Goal: Task Accomplishment & Management: Use online tool/utility

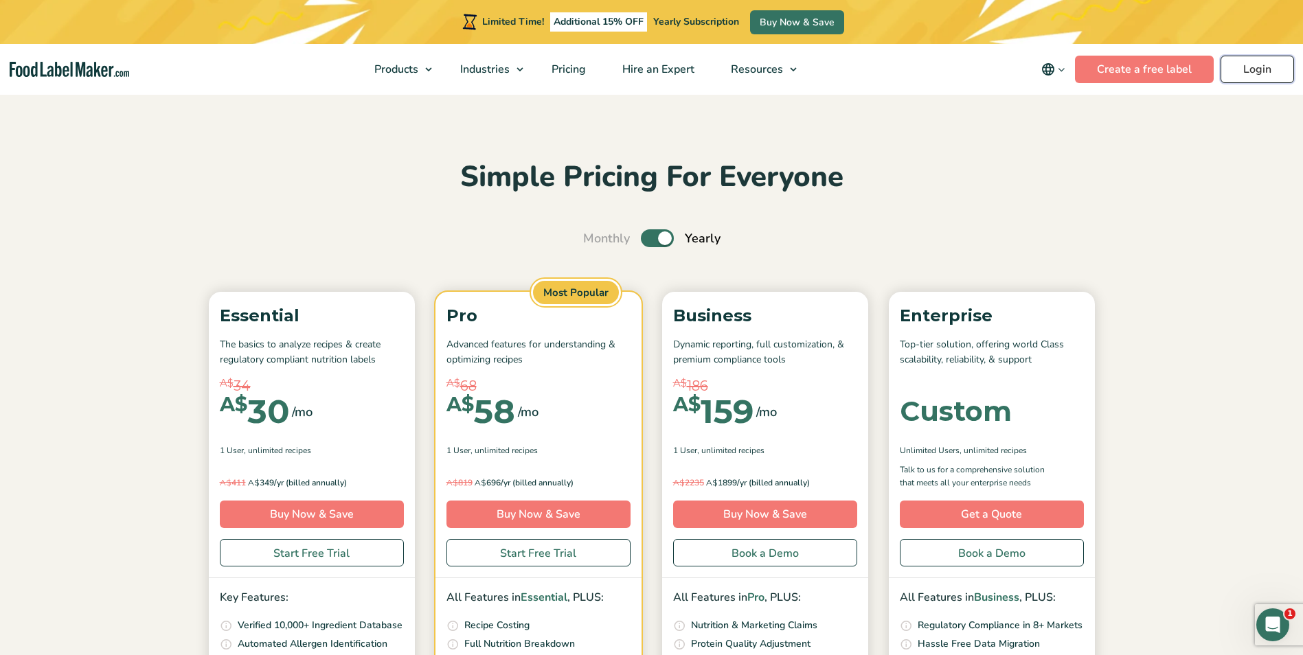
drag, startPoint x: 0, startPoint y: 0, endPoint x: 1256, endPoint y: 69, distance: 1258.2
click at [1256, 69] on link "Login" at bounding box center [1257, 69] width 73 height 27
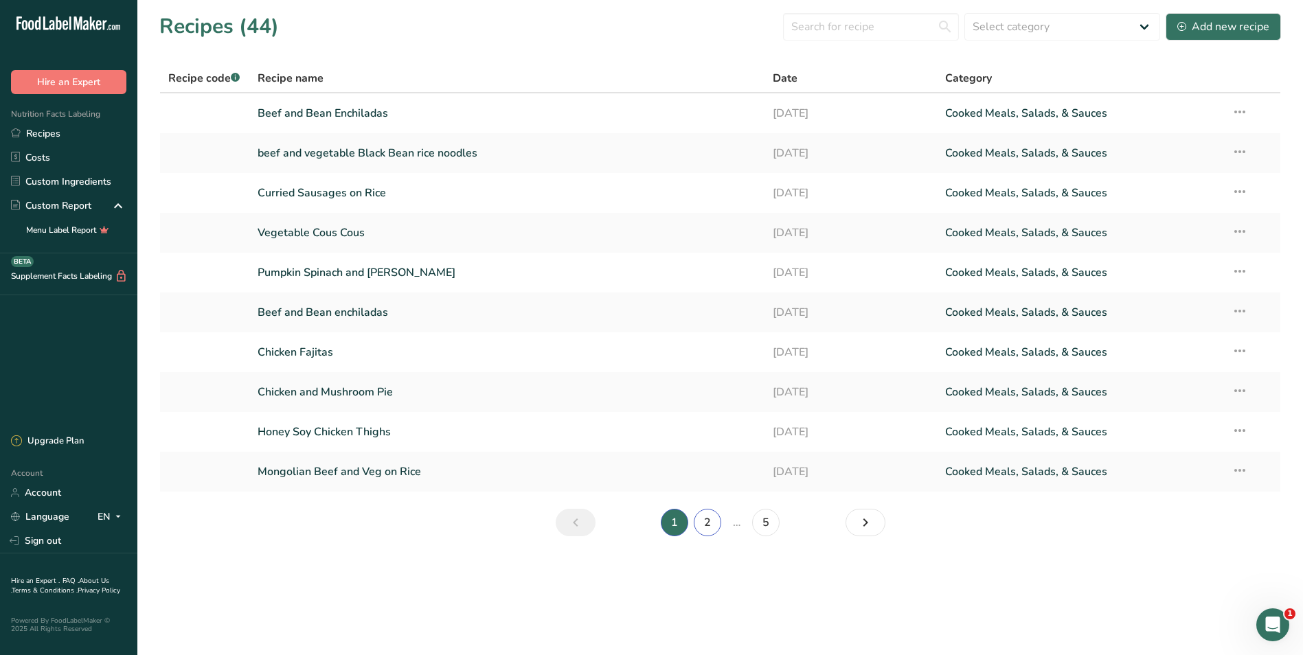
click at [712, 517] on link "2" at bounding box center [707, 522] width 27 height 27
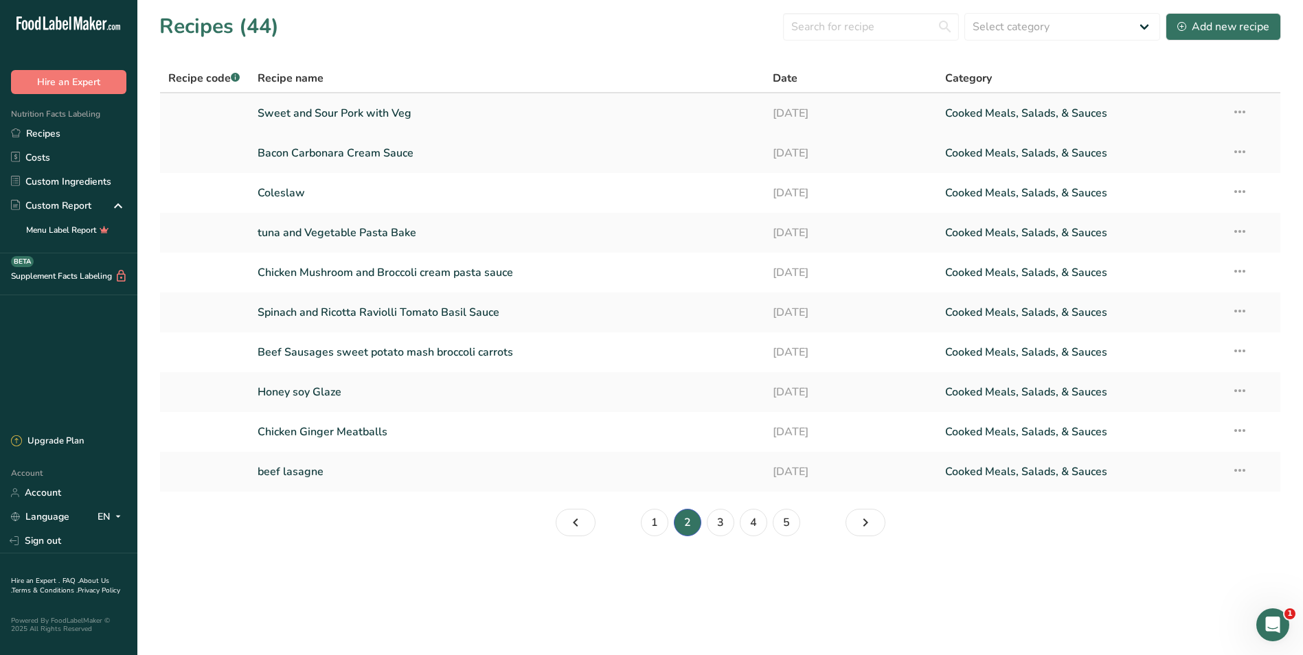
click at [390, 113] on link "Sweet and Sour Pork with Veg" at bounding box center [507, 113] width 499 height 29
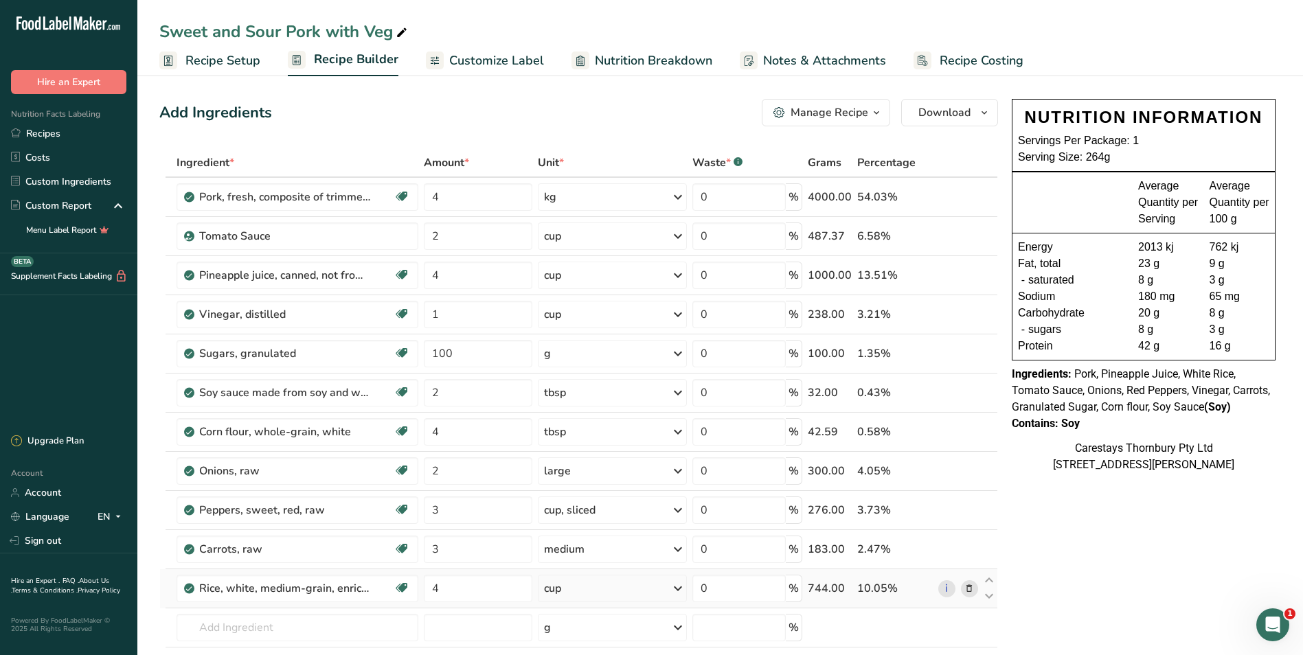
click at [970, 589] on icon at bounding box center [969, 589] width 10 height 14
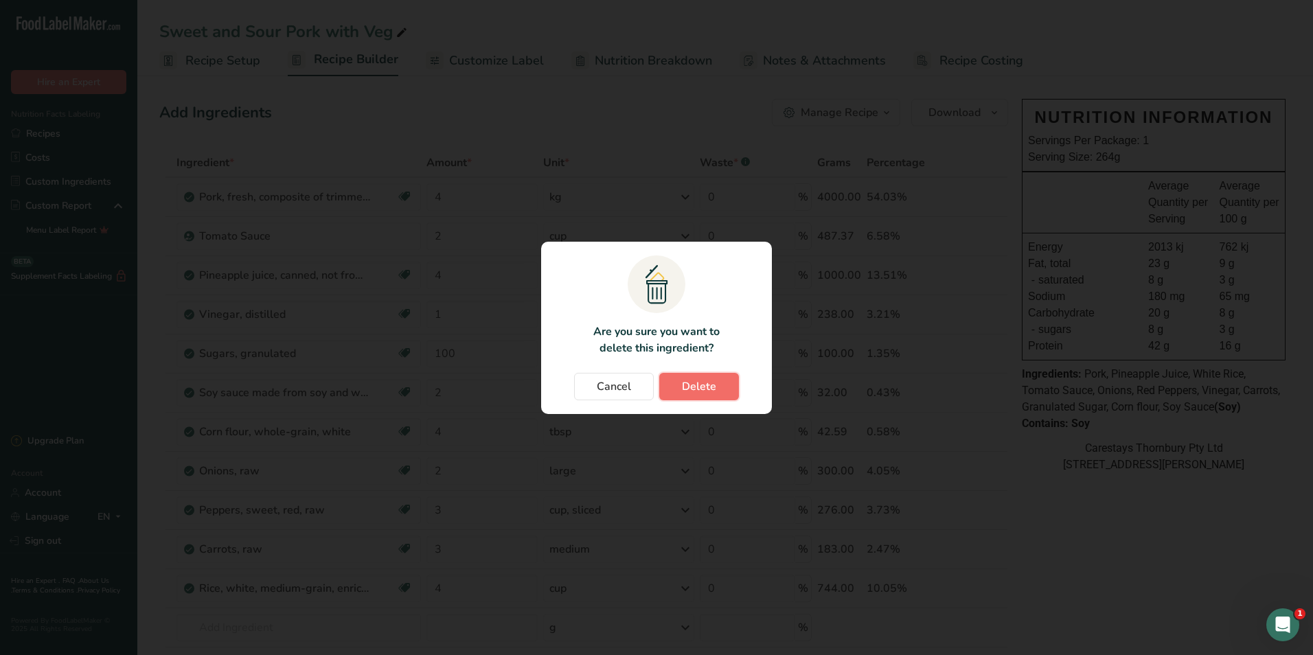
click at [710, 383] on span "Delete" at bounding box center [699, 386] width 34 height 16
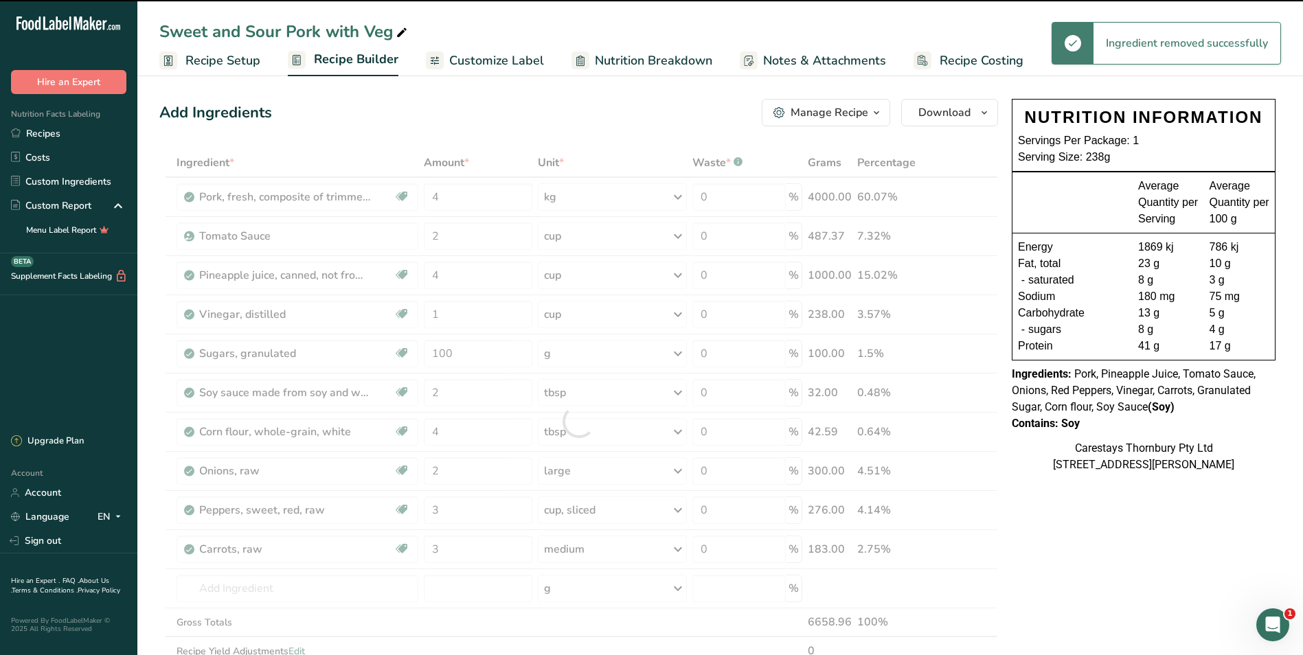
click at [949, 58] on span "Recipe Costing" at bounding box center [982, 61] width 84 height 19
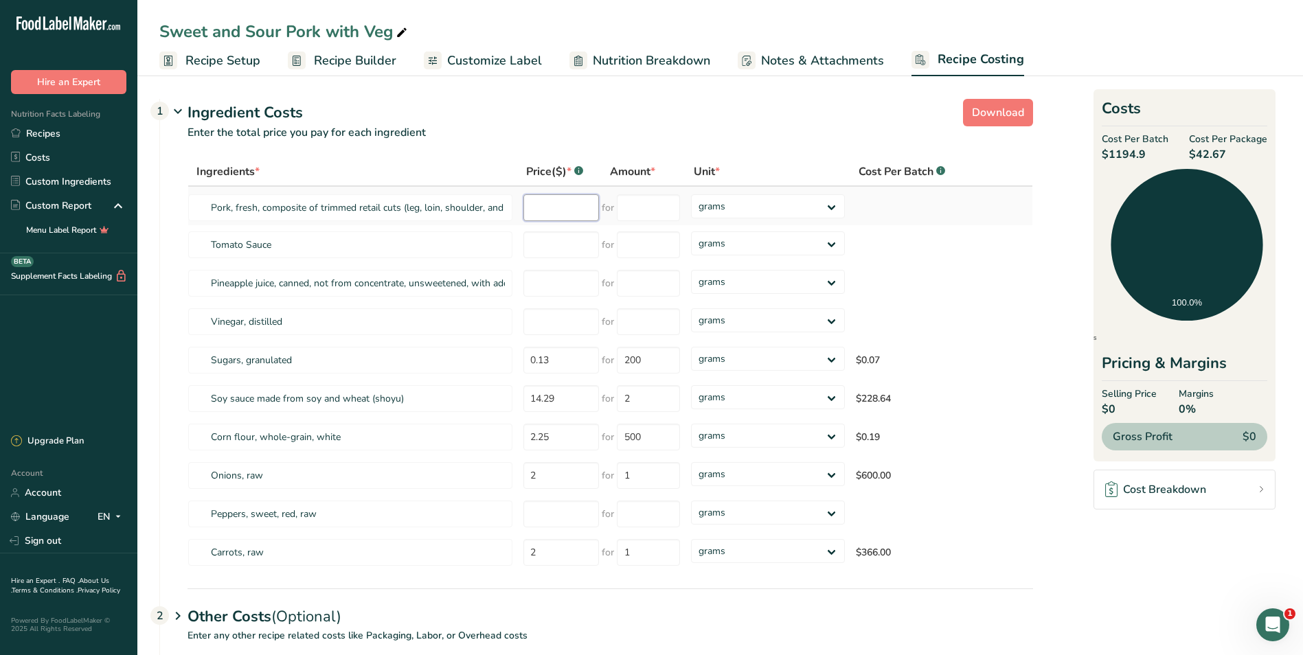
click at [534, 206] on input "number" at bounding box center [561, 207] width 76 height 27
type input "13.25"
click at [637, 209] on input "number" at bounding box center [648, 207] width 63 height 27
click at [830, 205] on select "grams kg mg mcg lb oz" at bounding box center [768, 206] width 154 height 24
select select "1"
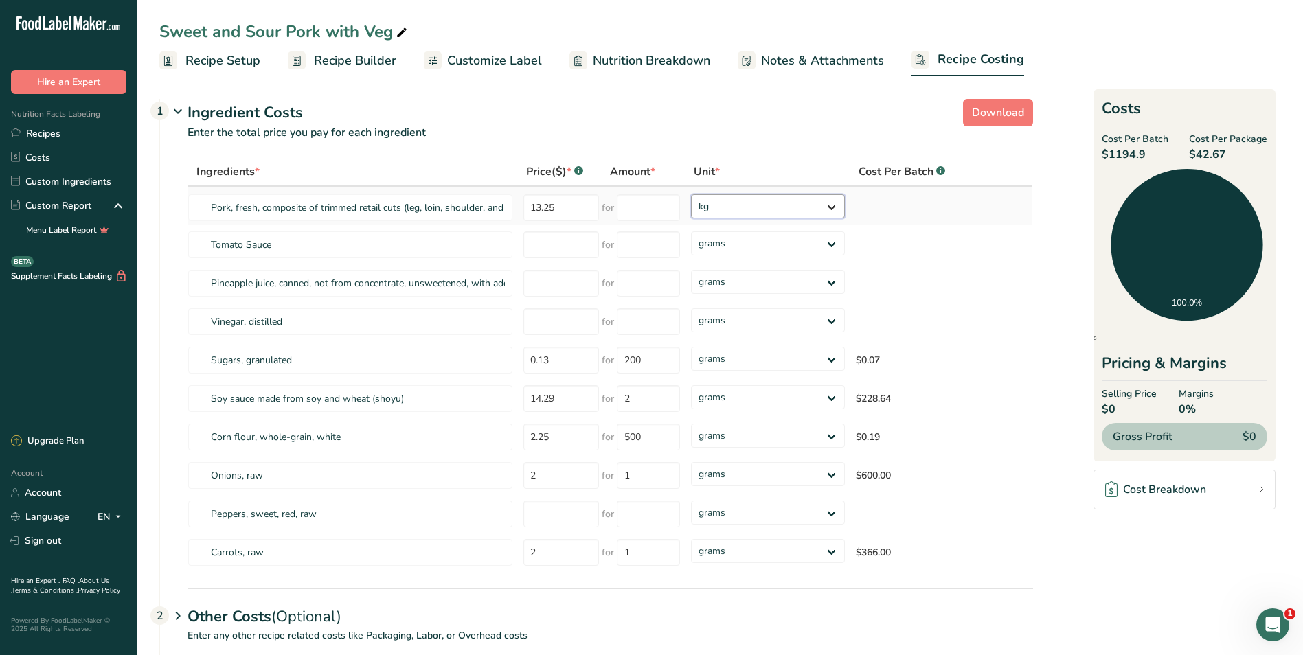
click at [691, 194] on select "grams kg mg mcg lb oz" at bounding box center [768, 206] width 154 height 24
click at [651, 205] on input "number" at bounding box center [648, 207] width 63 height 27
type input "4"
type input "5"
click at [427, 244] on div "Ingredients * Price($) * .a-a{fill:#347362;}.b-a{fill:#fff;} Amount * Unit * Co…" at bounding box center [611, 364] width 846 height 415
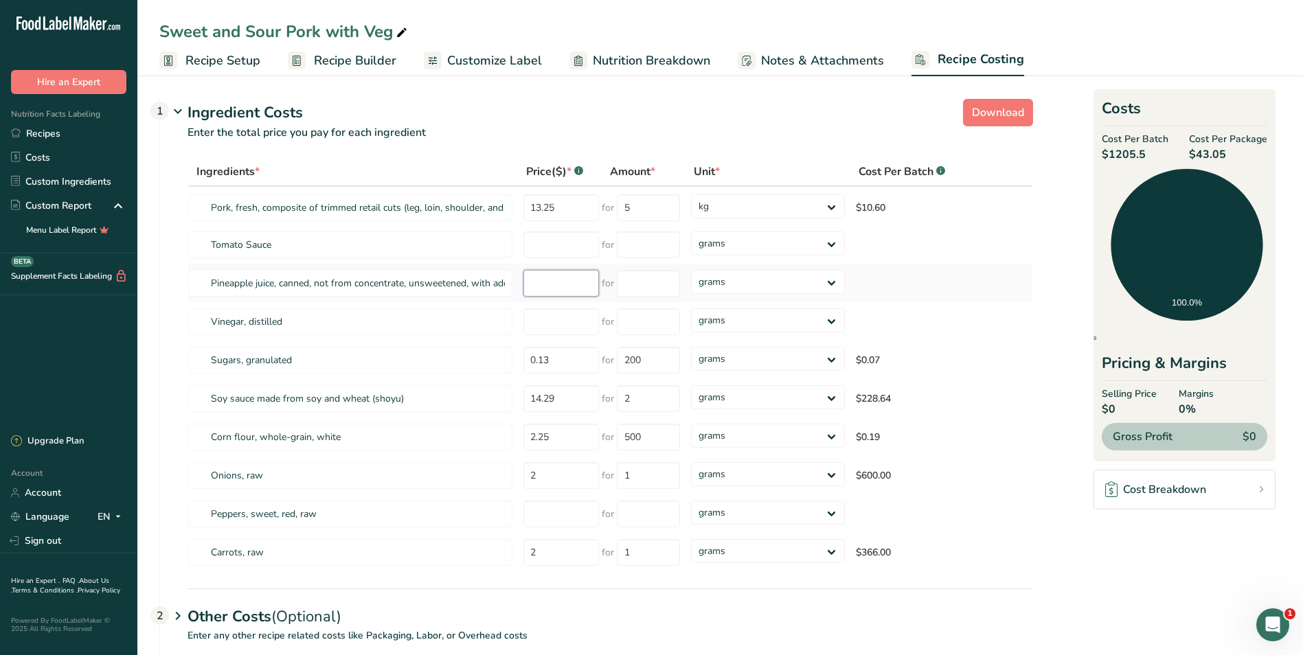
click at [545, 285] on input "number" at bounding box center [561, 283] width 76 height 27
type input "2.50"
click at [831, 279] on select "grams kg mg mcg lb oz" at bounding box center [768, 282] width 154 height 24
click at [629, 281] on input "number" at bounding box center [648, 283] width 63 height 27
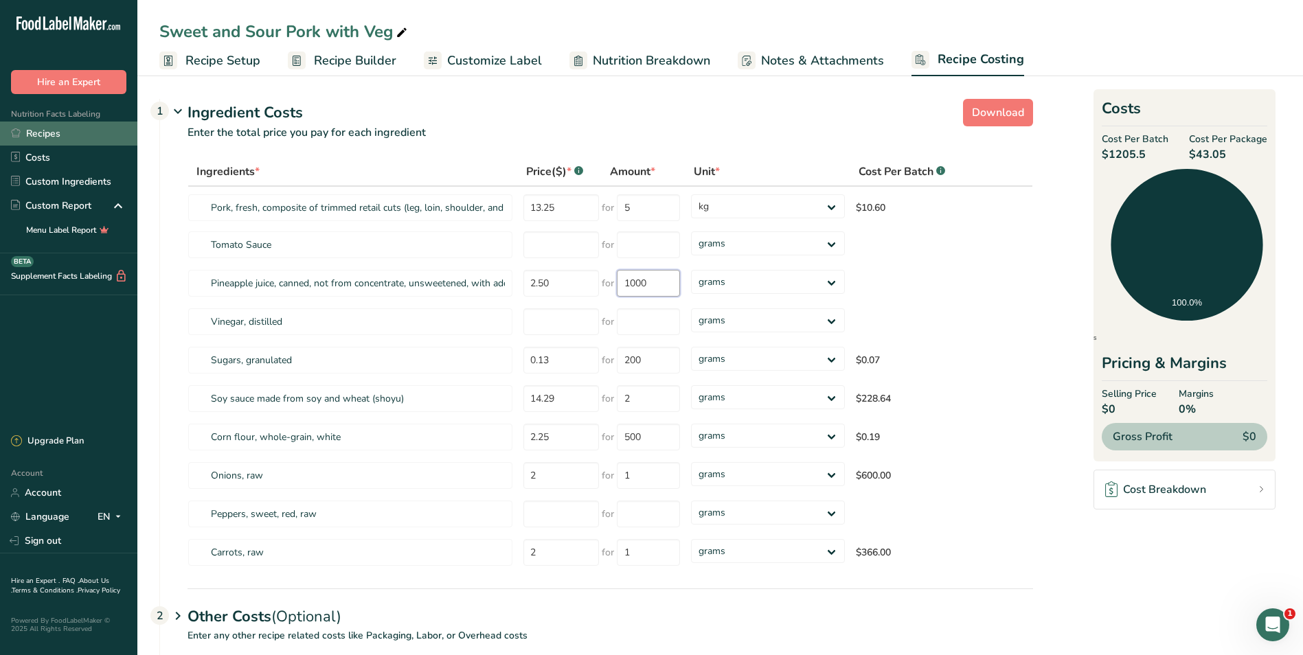
type input "1000"
click at [836, 280] on select "grams kg mg mcg lb oz" at bounding box center [768, 282] width 154 height 24
click at [834, 277] on select "grams kg mg mcg lb oz" at bounding box center [768, 282] width 154 height 24
select select "3"
click at [691, 270] on select "grams kg mg mcg lb oz" at bounding box center [768, 282] width 154 height 24
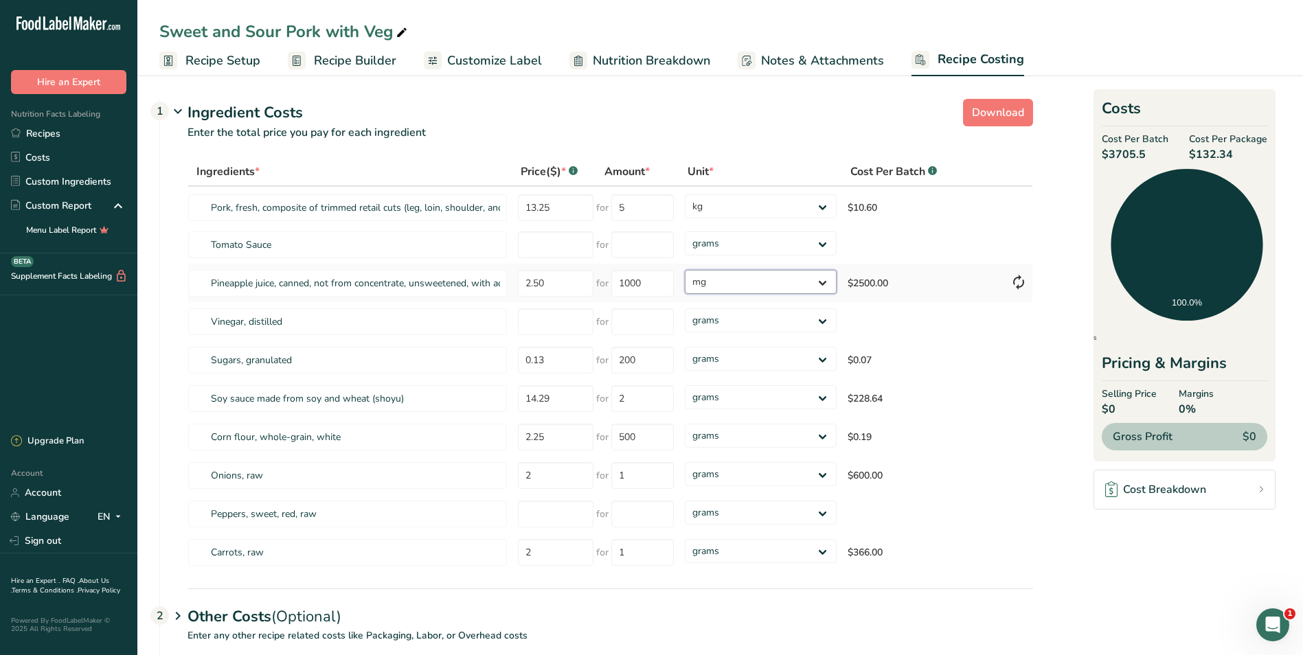
click at [822, 280] on select "grams kg mg mcg lb oz" at bounding box center [760, 282] width 151 height 24
click at [235, 58] on span "Recipe Setup" at bounding box center [222, 61] width 75 height 19
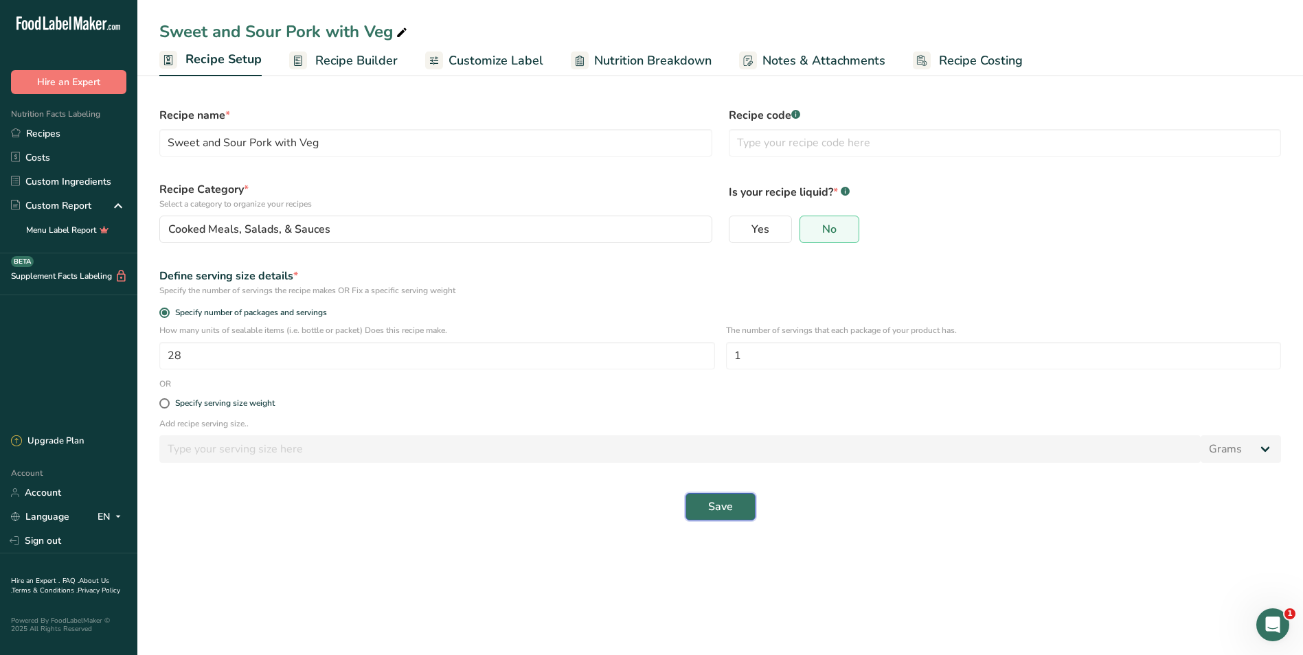
click at [716, 504] on span "Save" at bounding box center [720, 507] width 25 height 16
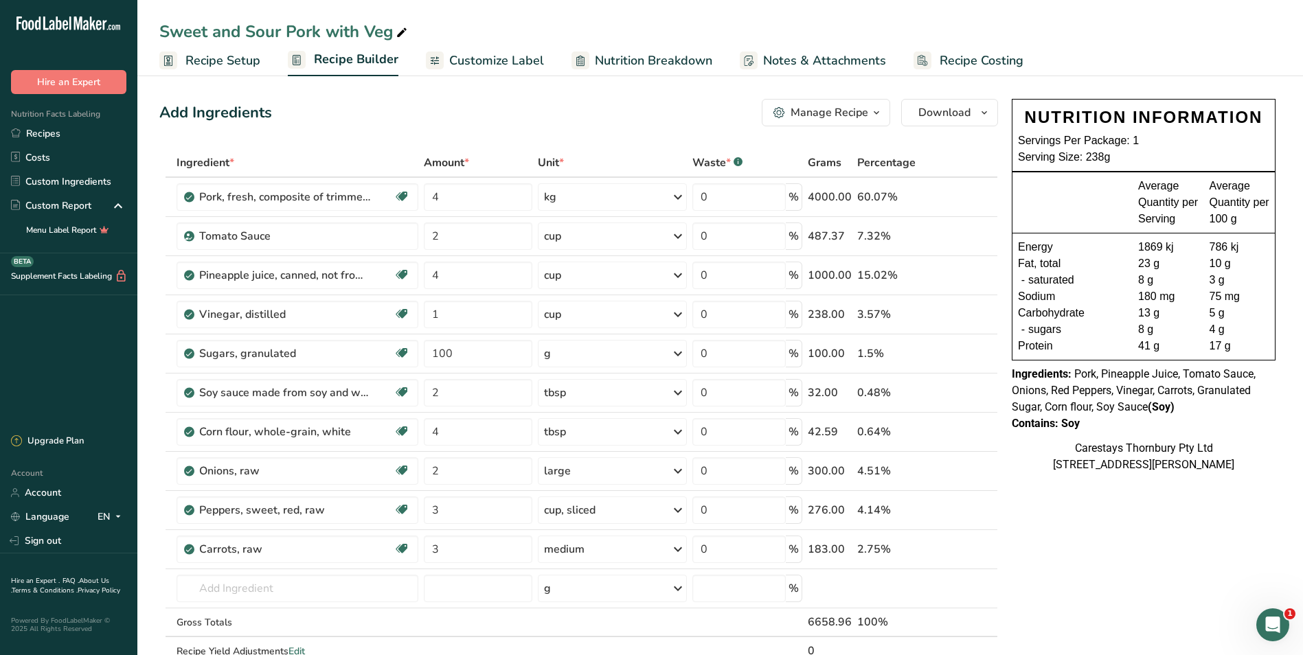
click at [999, 58] on span "Recipe Costing" at bounding box center [982, 61] width 84 height 19
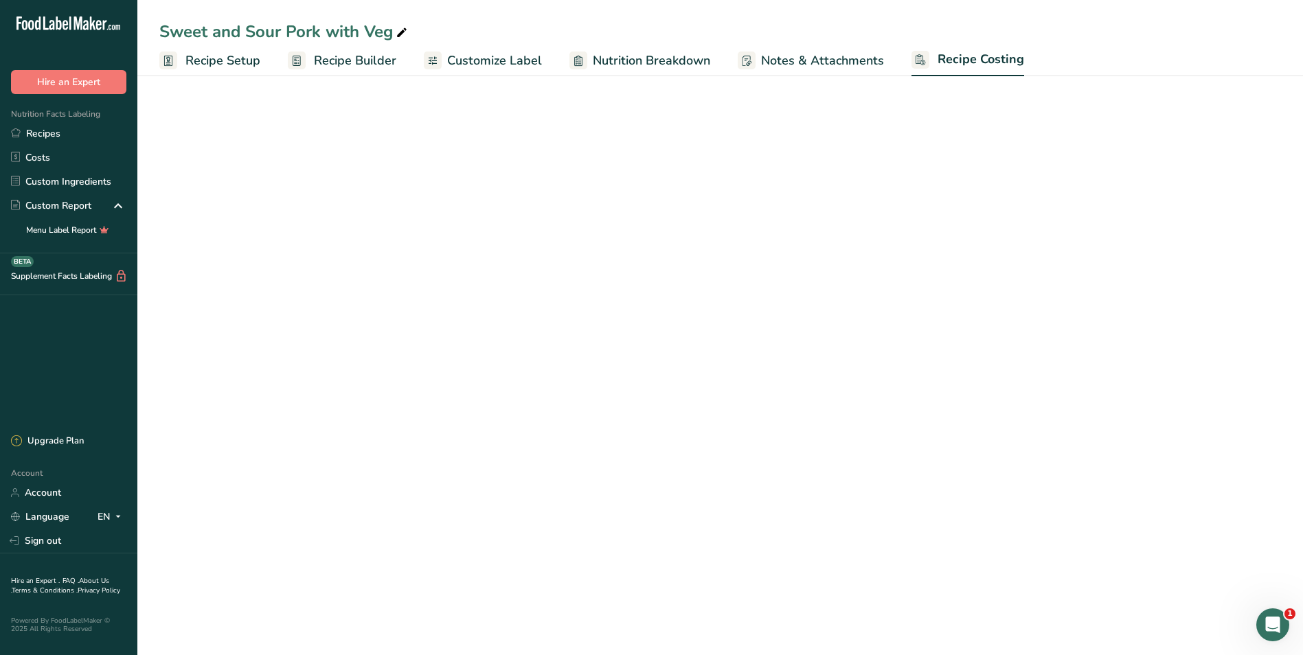
select select "1"
select select "3"
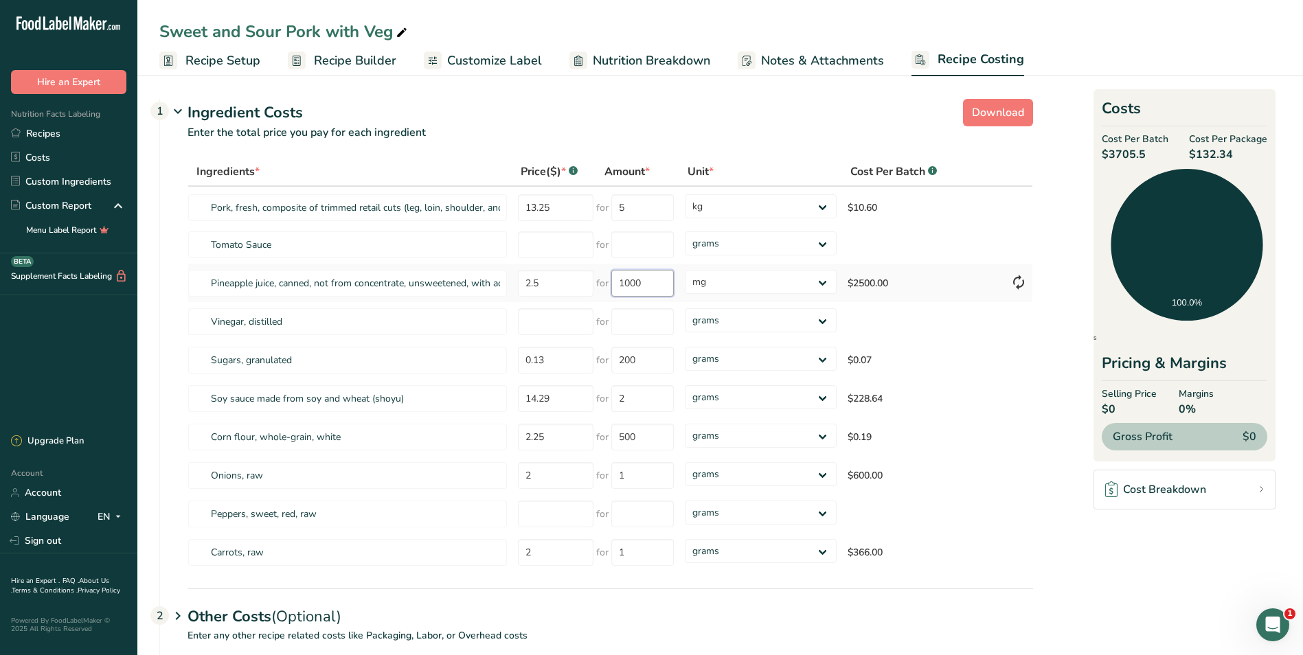
click at [659, 282] on input "1000" at bounding box center [642, 283] width 63 height 27
type input "1"
type input "4"
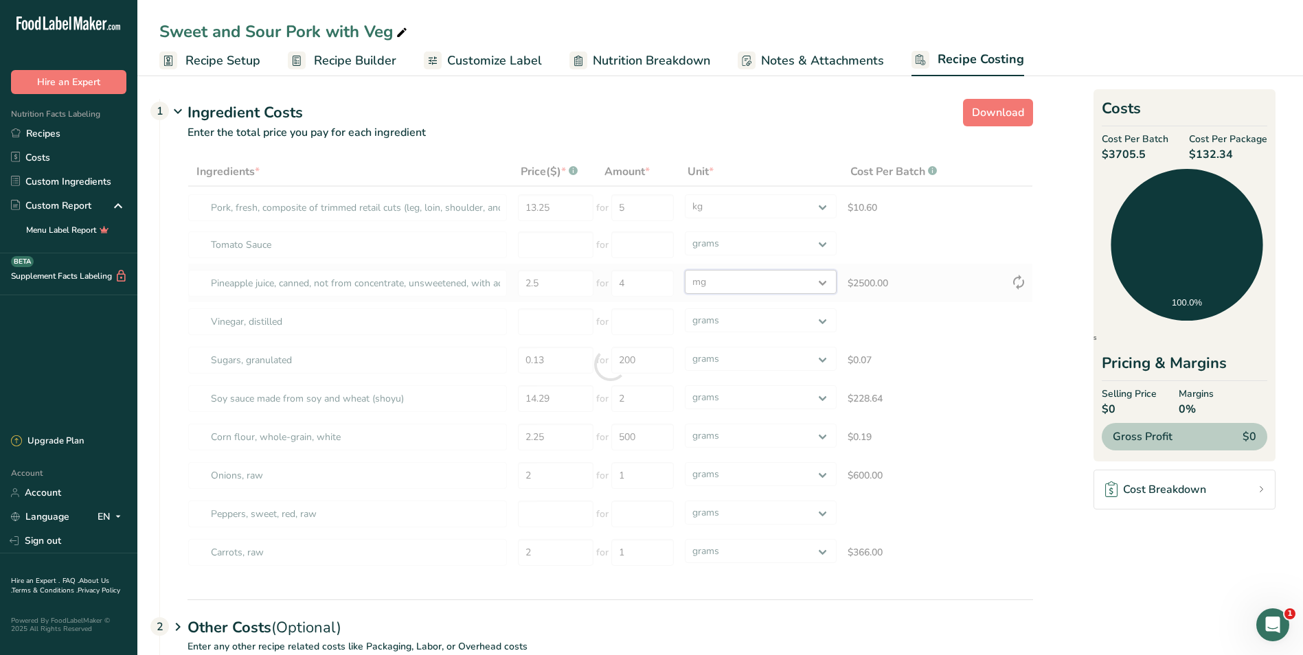
click at [822, 278] on div "Ingredients * Price($) * .a-a{fill:#347362;}.b-a{fill:#fff;} Amount * Unit * Co…" at bounding box center [611, 364] width 846 height 415
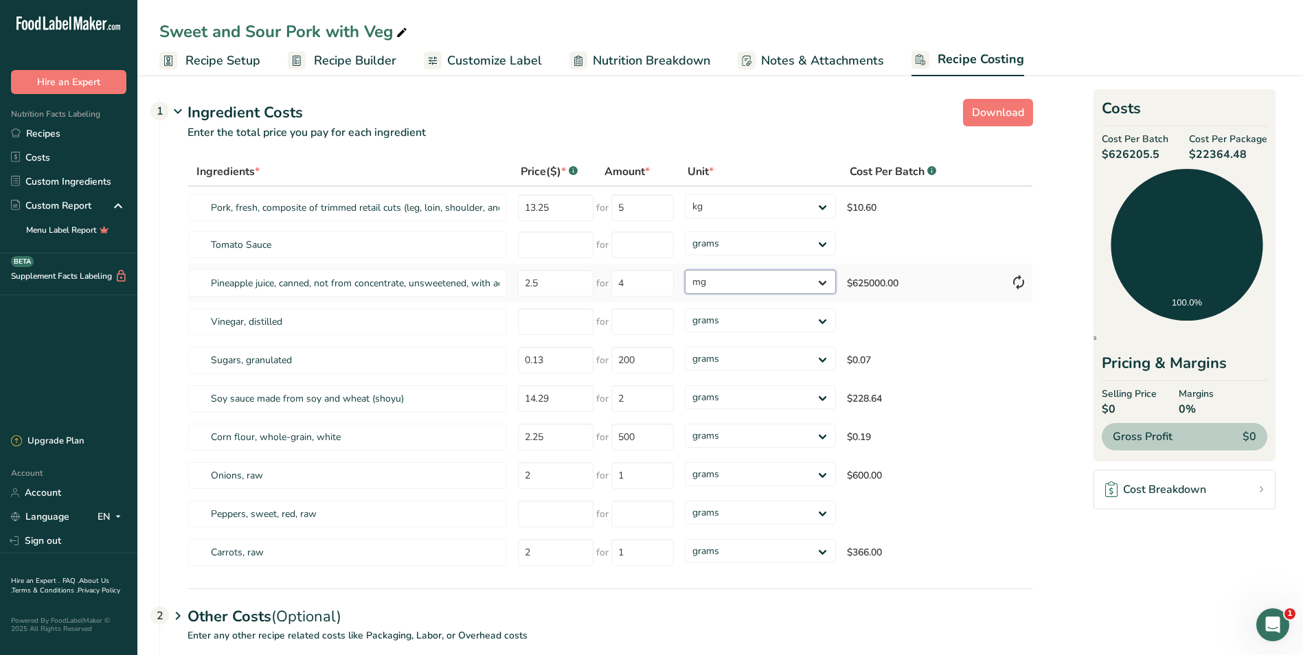
select select "1"
click at [685, 270] on select "grams kg mg mcg lb oz" at bounding box center [760, 282] width 151 height 24
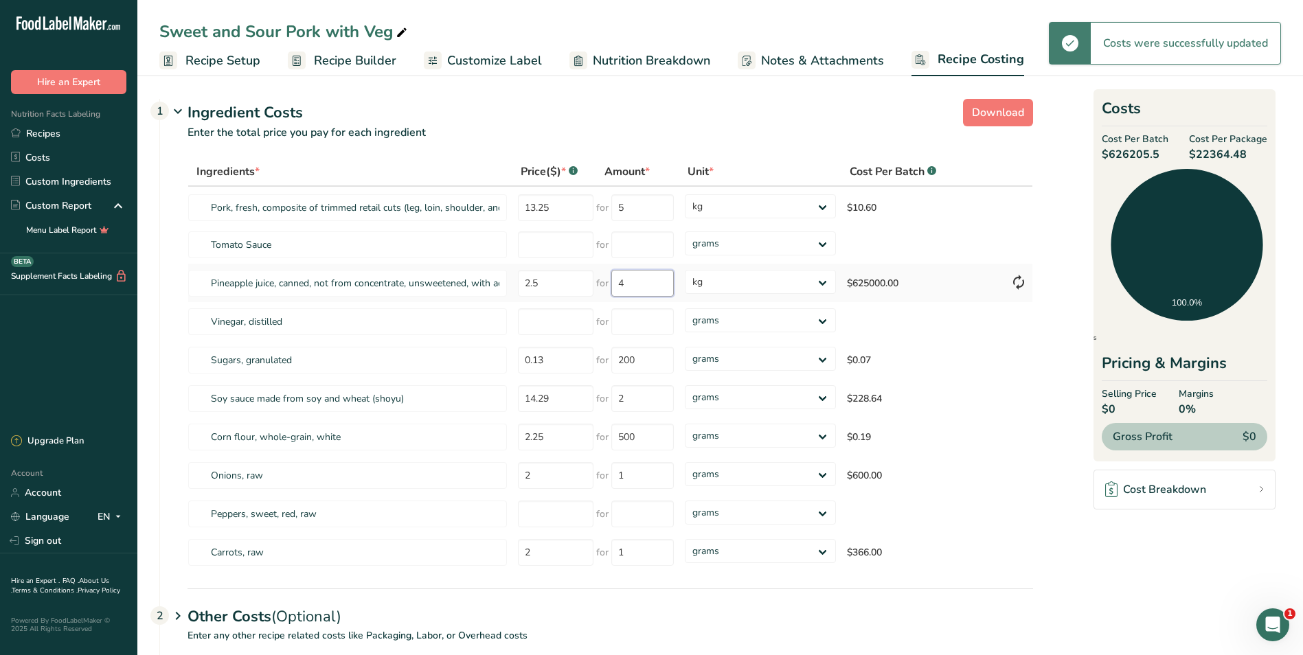
click at [639, 282] on input "4" at bounding box center [642, 283] width 63 height 27
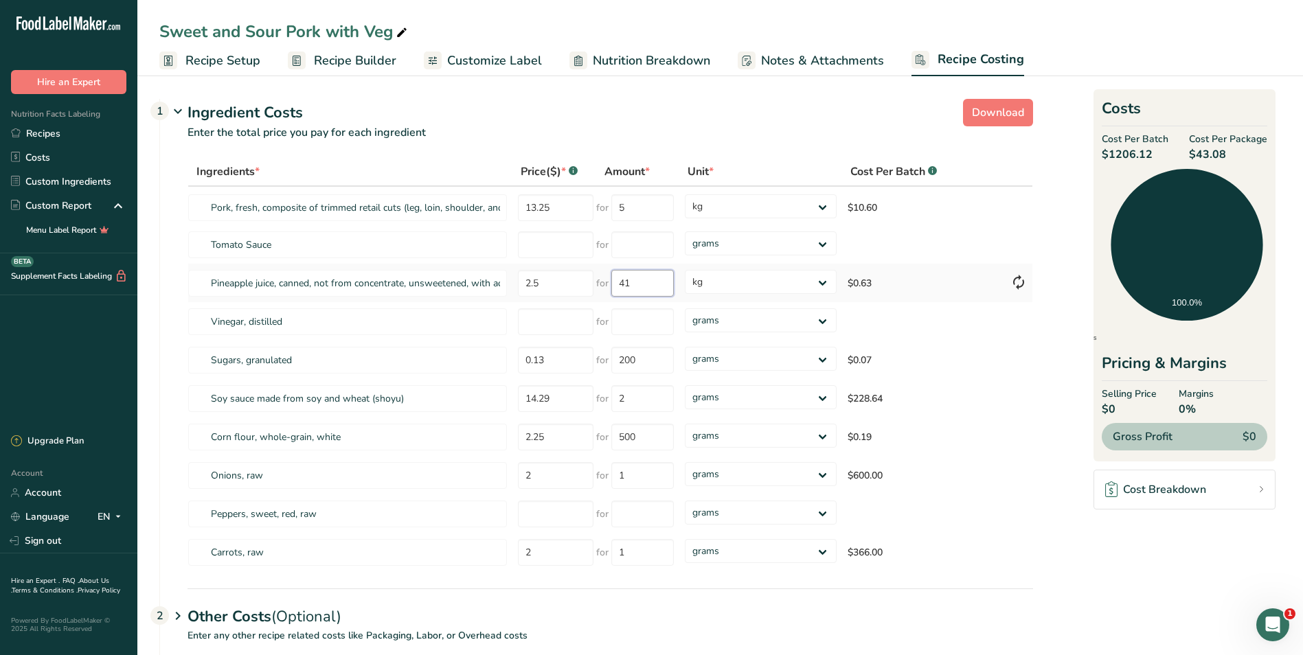
type input "4"
type input "1"
click at [741, 284] on div "Ingredients * Price($) * .a-a{fill:#347362;}.b-a{fill:#fff;} Amount * Unit * Co…" at bounding box center [611, 364] width 846 height 415
click at [545, 326] on input "number" at bounding box center [556, 321] width 76 height 27
click at [573, 324] on input "0.25" at bounding box center [556, 321] width 76 height 27
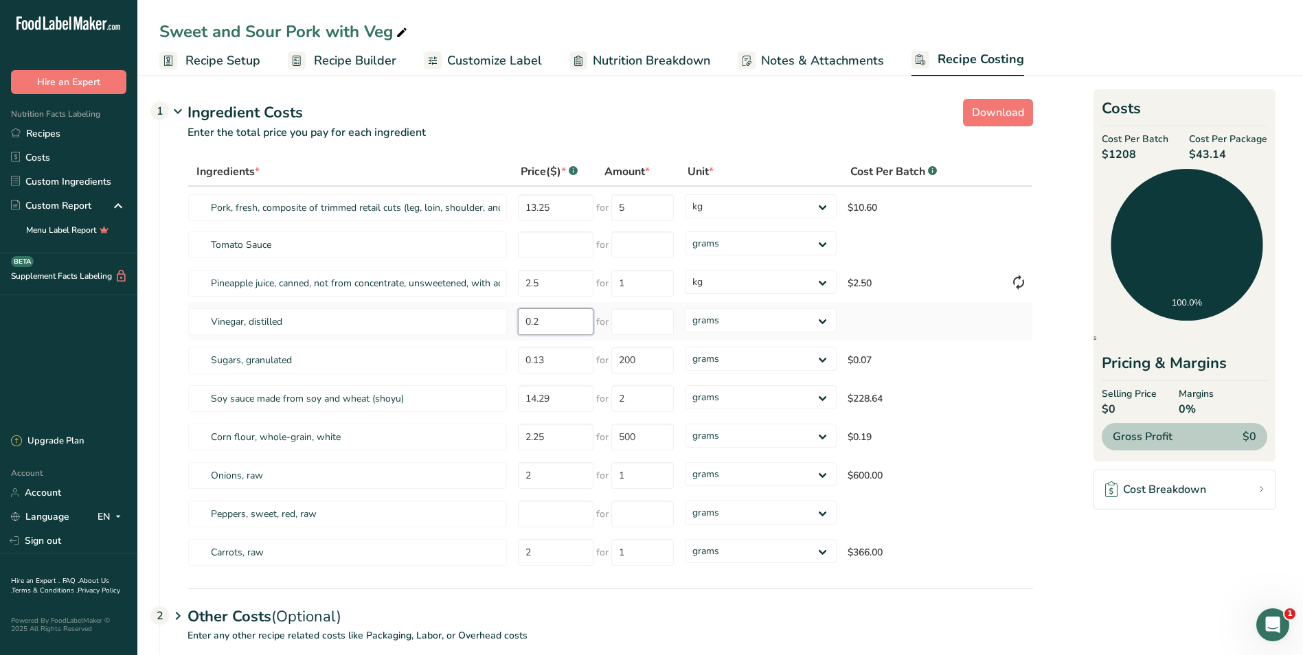
type input "0"
type input "2.00"
click at [628, 321] on input "number" at bounding box center [642, 321] width 63 height 27
type input "1"
click at [827, 318] on div "Ingredients * Price($) * .a-a{fill:#347362;}.b-a{fill:#fff;} Amount * Unit * Co…" at bounding box center [611, 364] width 846 height 415
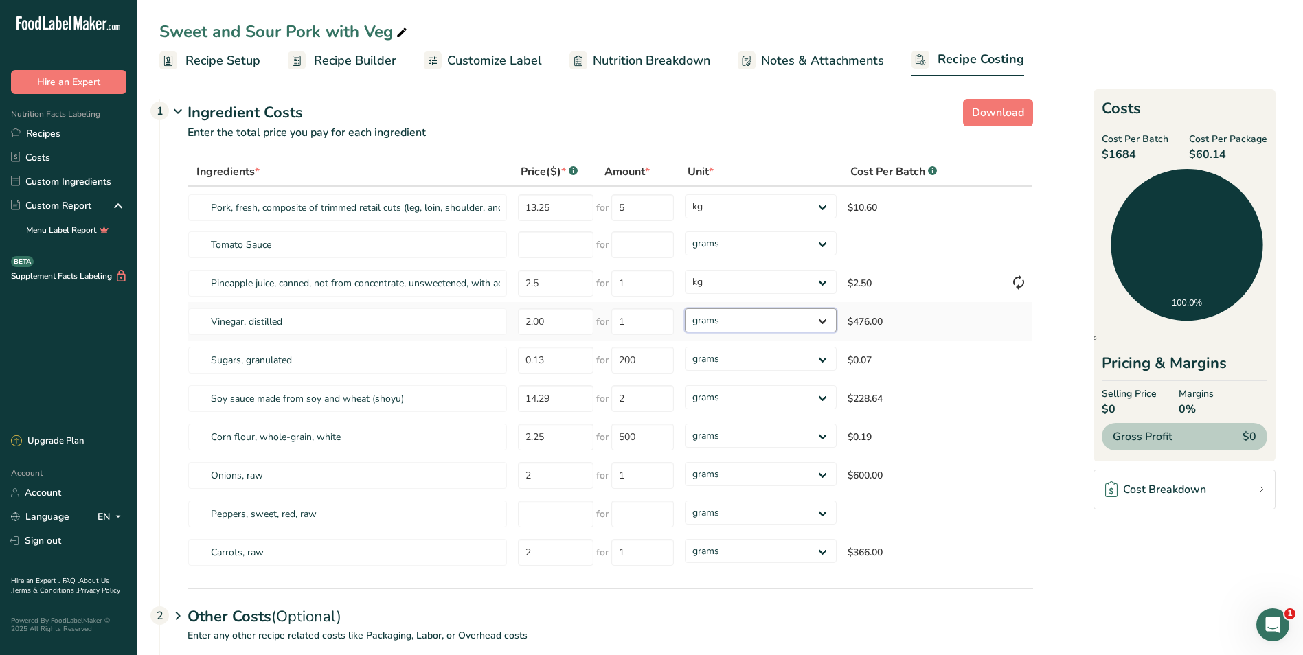
click at [821, 317] on select "grams kg mg mcg lb oz" at bounding box center [760, 320] width 151 height 24
click at [822, 319] on select "grams kg mg mcg lb oz" at bounding box center [760, 320] width 151 height 24
click at [685, 308] on select "grams kg mg mcg lb oz" at bounding box center [760, 320] width 151 height 24
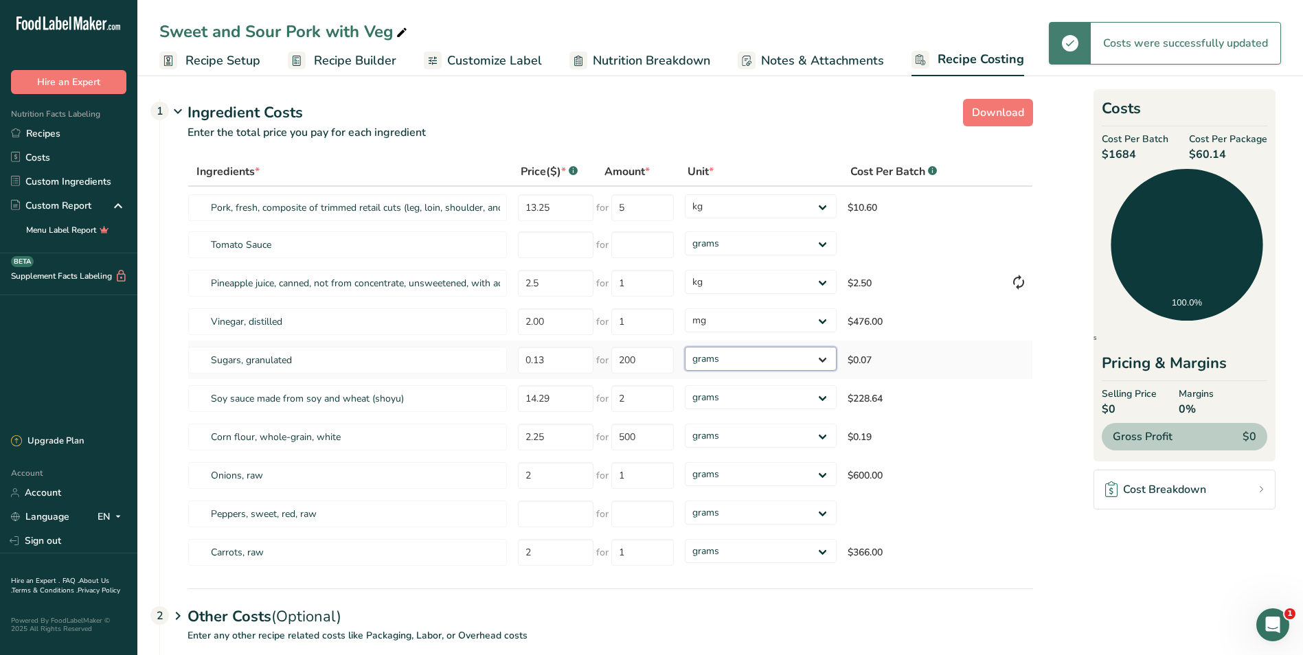
click at [748, 360] on select "grams kg mg mcg lb oz" at bounding box center [760, 359] width 151 height 24
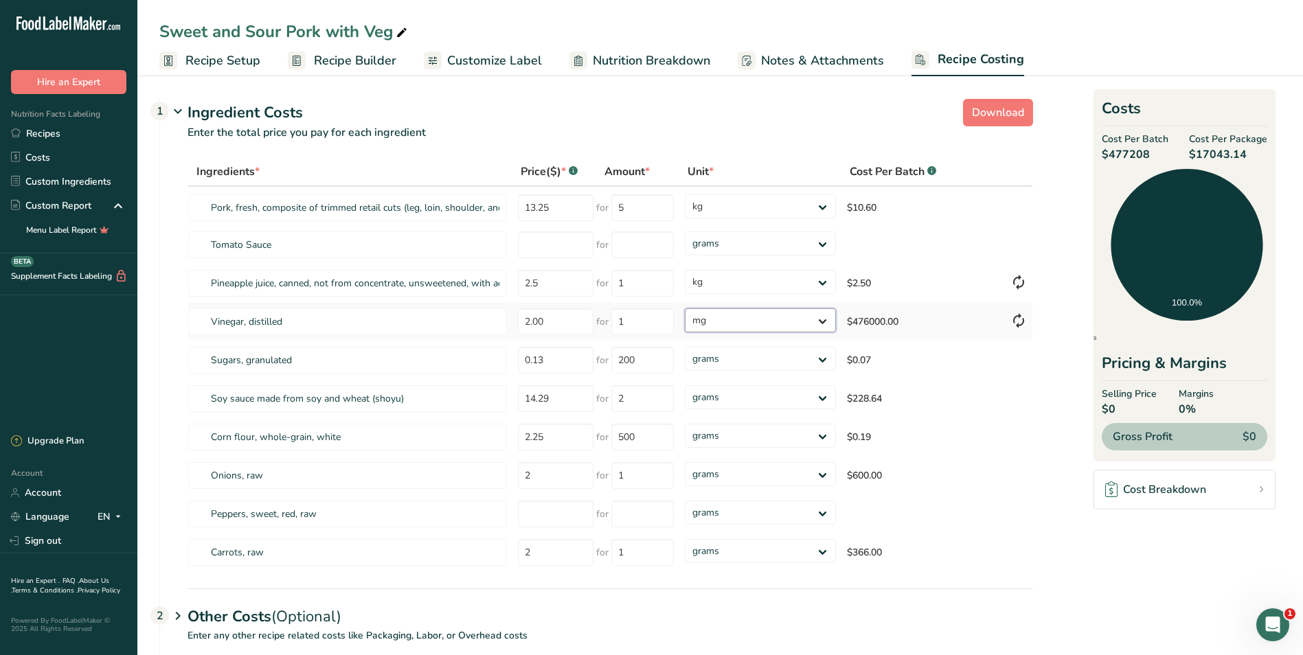
click at [732, 321] on select "grams kg mg mcg lb oz" at bounding box center [760, 320] width 151 height 24
select select "5"
click at [685, 308] on select "grams kg mg mcg lb oz" at bounding box center [760, 320] width 151 height 24
click at [551, 512] on input "number" at bounding box center [556, 514] width 76 height 27
type input "8.99"
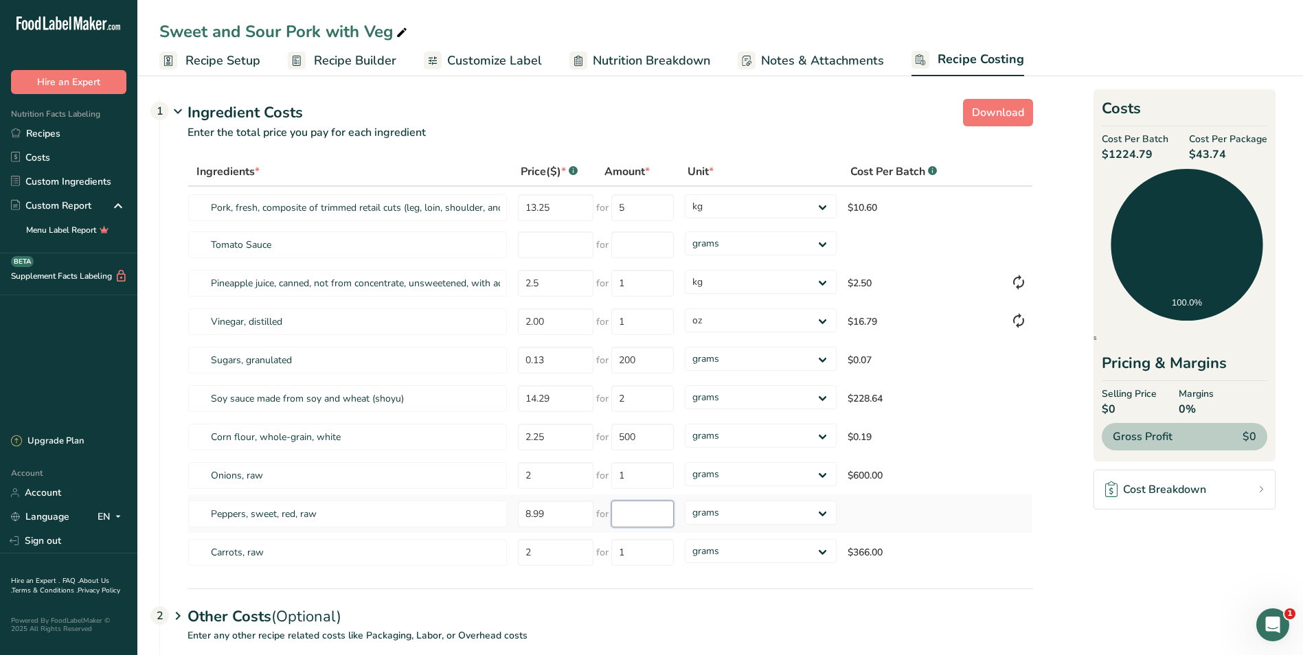
click at [636, 513] on input "number" at bounding box center [642, 514] width 63 height 27
type input "4"
type input "500"
click at [823, 551] on div "Ingredients * Price($) * .a-a{fill:#347362;}.b-a{fill:#fff;} Amount * Unit * Co…" at bounding box center [611, 364] width 846 height 415
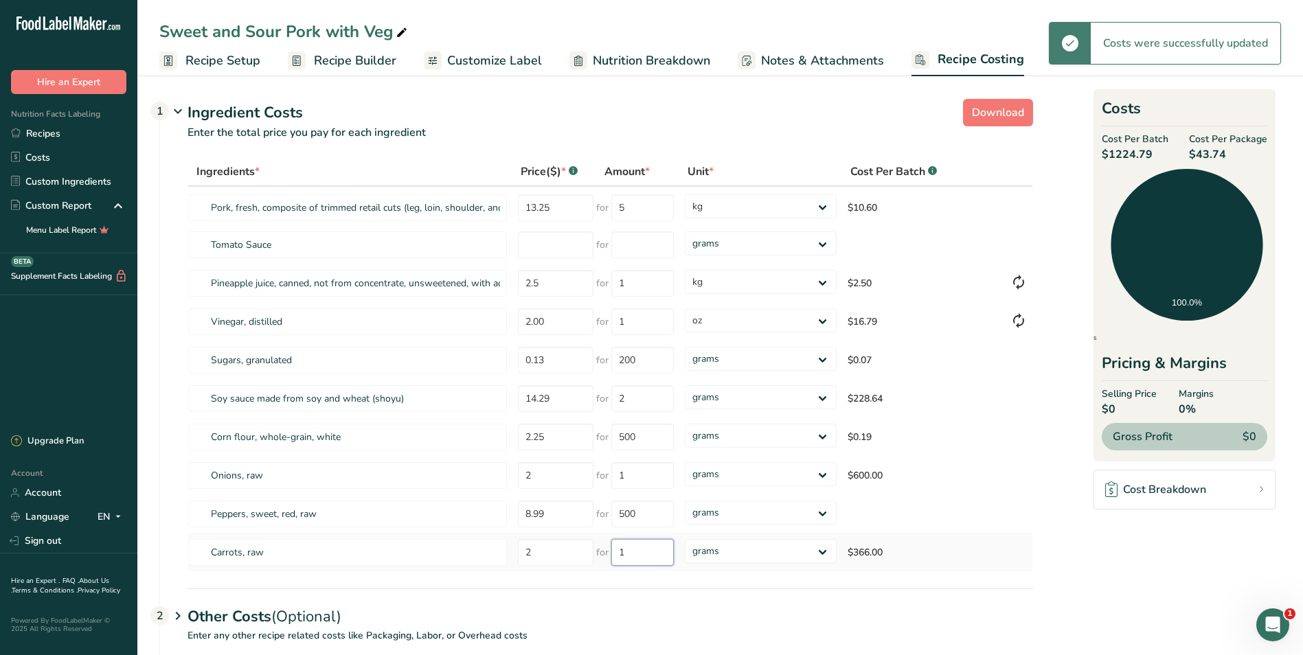
click at [646, 554] on input "1" at bounding box center [642, 552] width 63 height 27
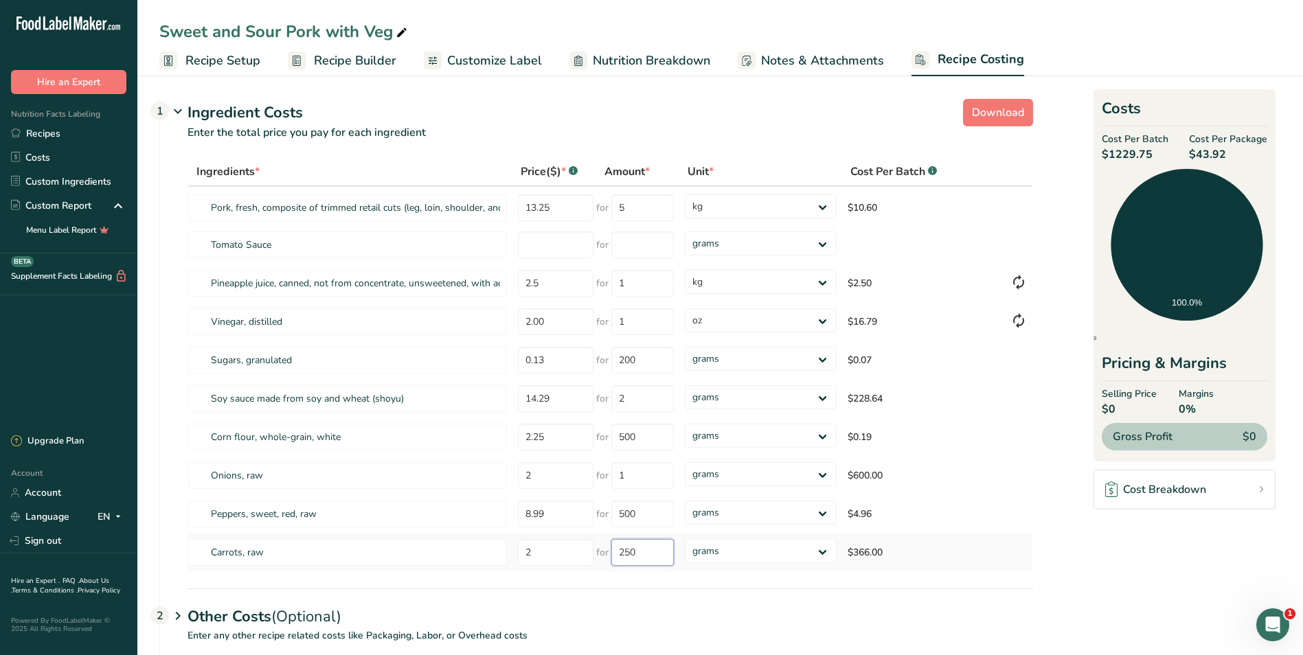
type input "250"
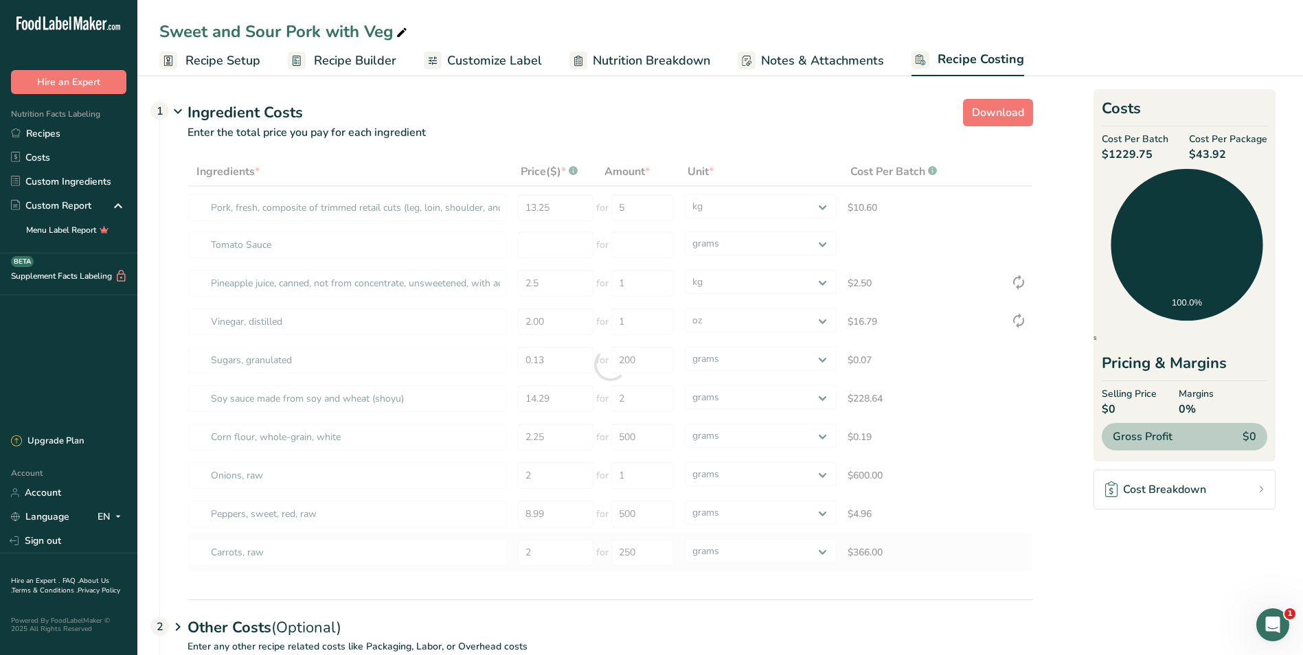
click at [972, 534] on div "Ingredients * Price($) * .a-a{fill:#347362;}.b-a{fill:#fff;} Amount * Unit * Co…" at bounding box center [611, 364] width 846 height 415
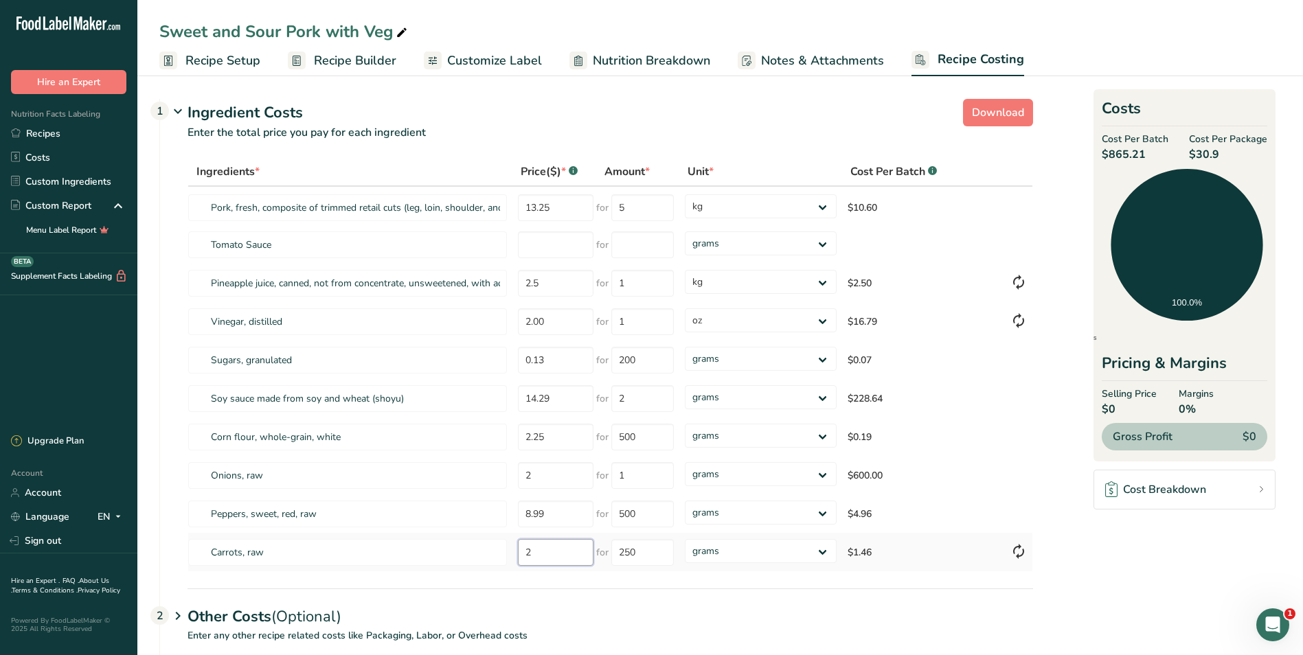
click at [541, 551] on input "2" at bounding box center [556, 552] width 76 height 27
type input "2.00"
click at [543, 478] on input "2" at bounding box center [556, 475] width 76 height 27
type input "2.00"
click at [649, 477] on input "1" at bounding box center [642, 475] width 63 height 27
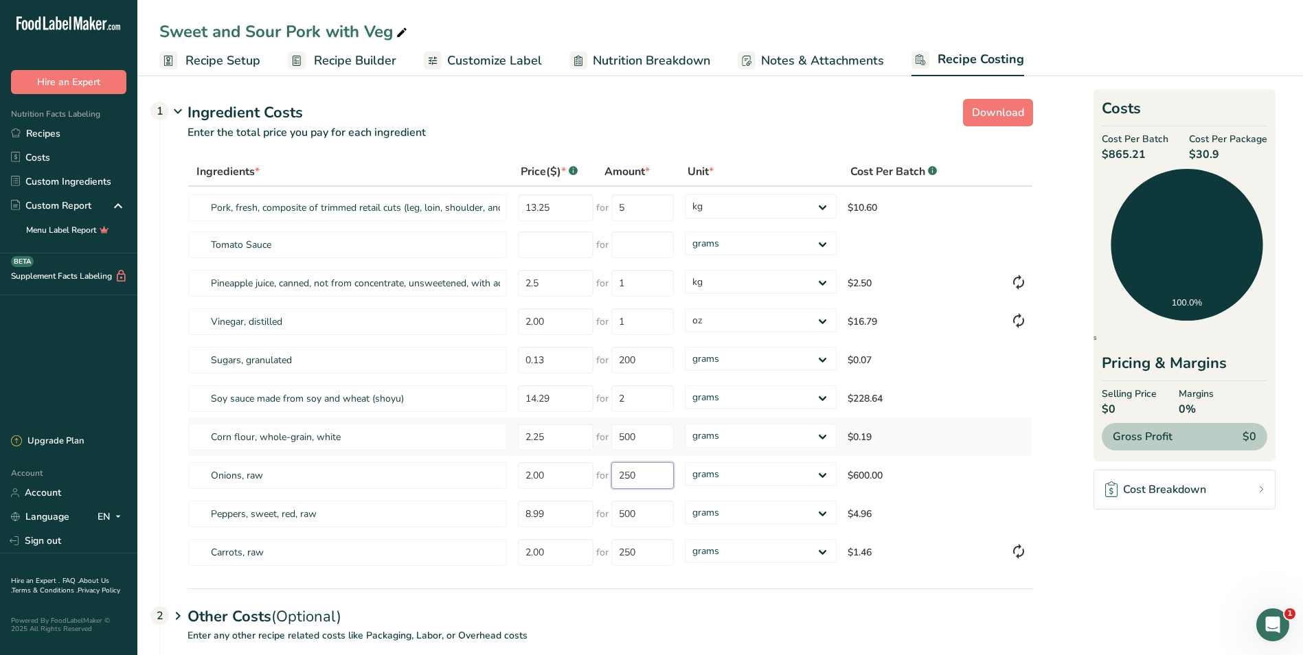
type input "250"
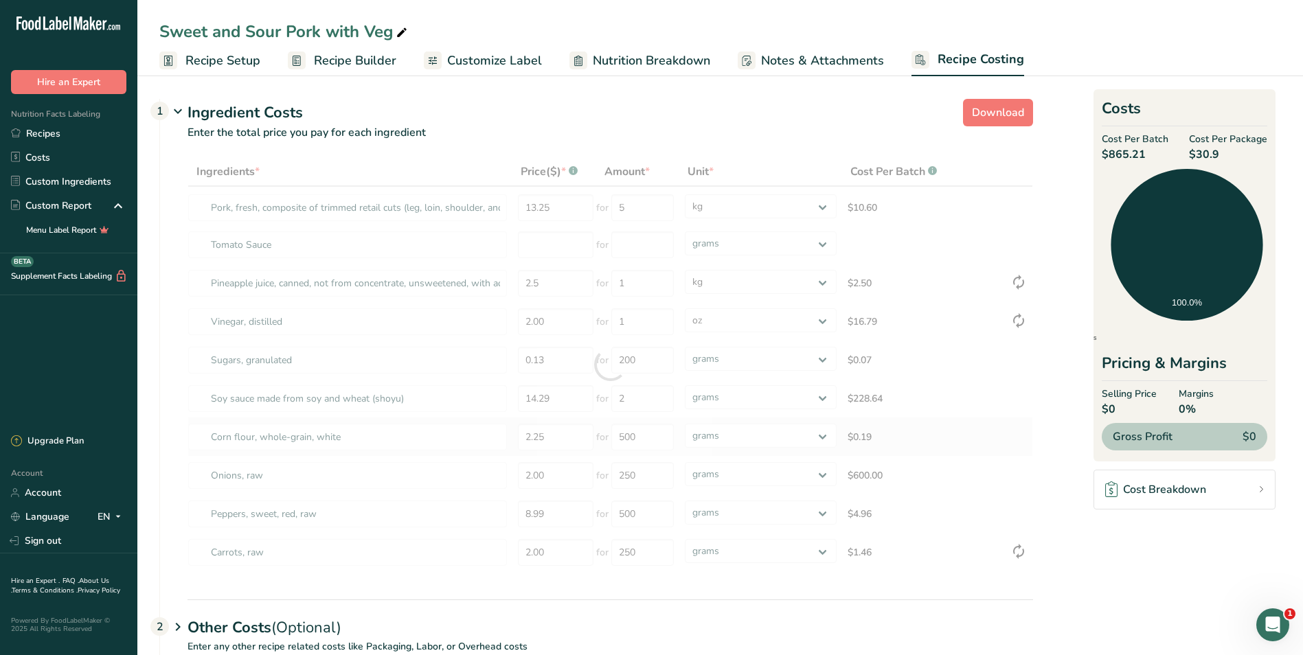
click at [904, 437] on div "Ingredients * Price($) * .a-a{fill:#347362;}.b-a{fill:#fff;} Amount * Unit * Co…" at bounding box center [611, 364] width 846 height 415
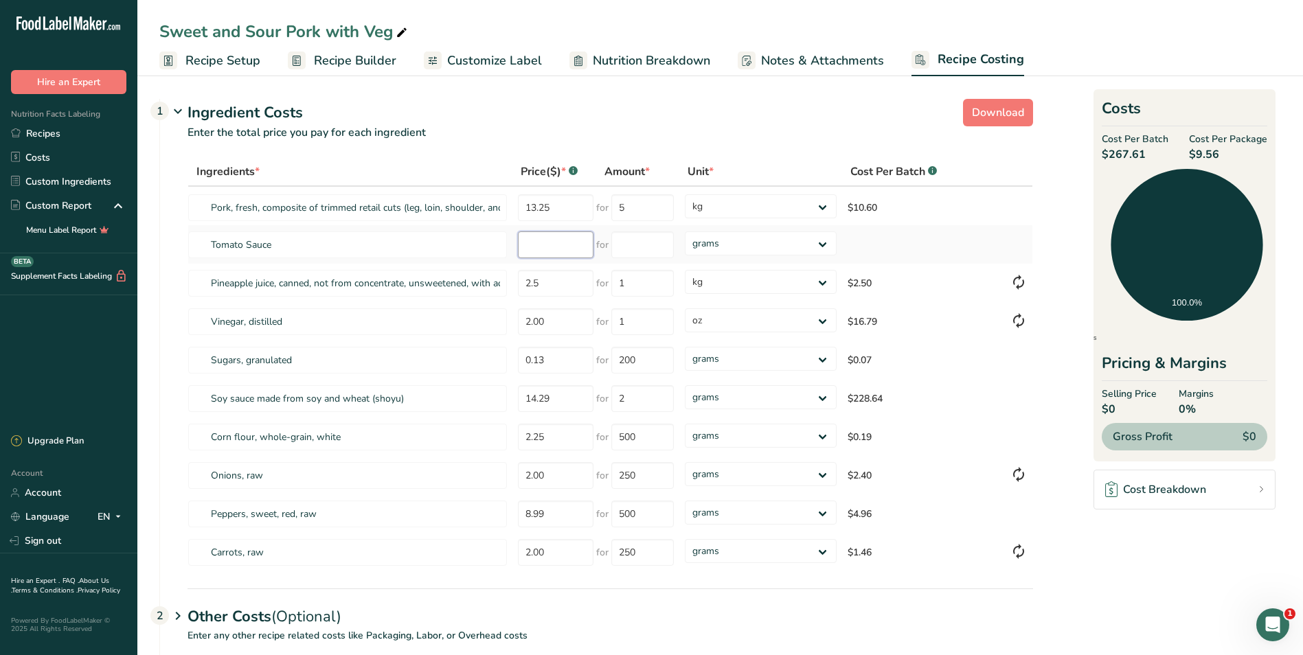
click at [562, 244] on input "number" at bounding box center [556, 244] width 76 height 27
type input "9.99"
click at [639, 244] on input "number" at bounding box center [642, 244] width 63 height 27
type input "4"
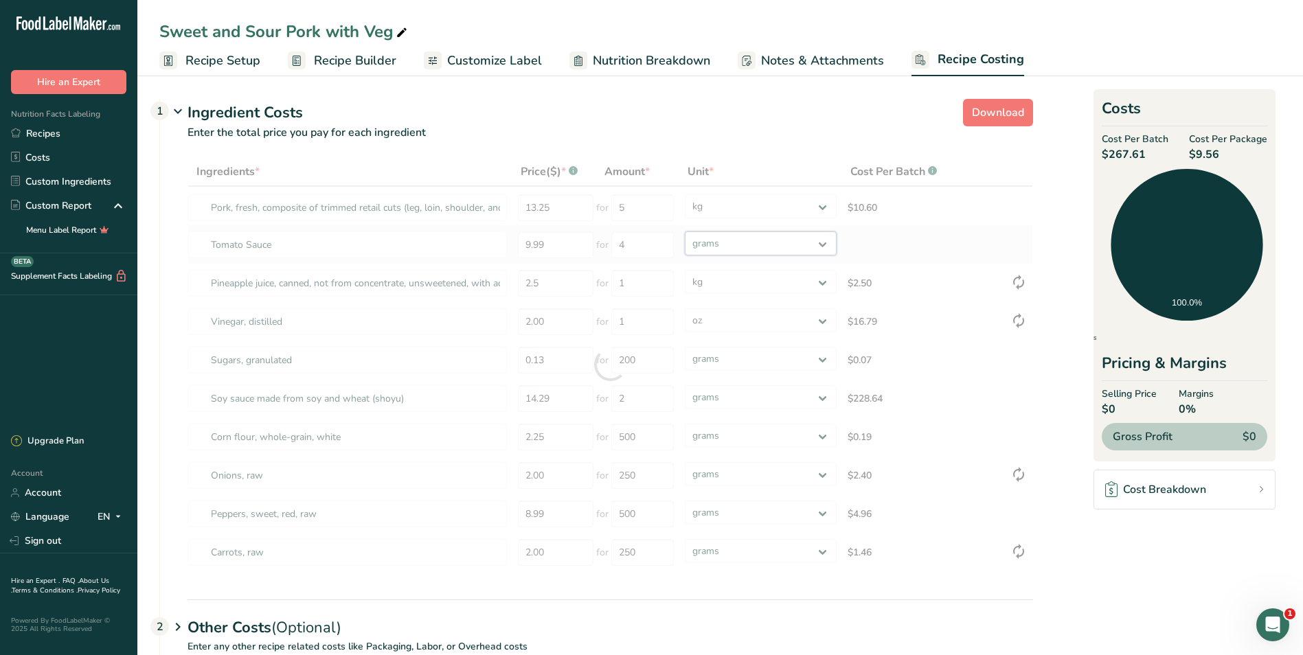
click at [822, 238] on div "Ingredients * Price($) * .a-a{fill:#347362;}.b-a{fill:#fff;} Amount * Unit * Co…" at bounding box center [611, 364] width 846 height 415
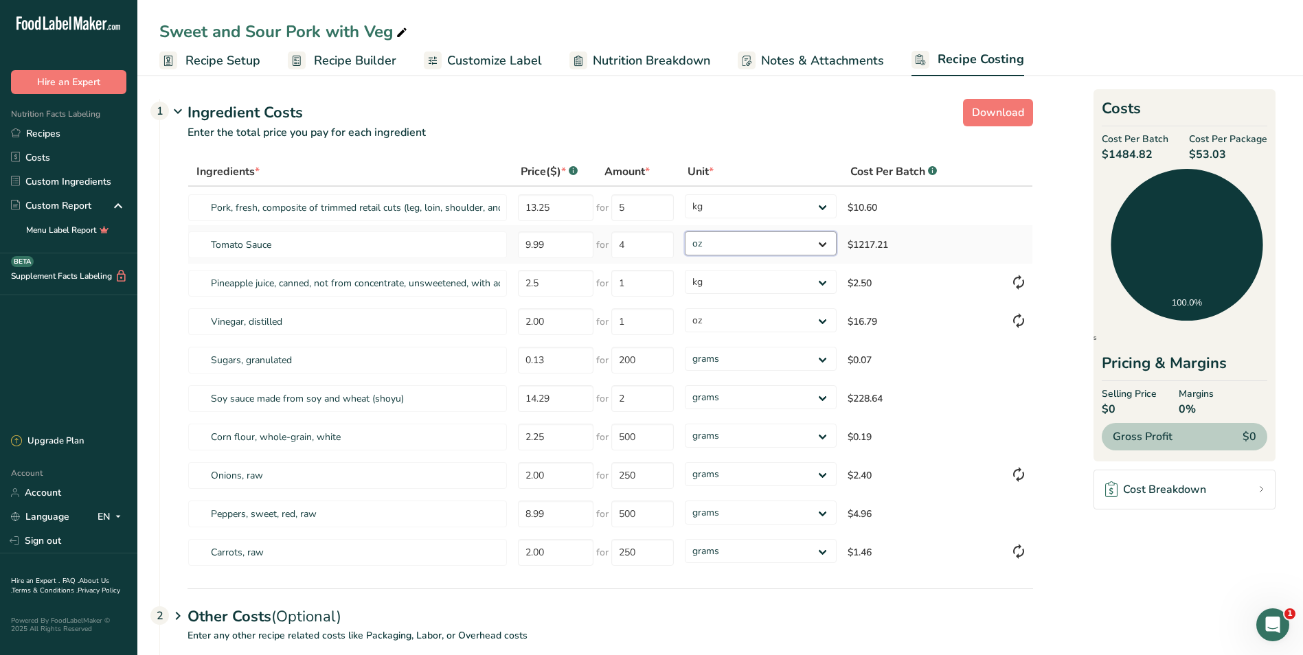
click at [685, 231] on select "grams kg mg mcg lb oz" at bounding box center [760, 243] width 151 height 24
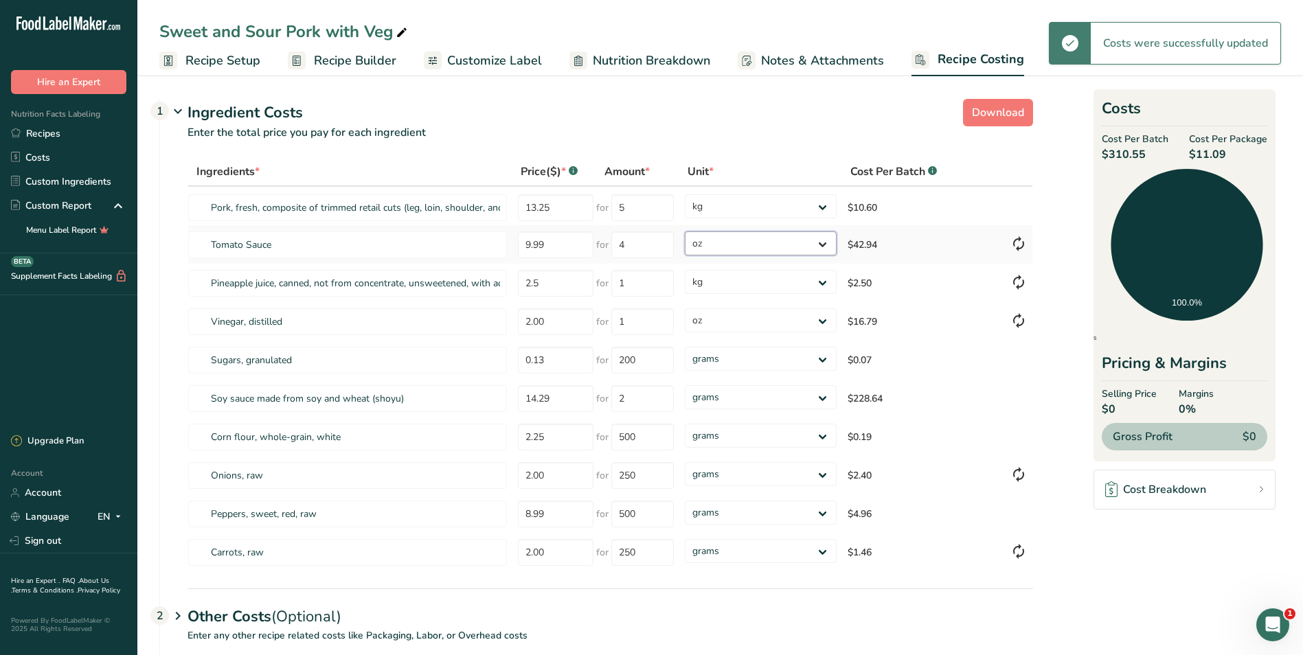
click at [822, 241] on select "grams kg mg mcg lb oz" at bounding box center [760, 243] width 151 height 24
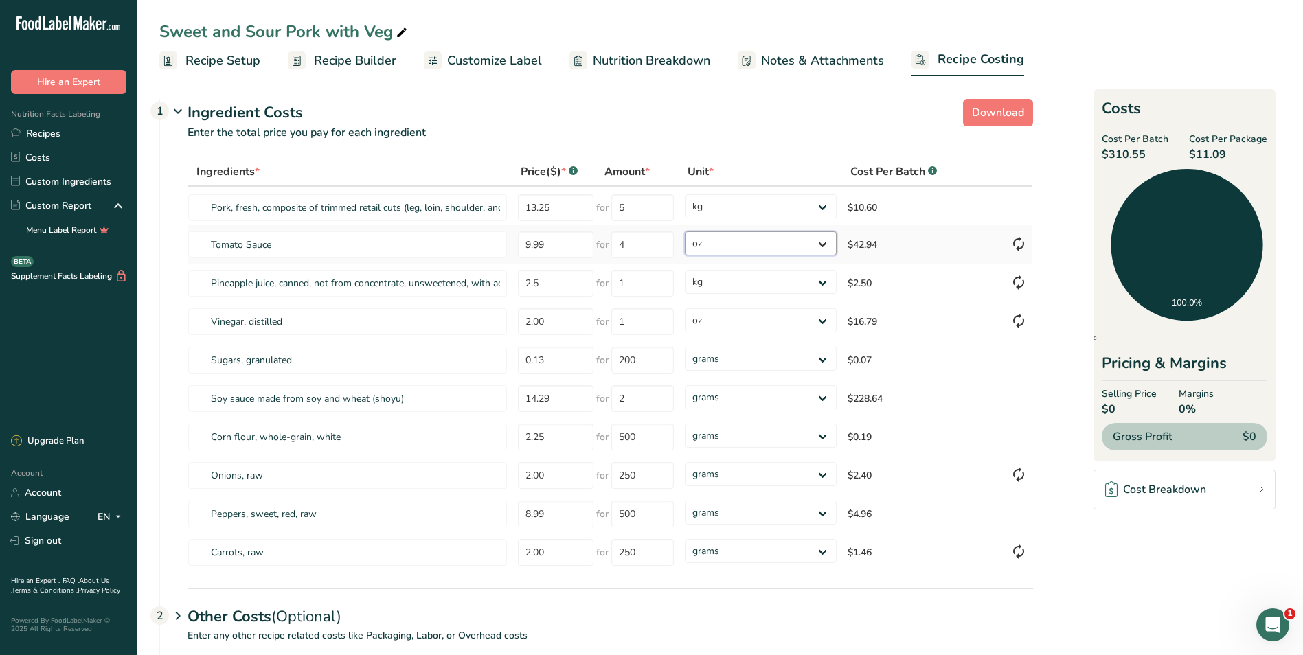
select select "1"
click at [685, 231] on select "grams kg mg mcg lb oz" at bounding box center [760, 243] width 151 height 24
click at [824, 398] on select "grams kg mg mcg lb oz" at bounding box center [760, 397] width 151 height 24
select select "12"
click at [685, 385] on select "grams kg mg mcg lb oz" at bounding box center [760, 397] width 151 height 24
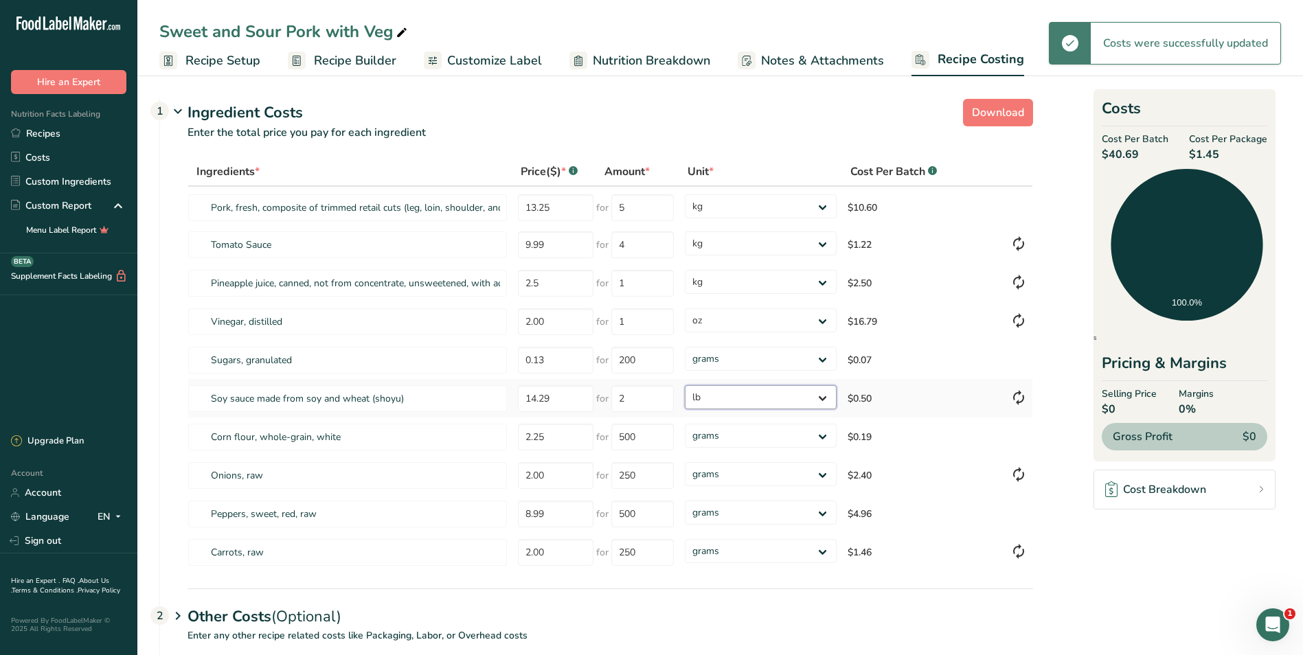
click at [823, 395] on select "grams kg mg mcg lb oz" at bounding box center [760, 397] width 151 height 24
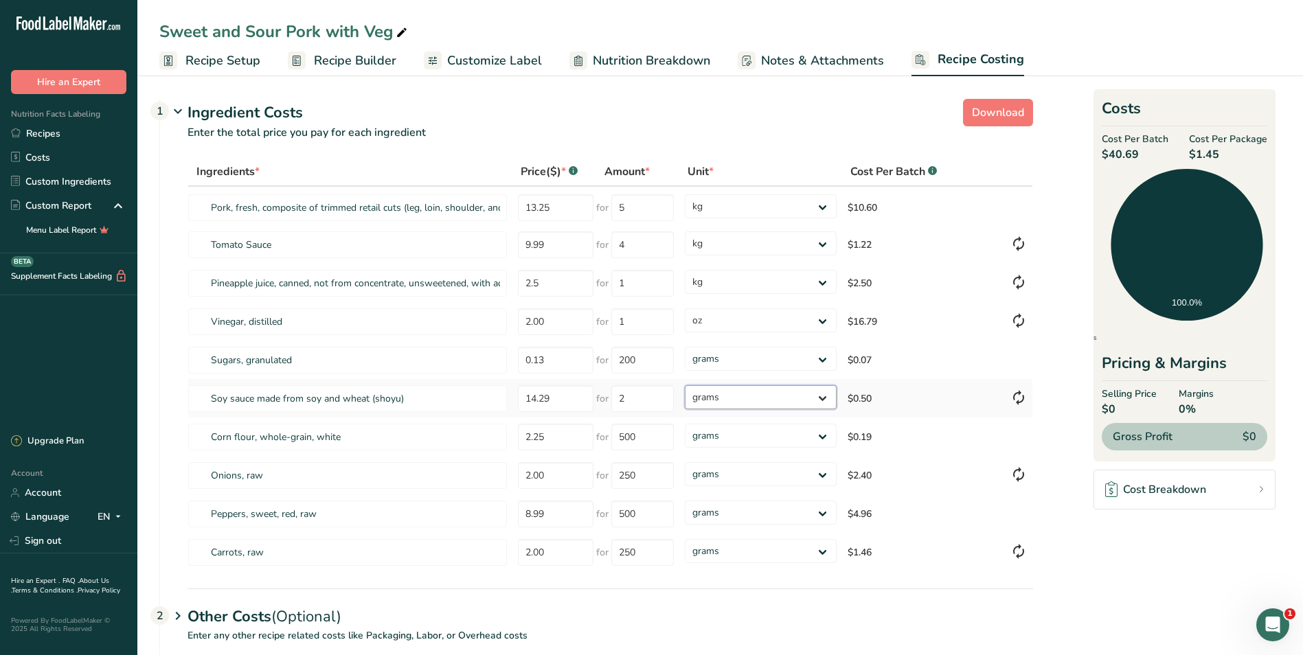
click at [685, 385] on select "grams kg mg mcg lb oz" at bounding box center [760, 397] width 151 height 24
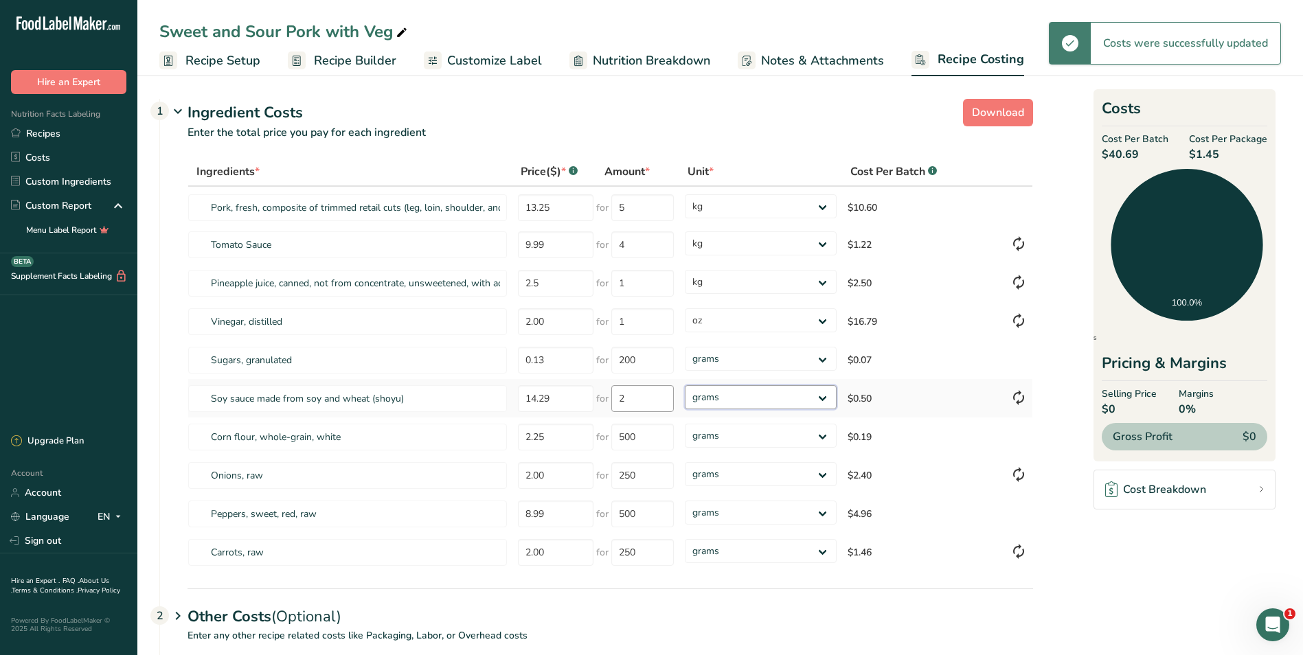
select select "12"
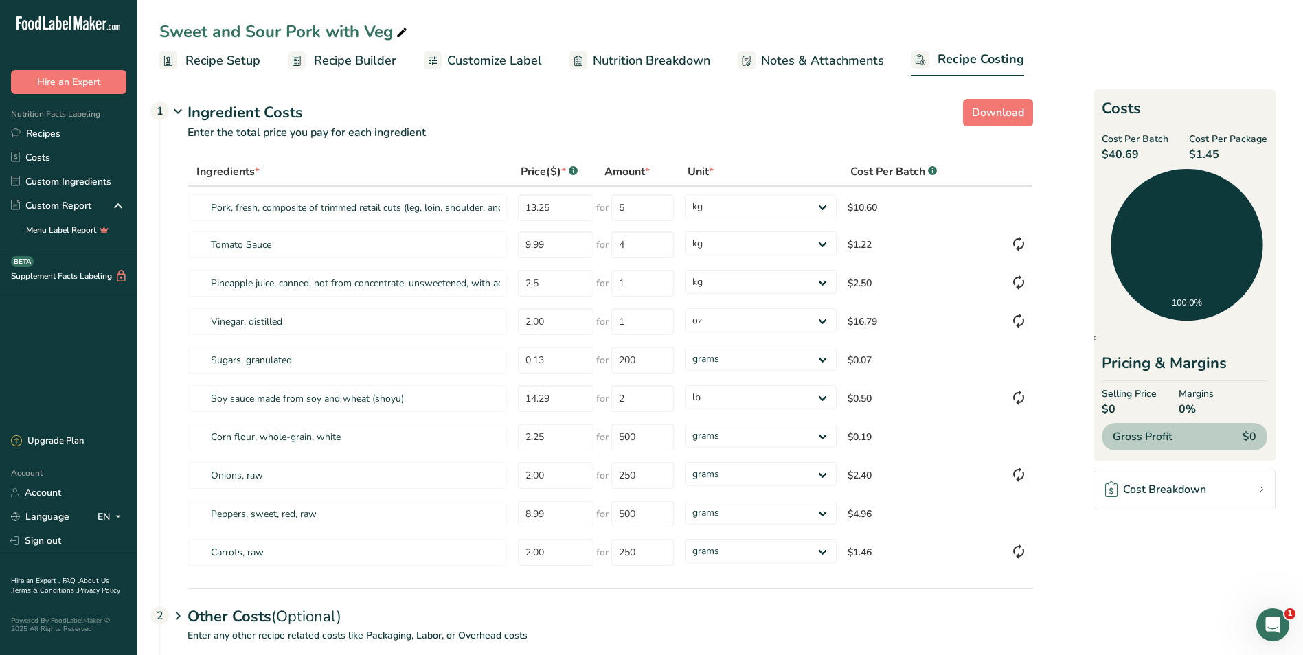
click at [216, 55] on span "Recipe Setup" at bounding box center [222, 61] width 75 height 19
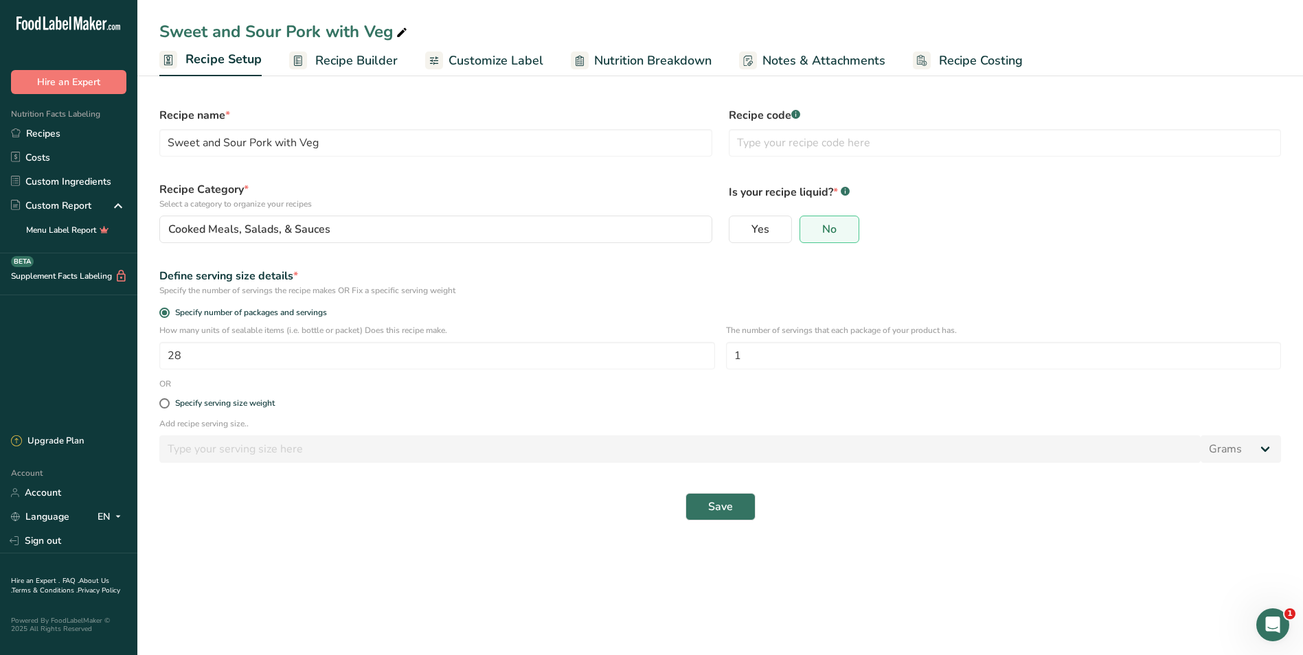
click at [216, 55] on span "Recipe Setup" at bounding box center [223, 59] width 76 height 19
click at [50, 124] on link "Recipes" at bounding box center [68, 134] width 137 height 24
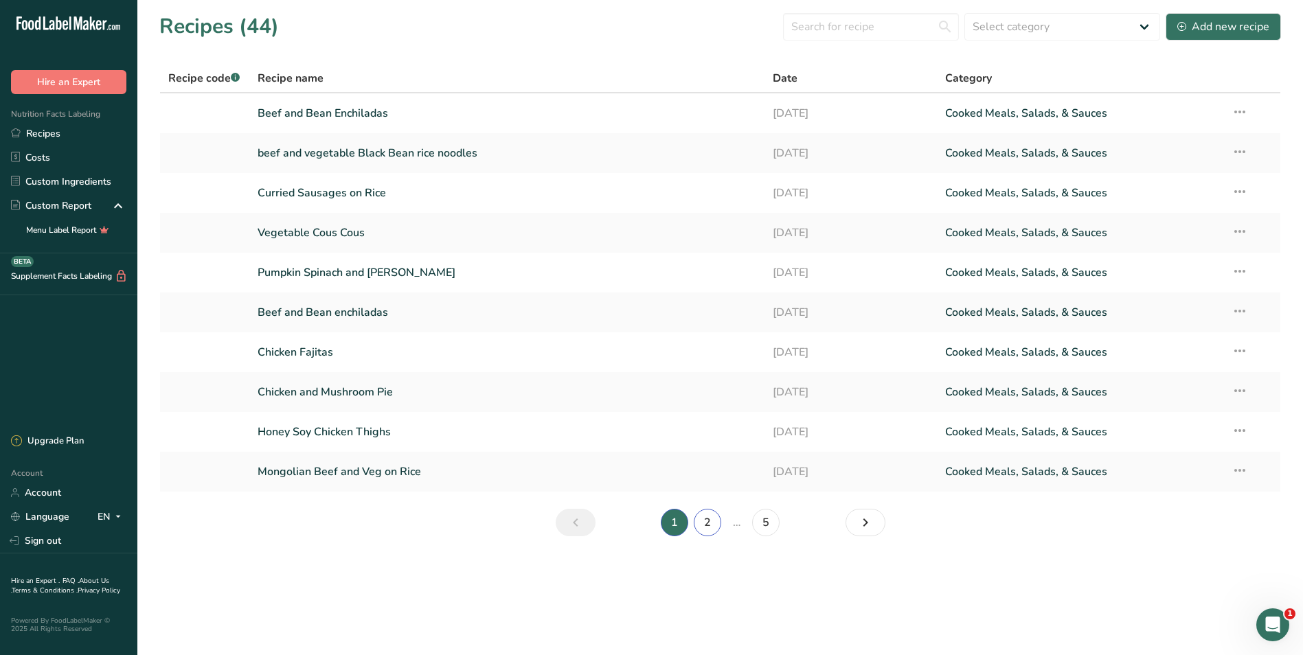
click at [714, 523] on link "2" at bounding box center [707, 522] width 27 height 27
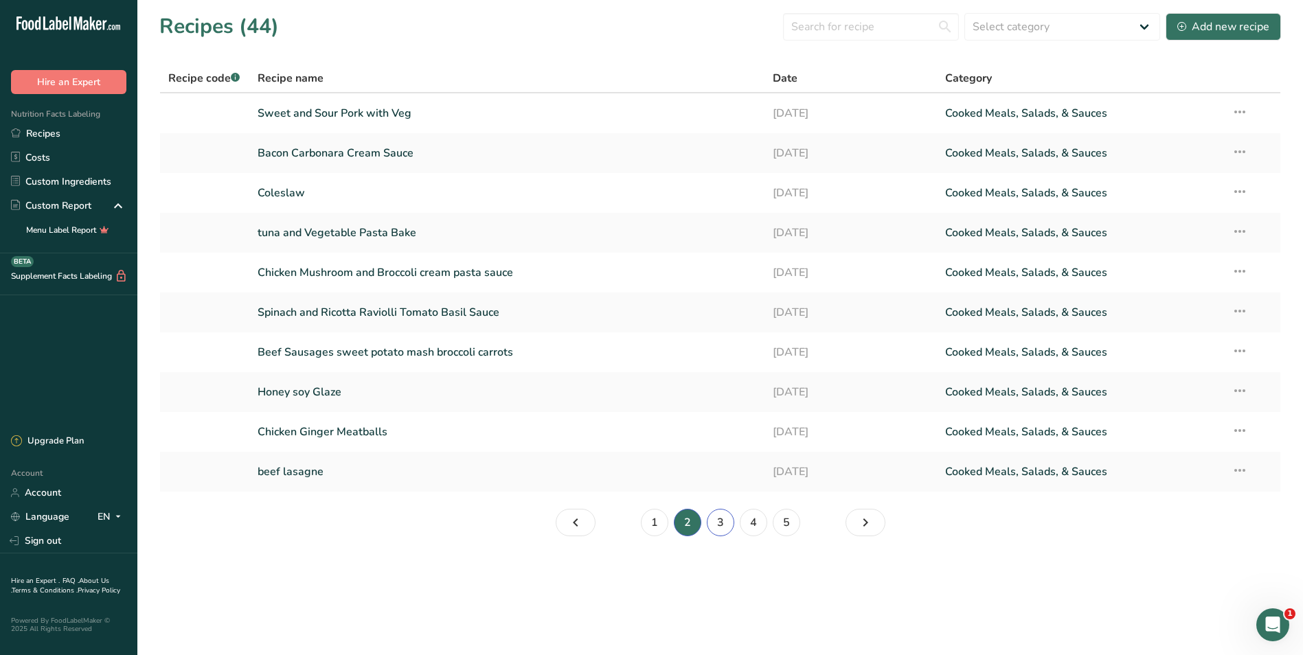
click at [716, 523] on link "3" at bounding box center [720, 522] width 27 height 27
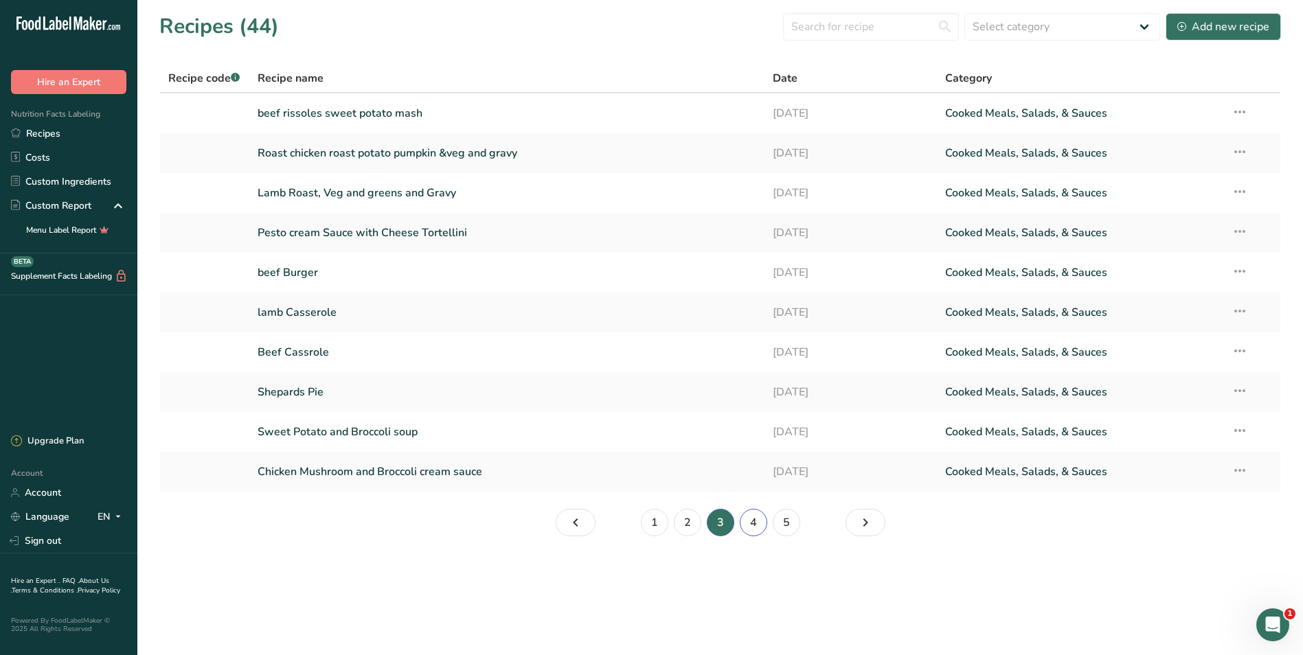
click at [750, 520] on link "4" at bounding box center [753, 522] width 27 height 27
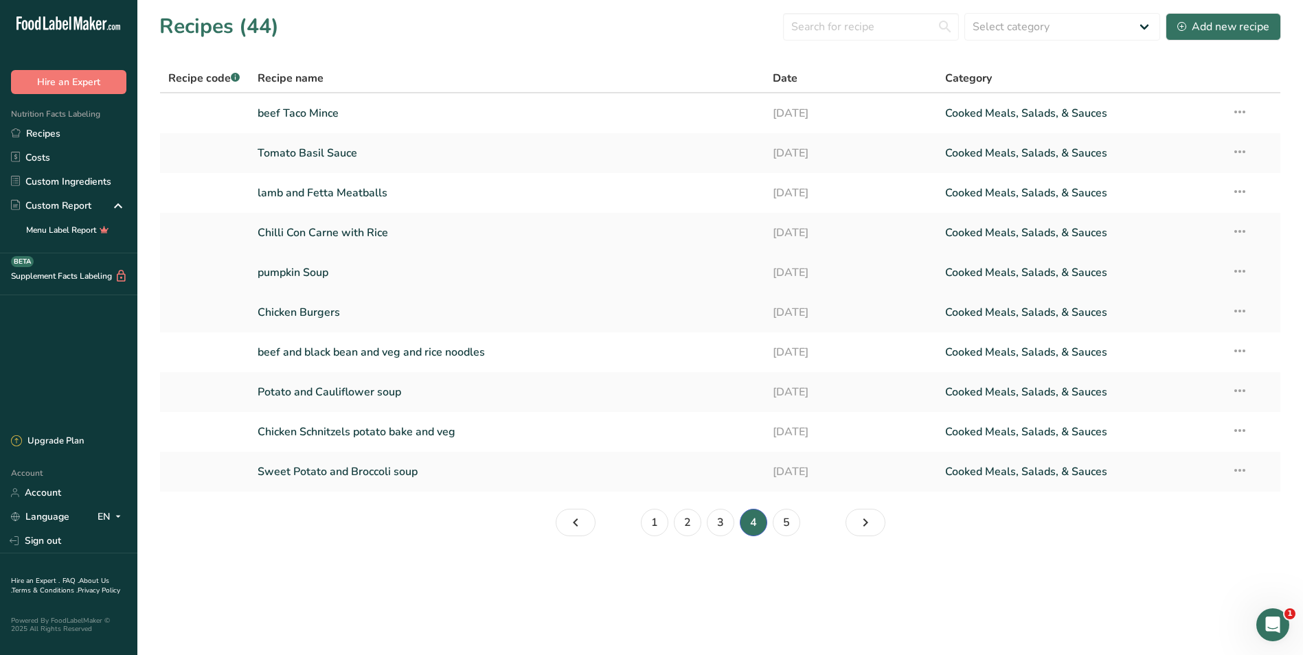
click at [355, 271] on link "pumpkin Soup" at bounding box center [507, 272] width 499 height 29
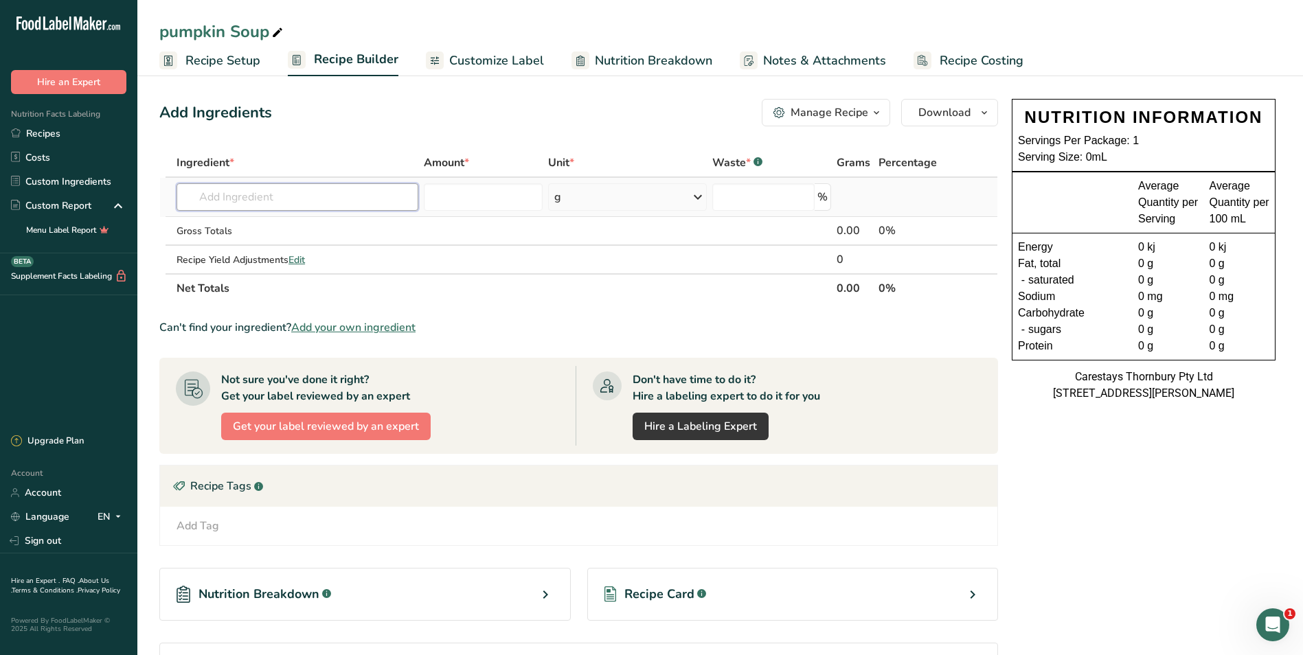
click at [229, 197] on input "text" at bounding box center [298, 196] width 242 height 27
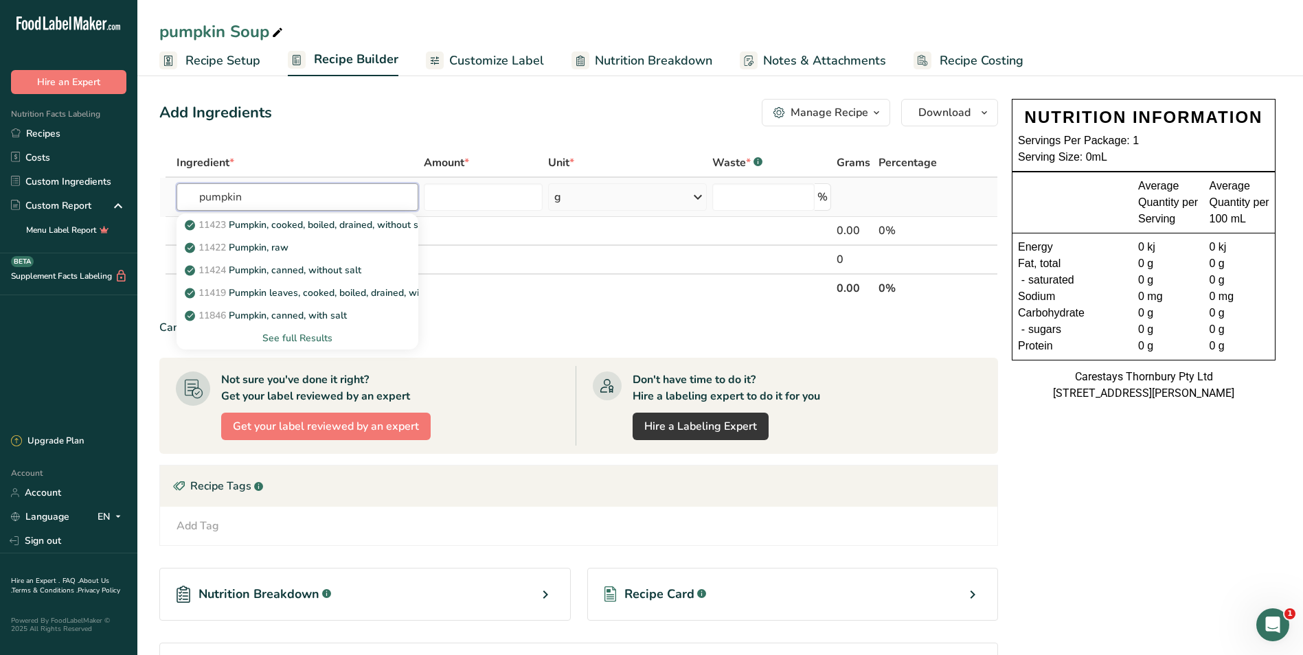
type input "pumpkin"
click at [296, 337] on div "See full Results" at bounding box center [298, 338] width 220 height 14
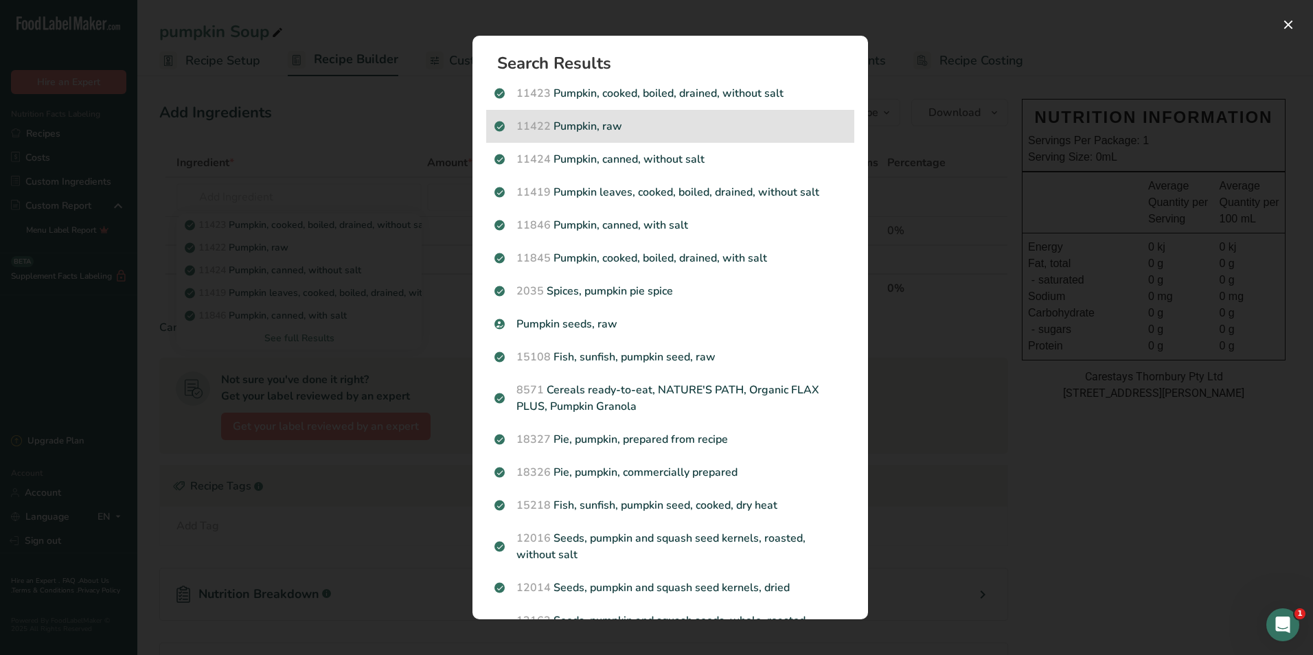
click at [653, 126] on p "11422 Pumpkin, raw" at bounding box center [671, 126] width 352 height 16
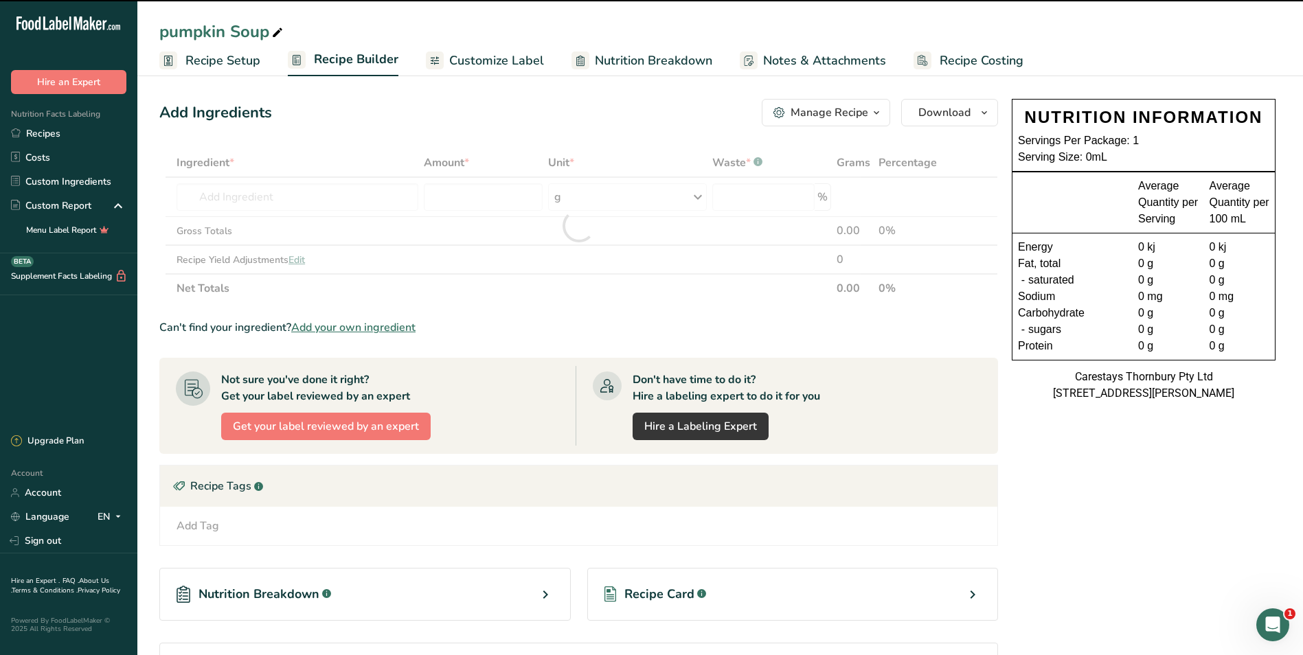
type input "0"
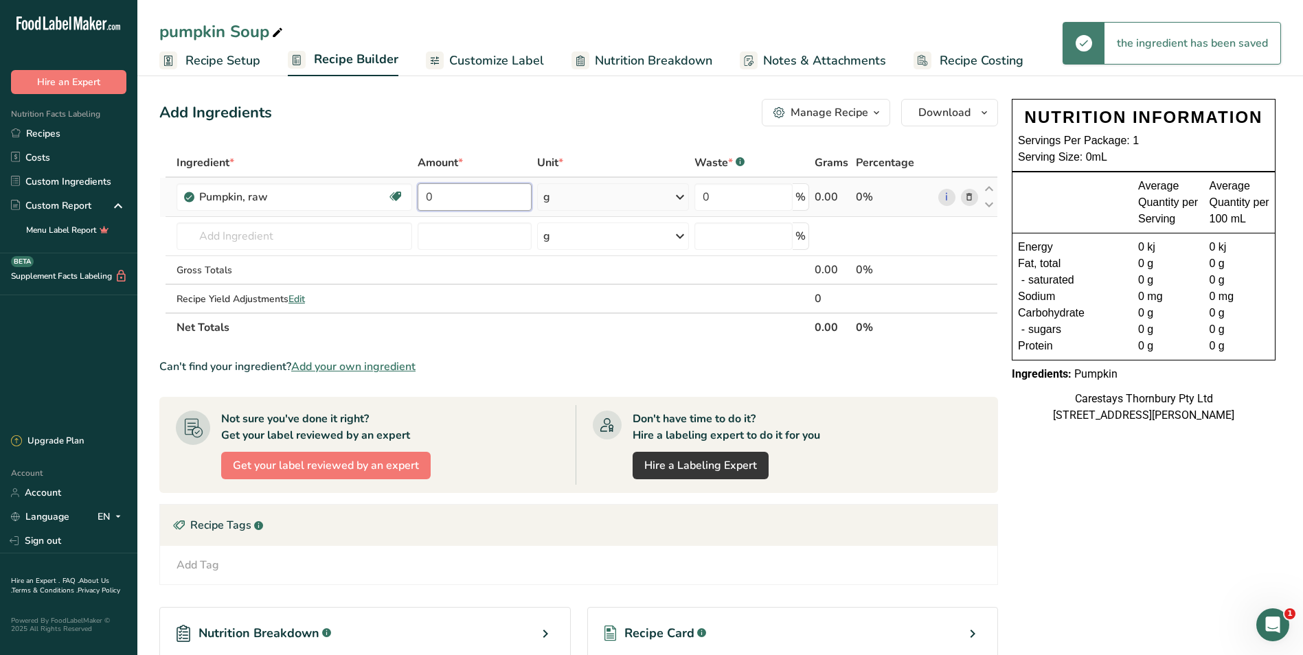
click at [458, 196] on input "0" at bounding box center [475, 196] width 114 height 27
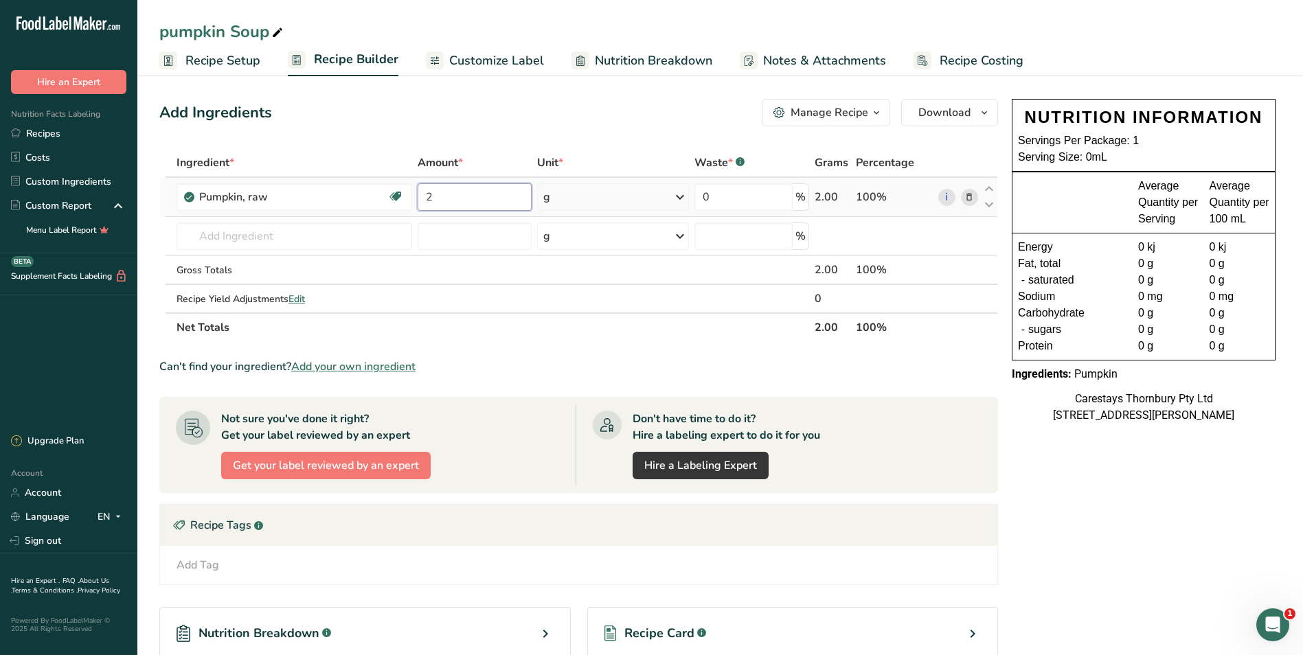
type input "2"
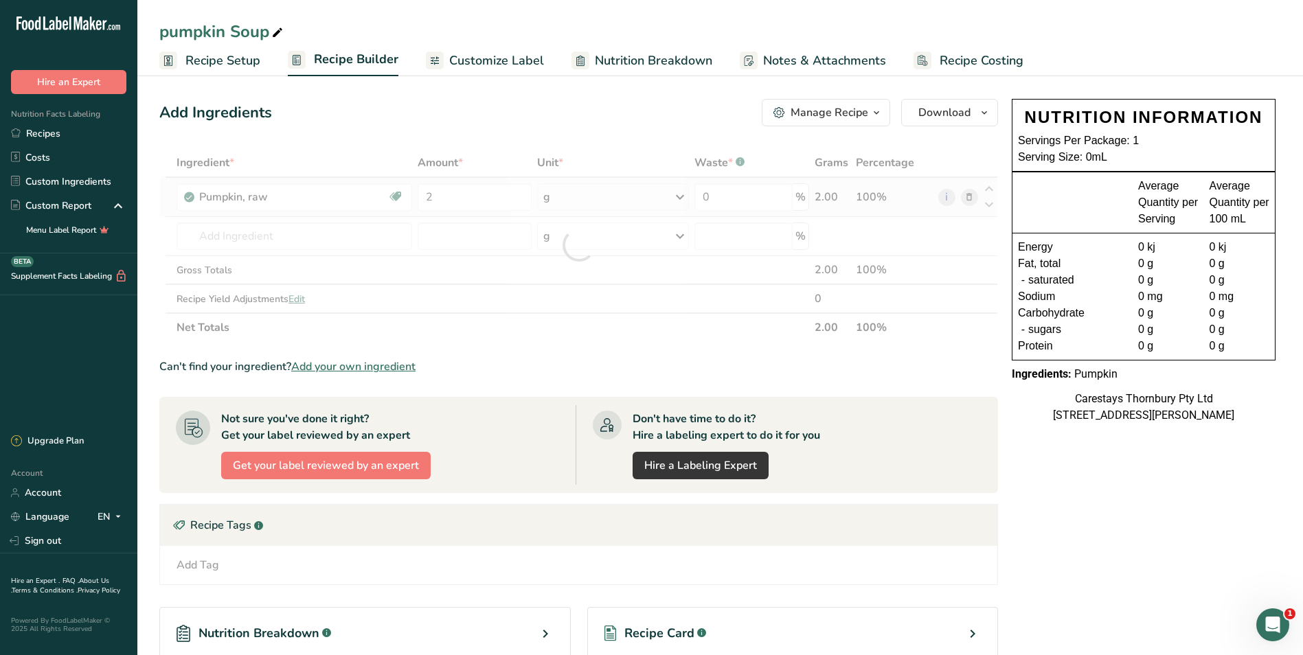
click at [681, 193] on div "Ingredient * Amount * Unit * Waste * .a-a{fill:#347362;}.b-a{fill:#fff;} Grams …" at bounding box center [578, 245] width 839 height 194
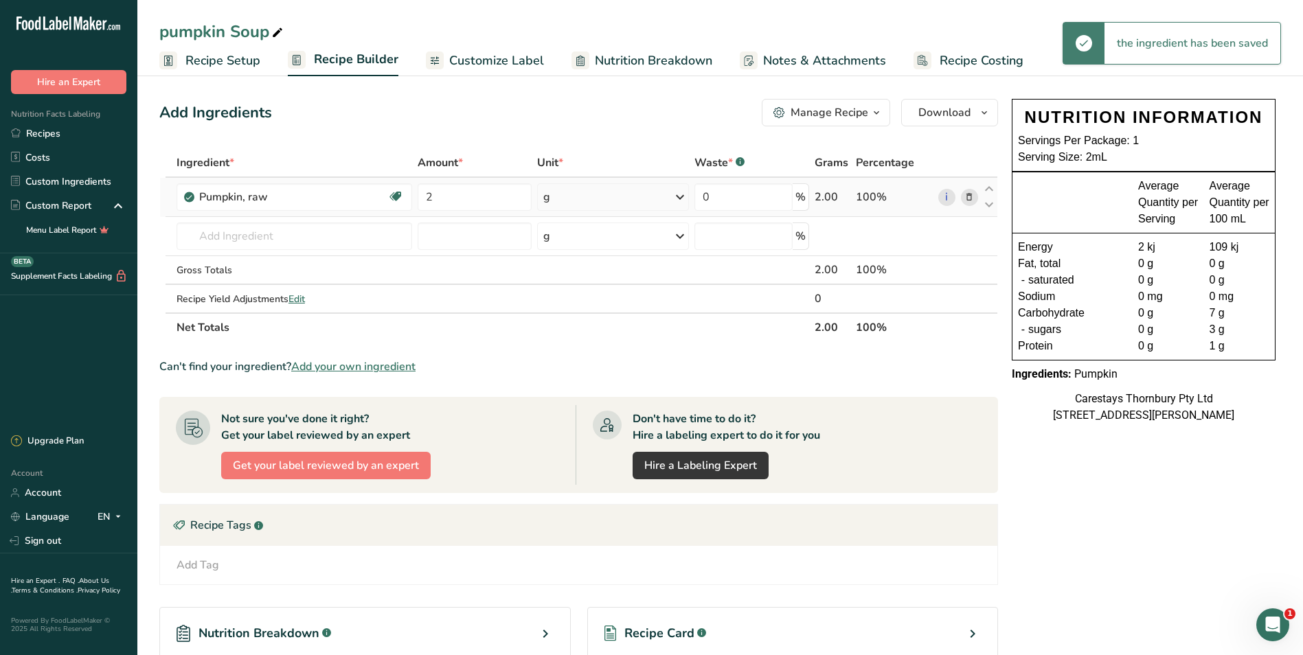
click at [680, 196] on icon at bounding box center [680, 197] width 16 height 25
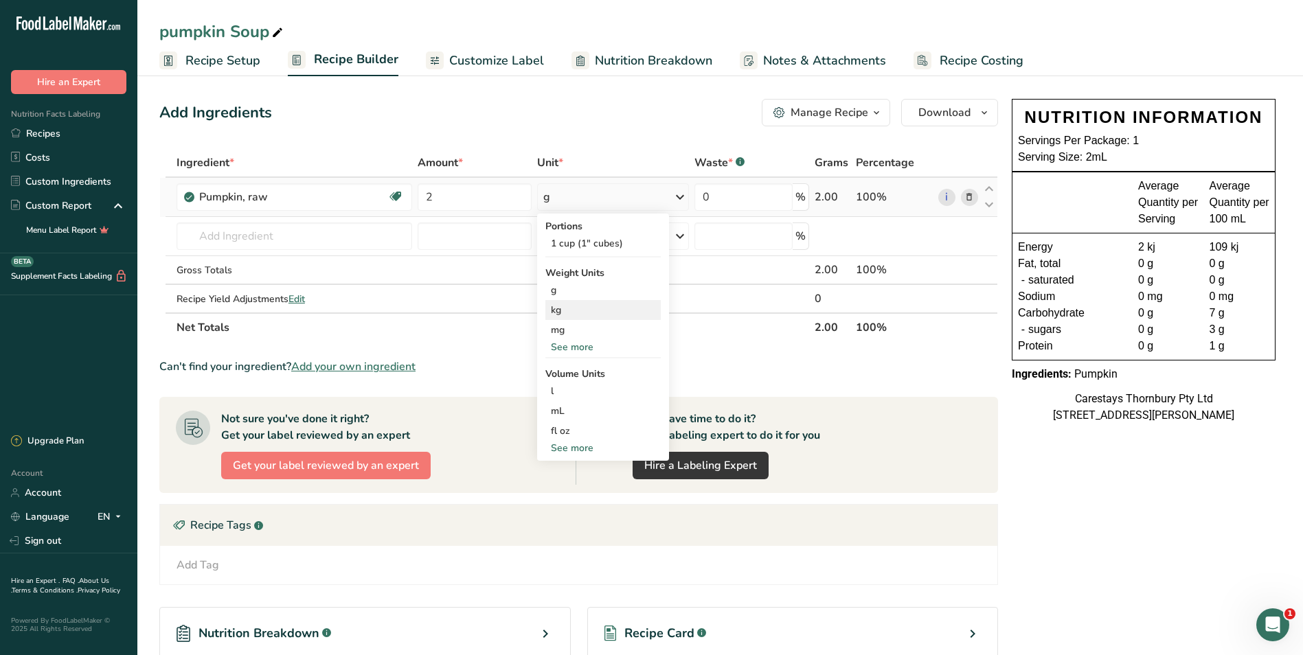
click at [590, 306] on div "kg" at bounding box center [602, 310] width 115 height 20
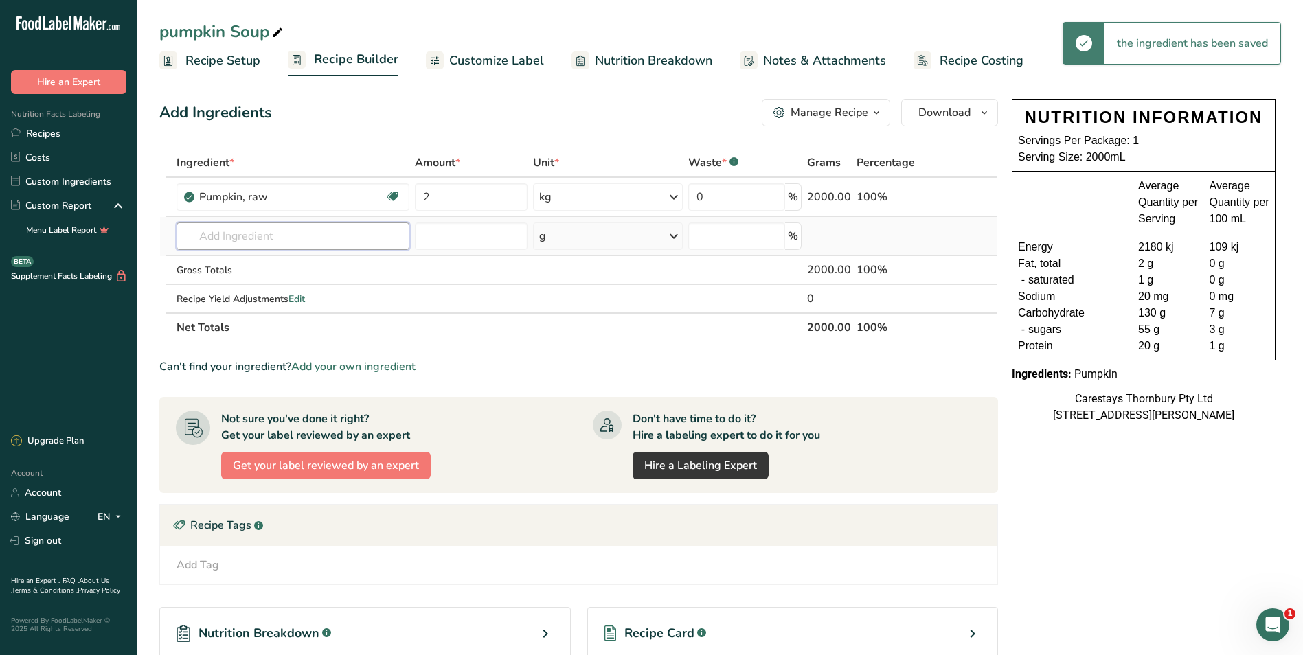
click at [206, 232] on input "text" at bounding box center [293, 236] width 233 height 27
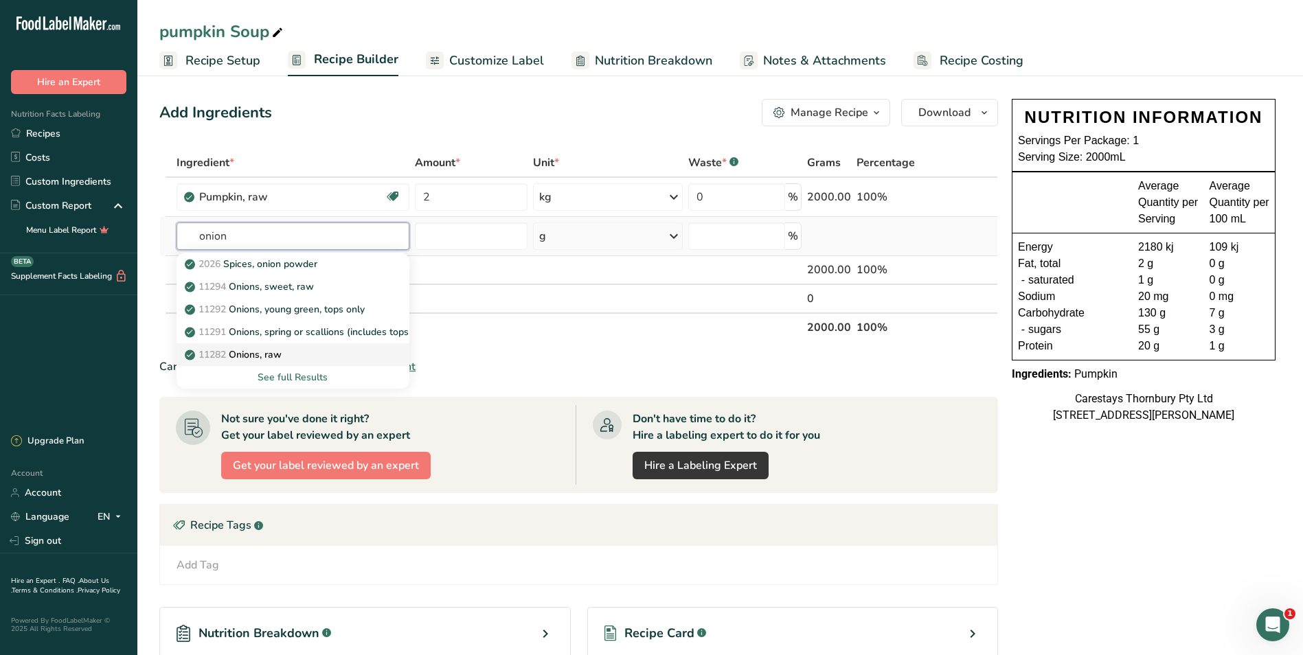
type input "onion"
click at [253, 349] on p "11282 Onions, raw" at bounding box center [235, 355] width 94 height 14
type input "Onions, raw"
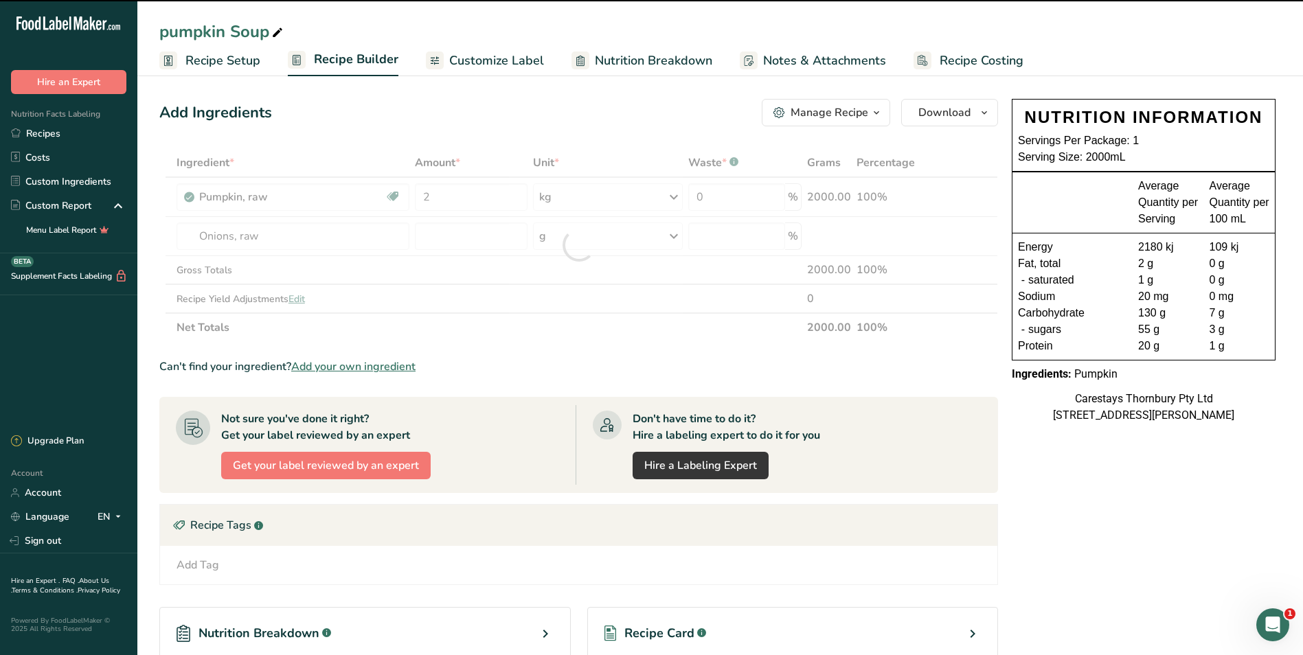
type input "0"
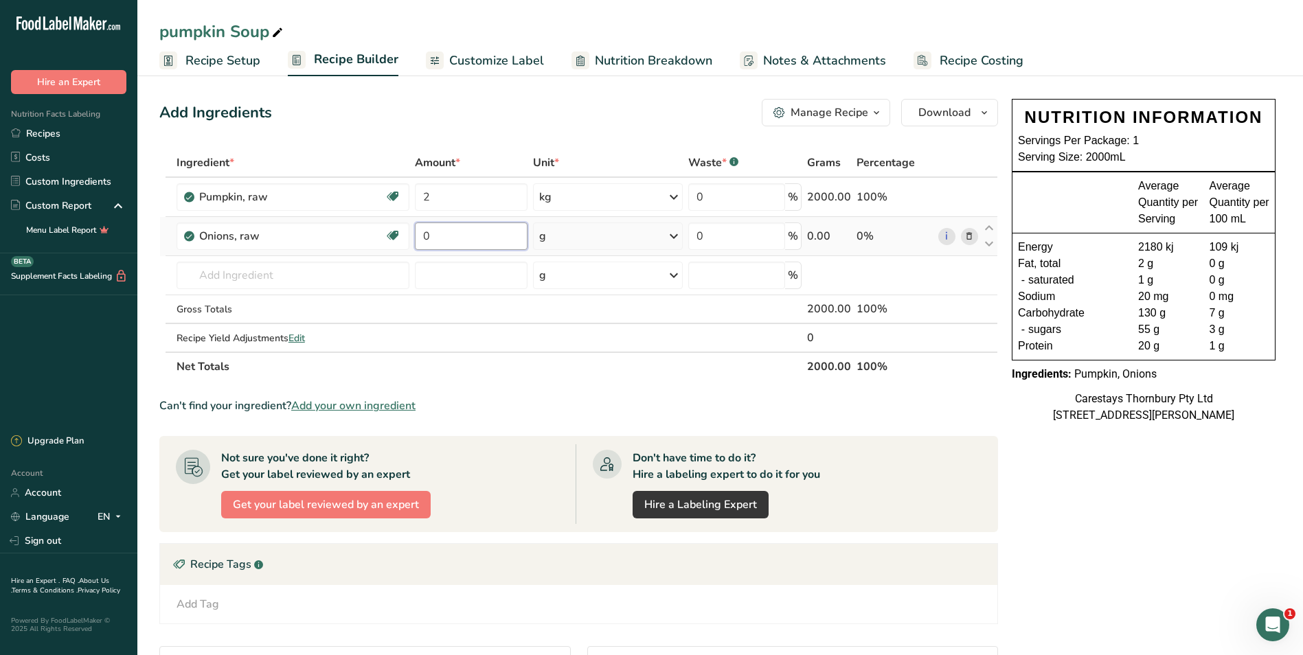
click at [436, 239] on input "0" at bounding box center [471, 236] width 113 height 27
type input "3"
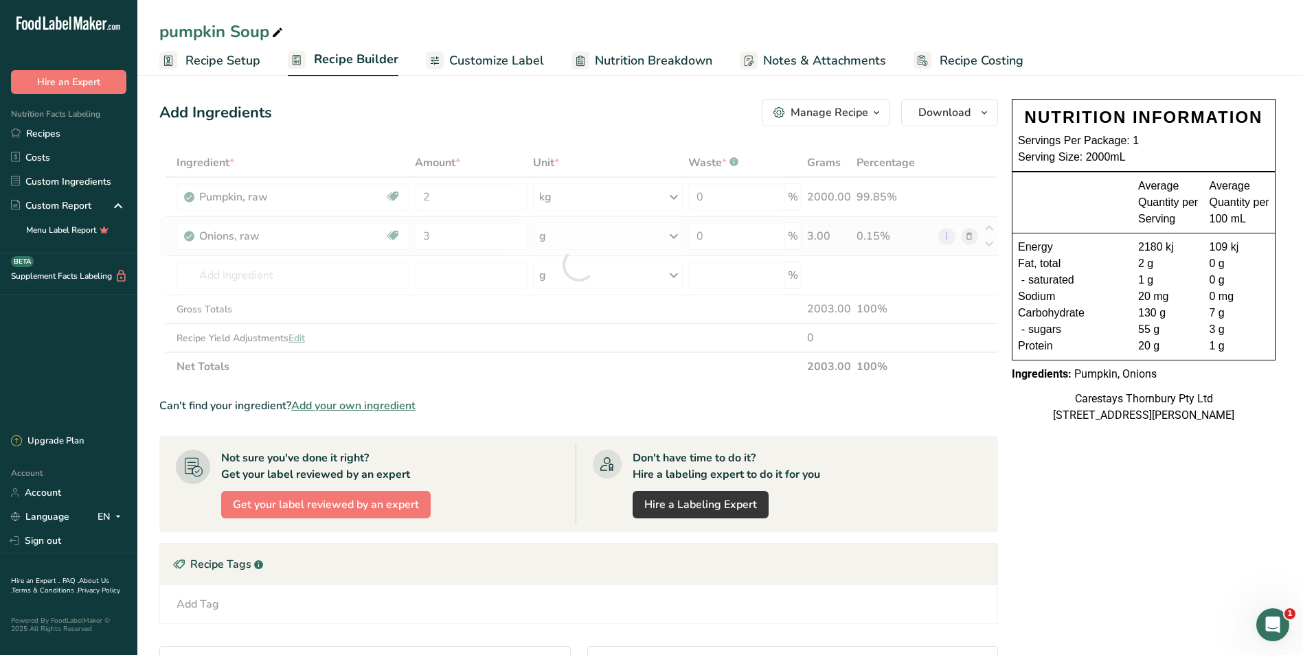
click at [673, 235] on div "Ingredient * Amount * Unit * Waste * .a-a{fill:#347362;}.b-a{fill:#fff;} Grams …" at bounding box center [578, 264] width 839 height 233
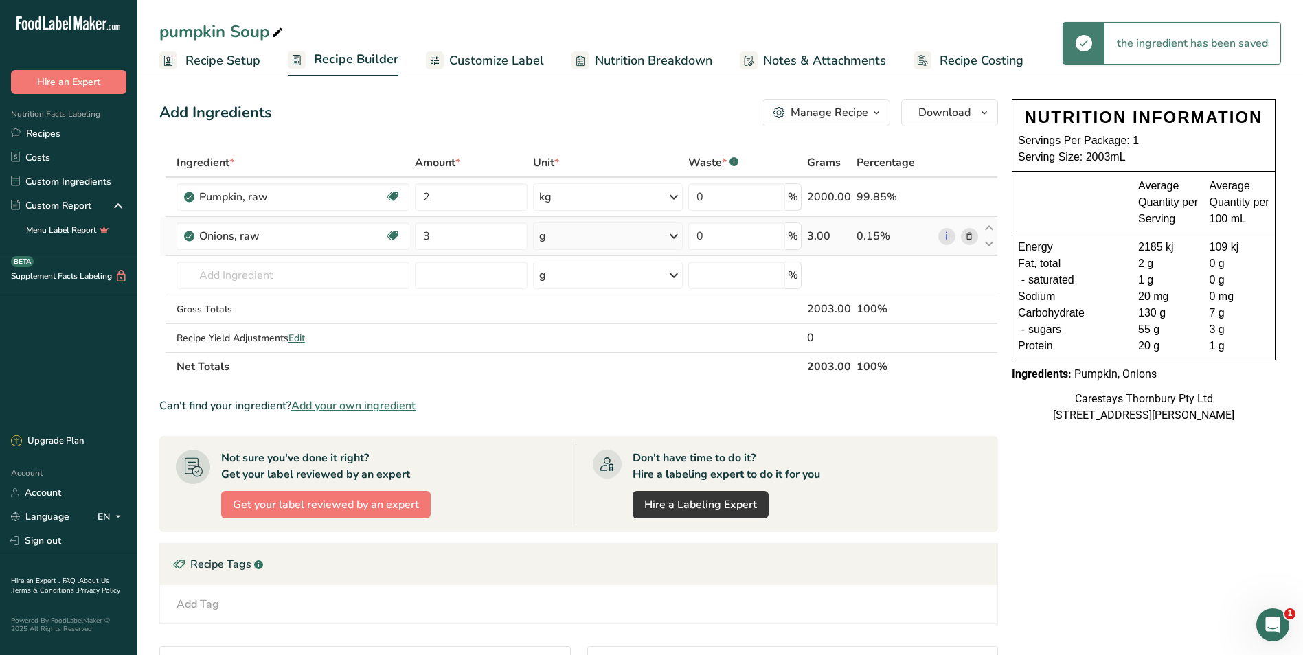
click at [673, 235] on icon at bounding box center [674, 236] width 16 height 25
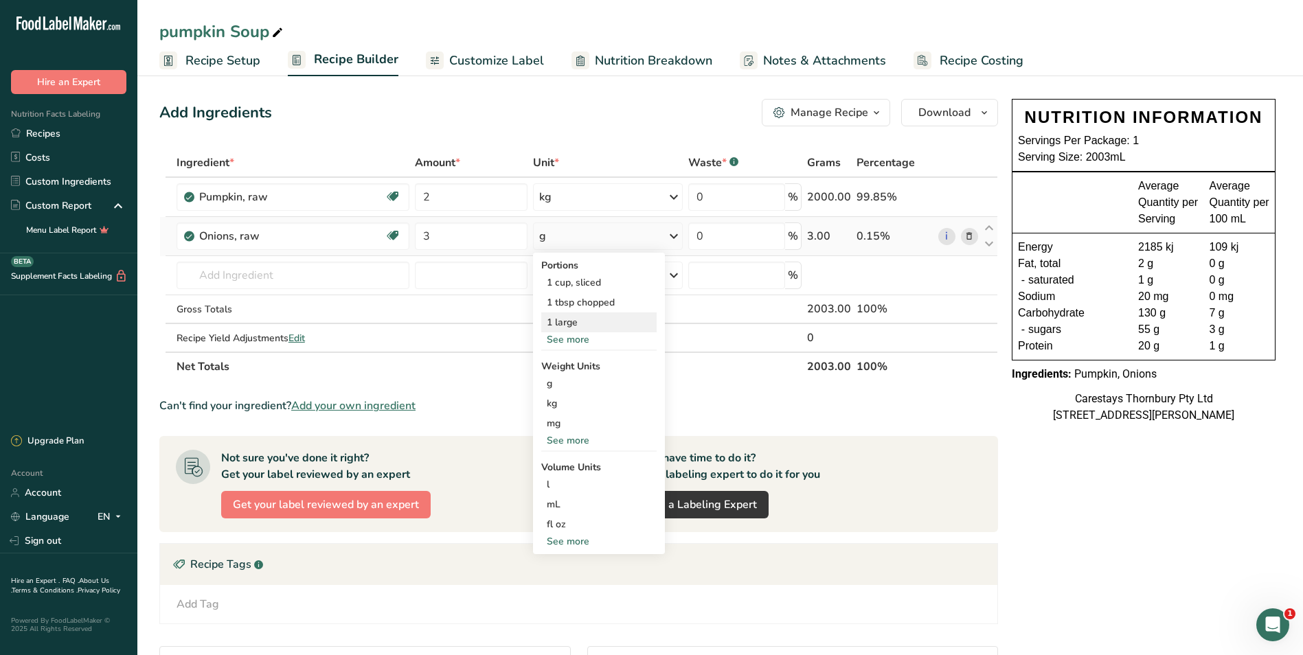
click at [579, 323] on div "1 large" at bounding box center [598, 323] width 115 height 20
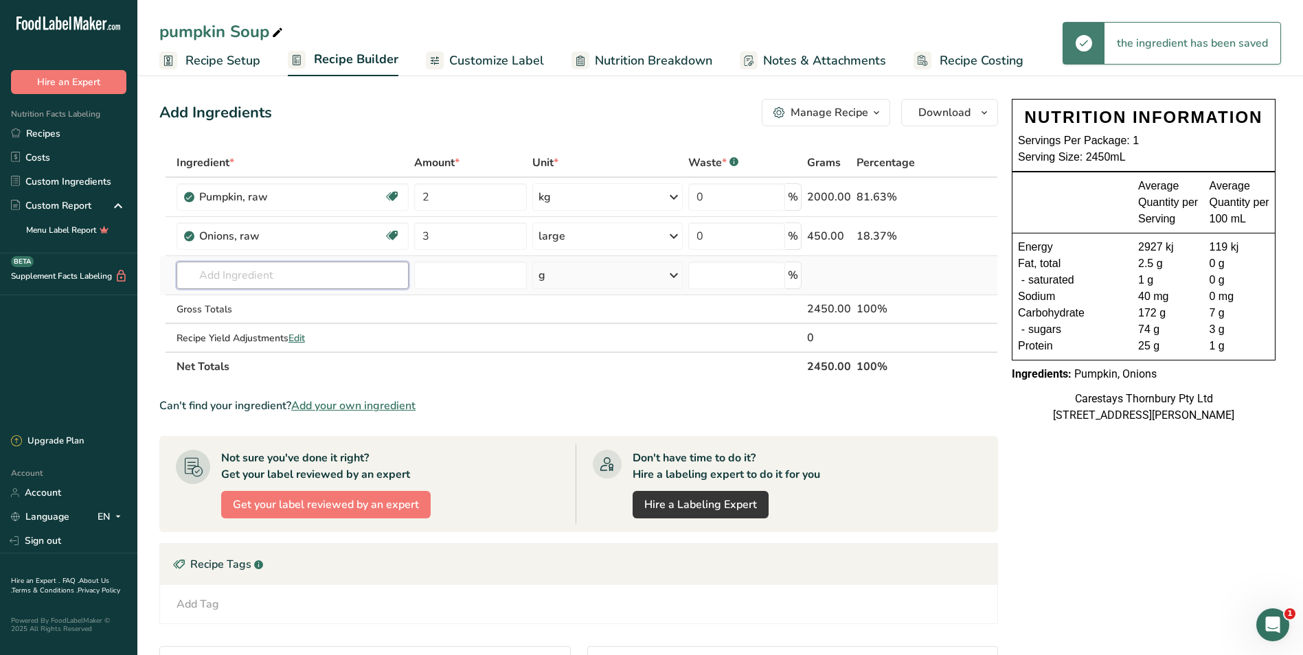
click at [232, 279] on input "text" at bounding box center [293, 275] width 233 height 27
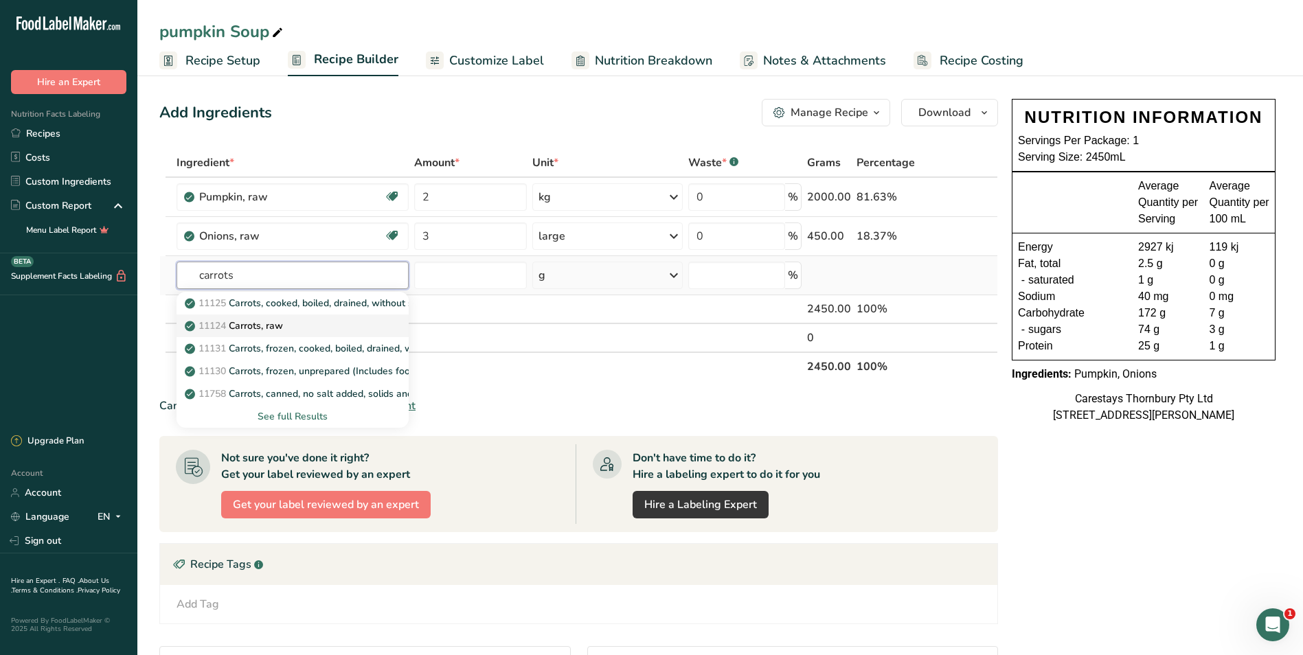
type input "carrots"
click at [260, 324] on p "11124 [GEOGRAPHIC_DATA], raw" at bounding box center [235, 326] width 95 height 14
type input "Carrots, raw"
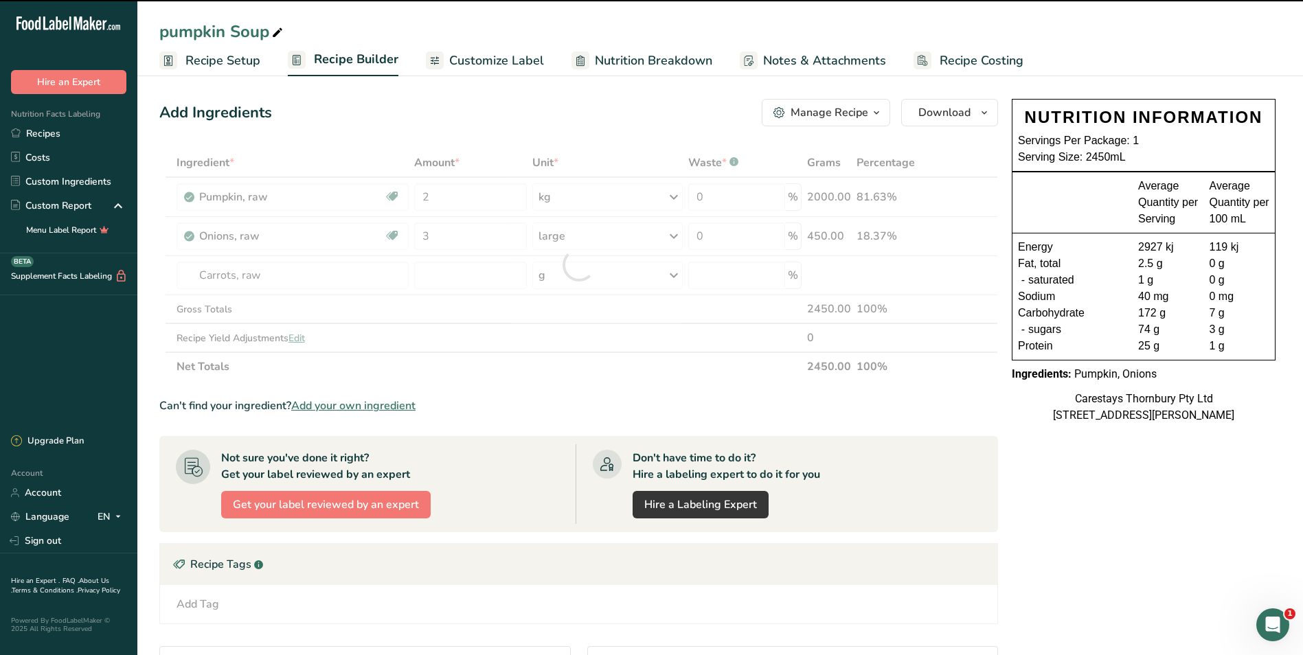
type input "0"
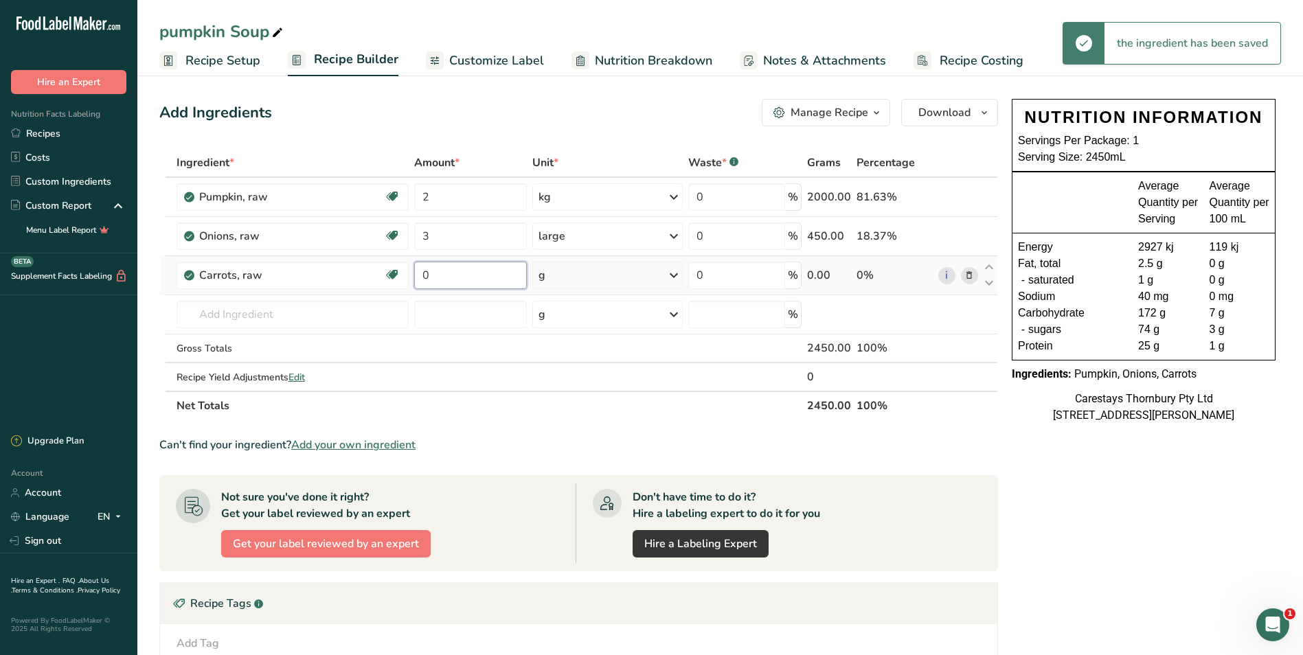
click at [493, 275] on input "0" at bounding box center [470, 275] width 113 height 27
type input "3"
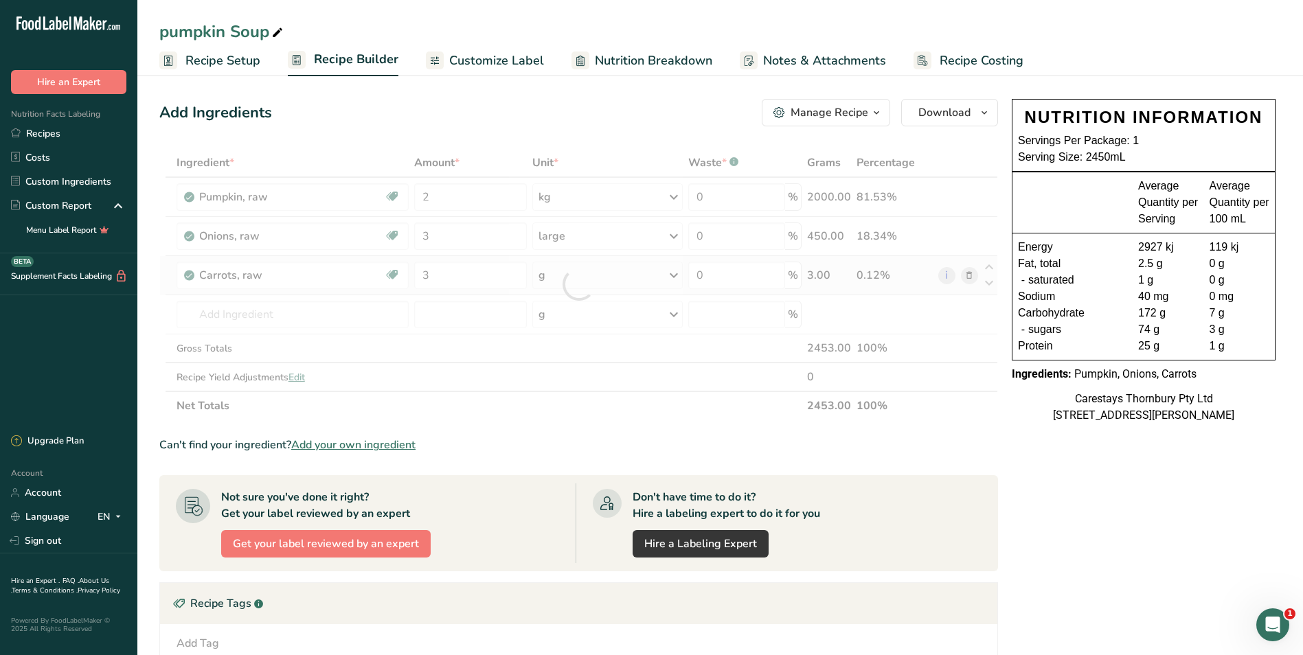
click at [677, 273] on div "Ingredient * Amount * Unit * Waste * .a-a{fill:#347362;}.b-a{fill:#fff;} Grams …" at bounding box center [578, 284] width 839 height 272
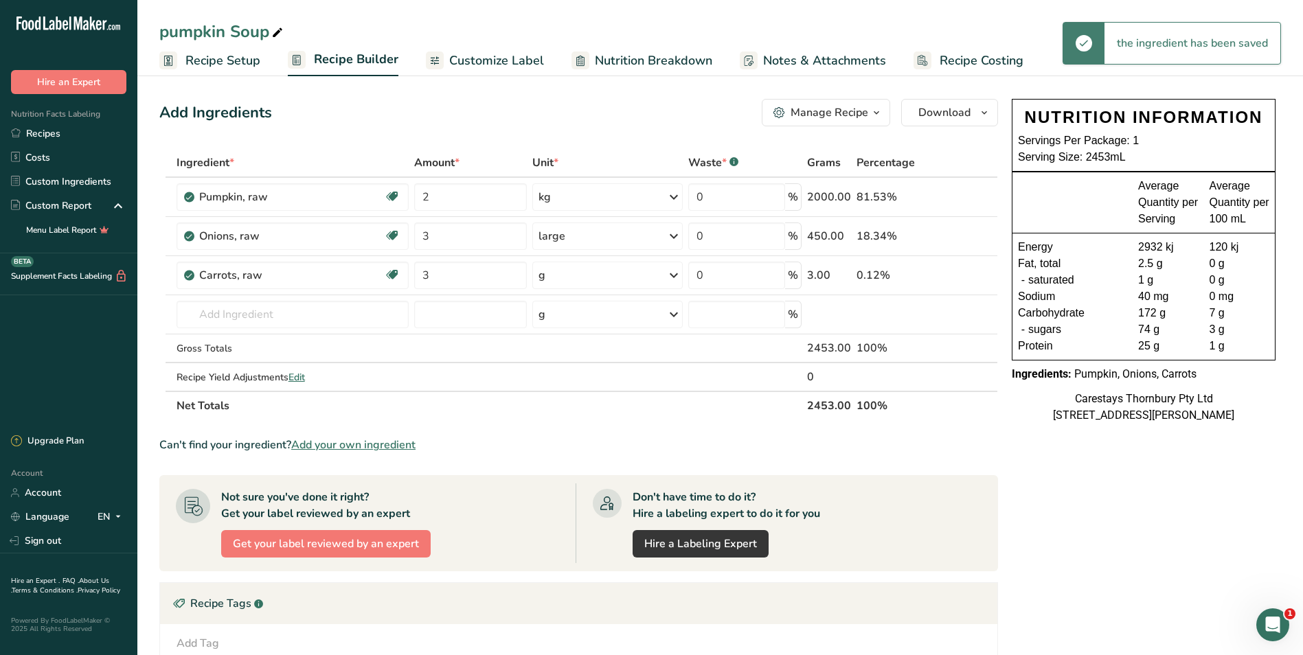
click at [677, 273] on icon at bounding box center [674, 275] width 16 height 25
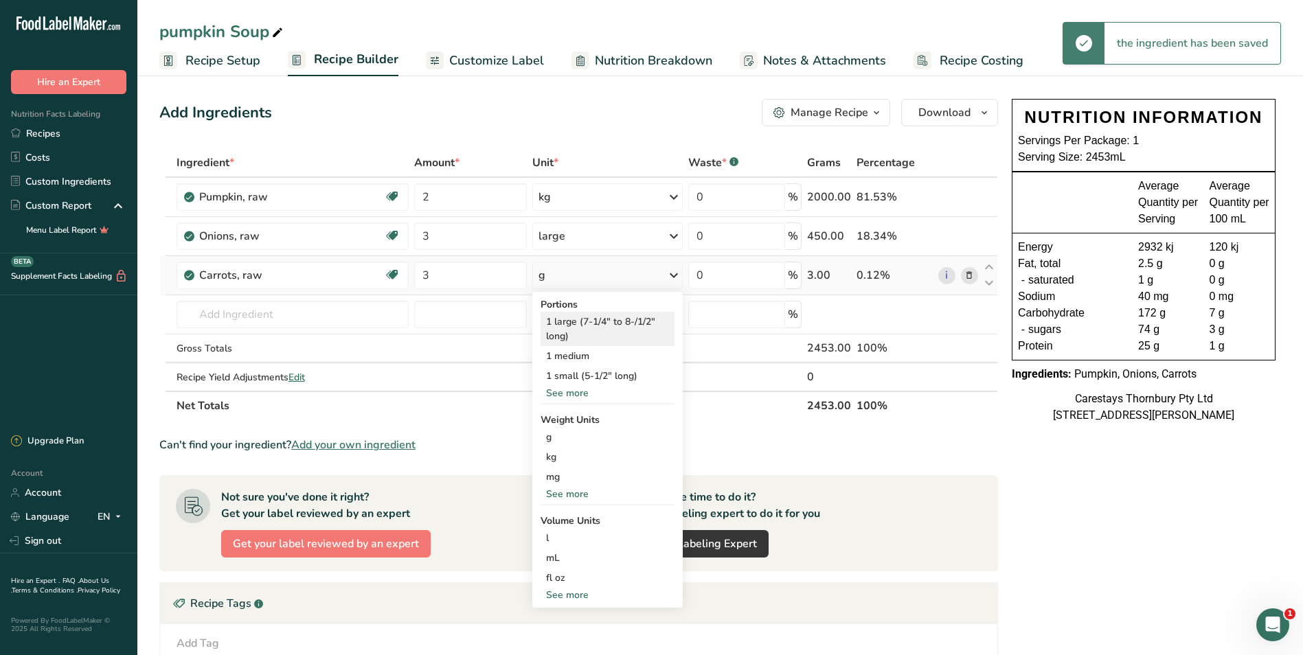
click at [626, 317] on div "1 large (7-1/4" to 8-/1/2" long)" at bounding box center [608, 329] width 134 height 34
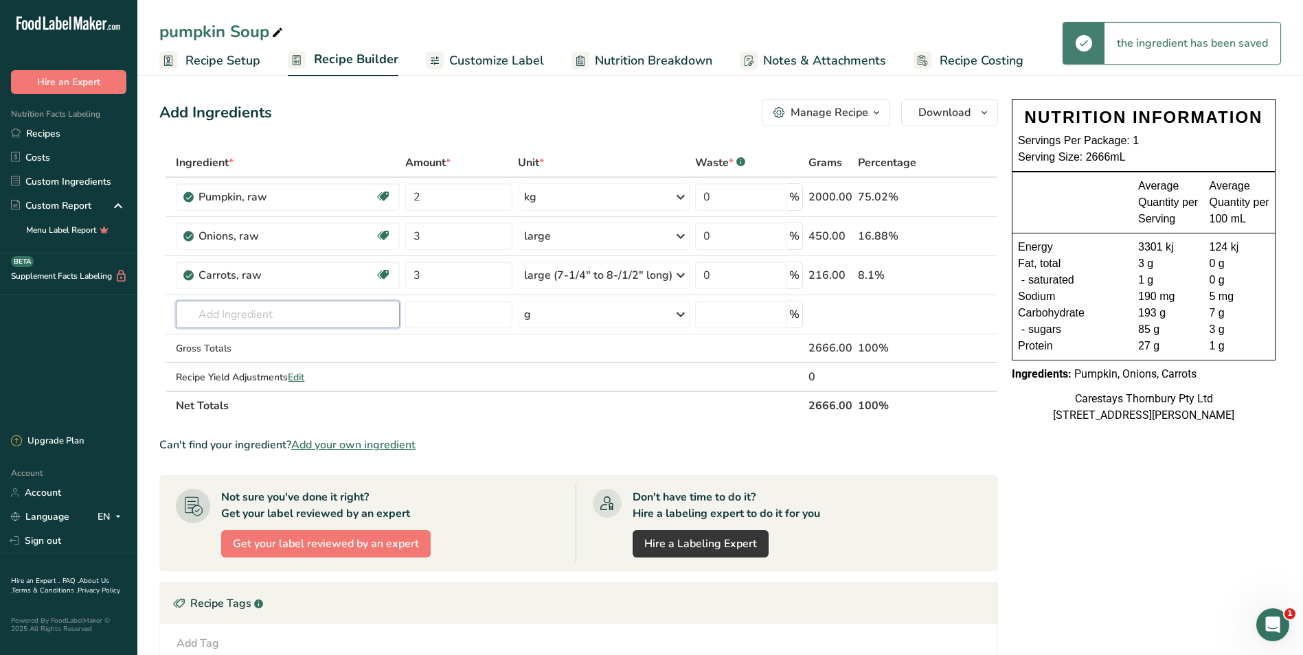
click at [207, 315] on input "text" at bounding box center [287, 314] width 223 height 27
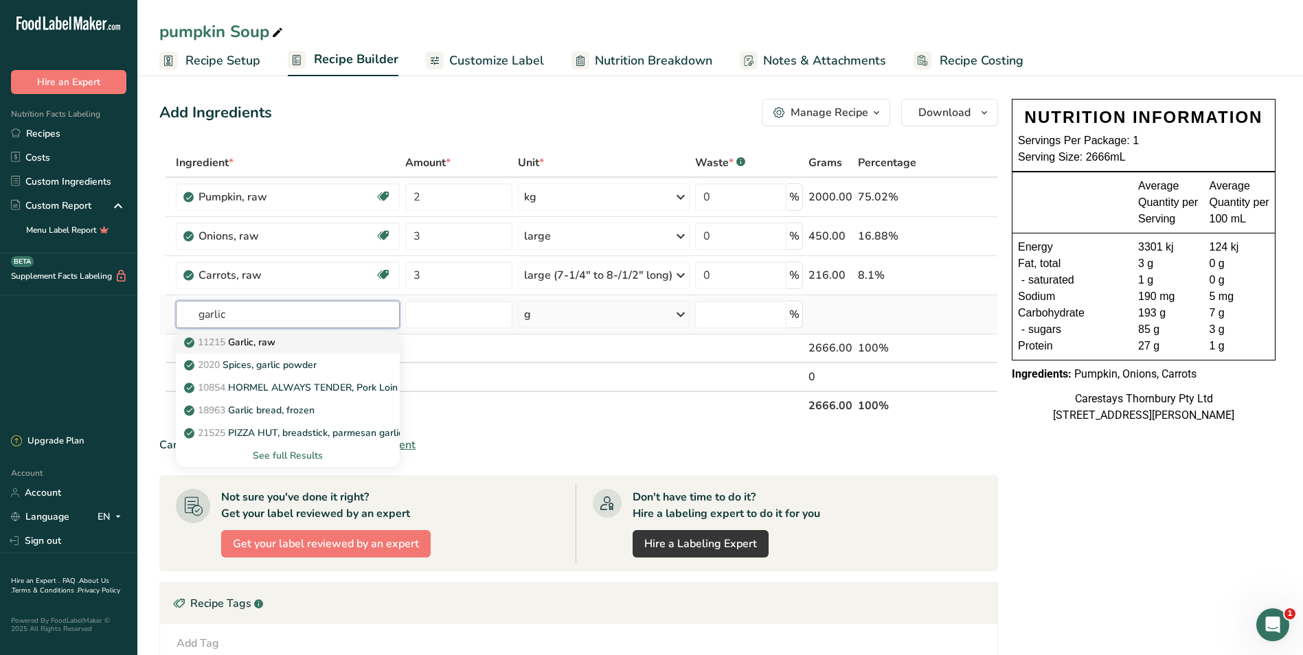
type input "garlic"
click at [238, 341] on p "11215 Garlic, raw" at bounding box center [231, 342] width 89 height 14
type input "Garlic, raw"
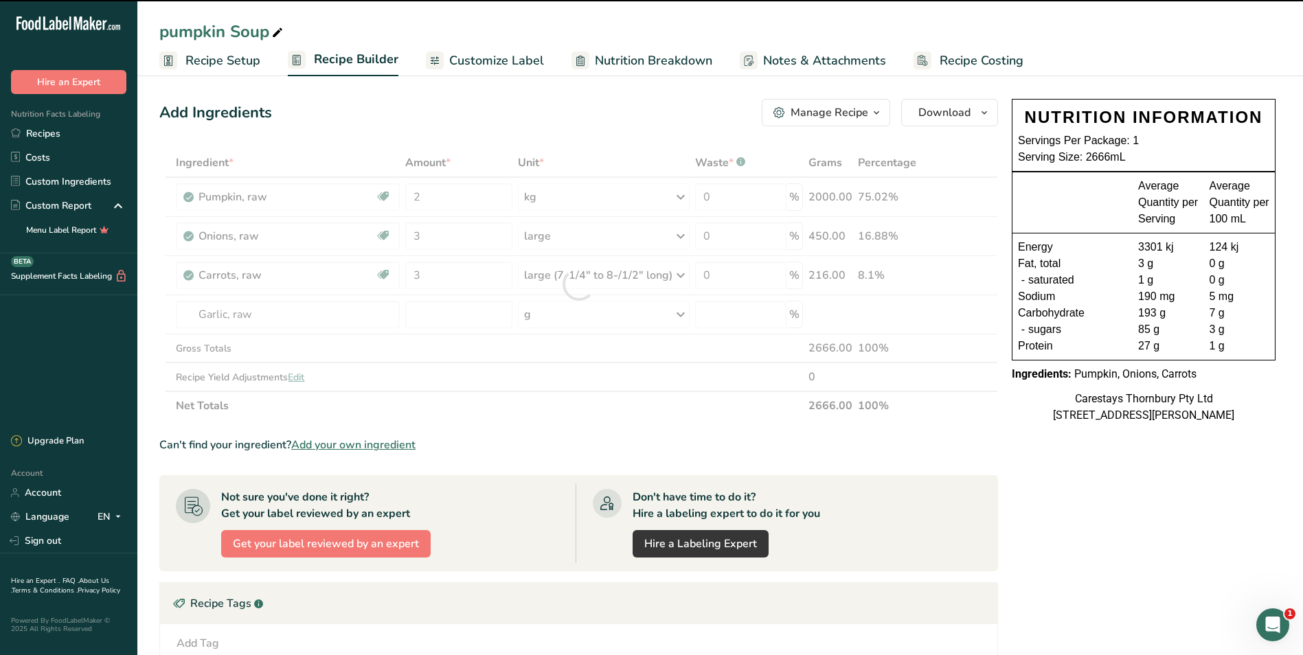
type input "0"
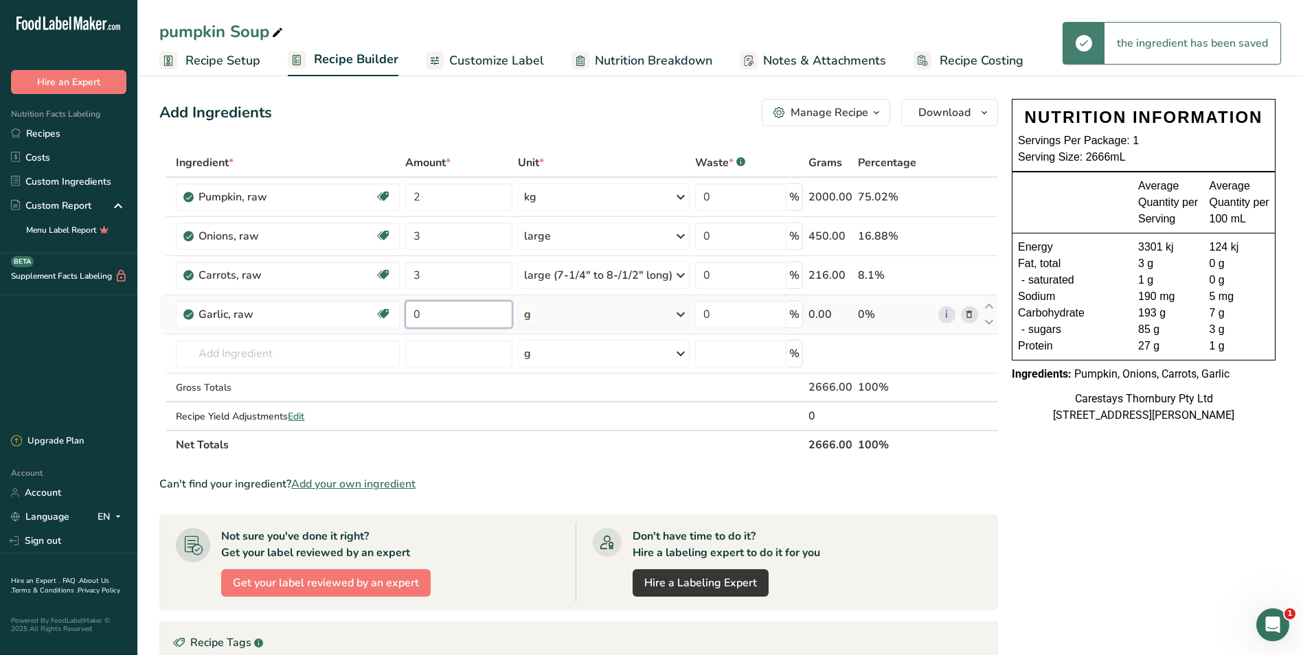
click at [431, 315] on input "0" at bounding box center [458, 314] width 107 height 27
type input "4"
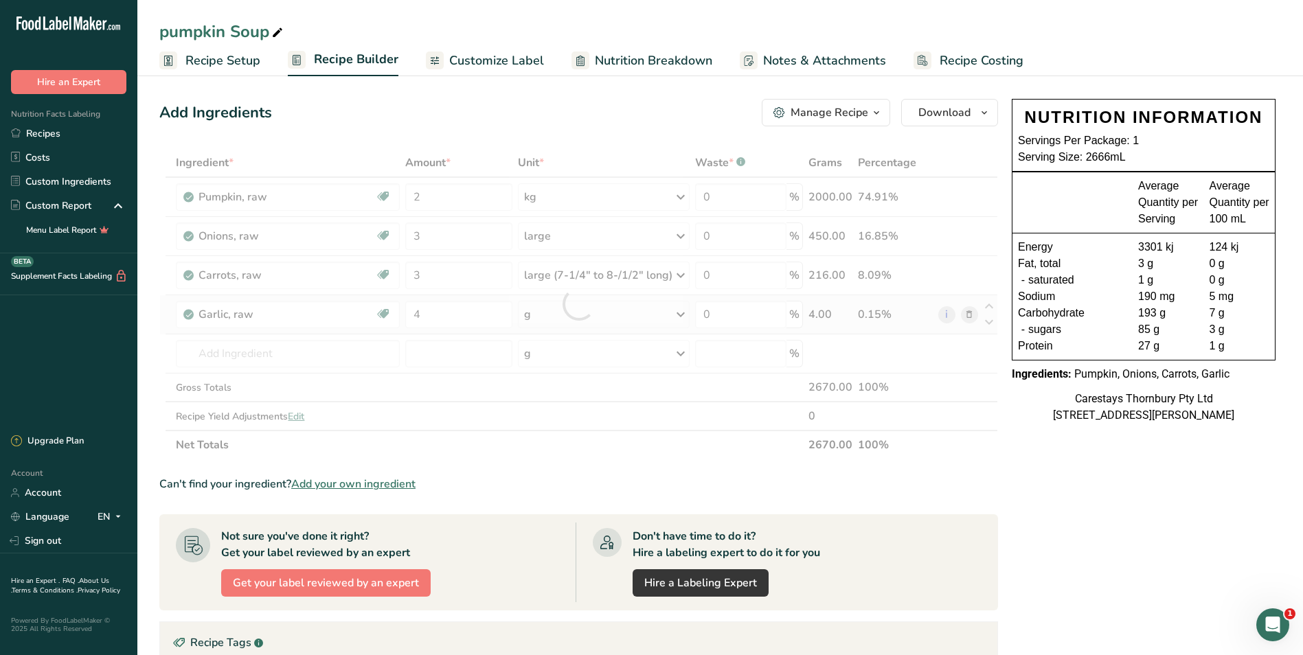
click at [682, 315] on div "Ingredient * Amount * Unit * Waste * .a-a{fill:#347362;}.b-a{fill:#fff;} Grams …" at bounding box center [578, 303] width 839 height 311
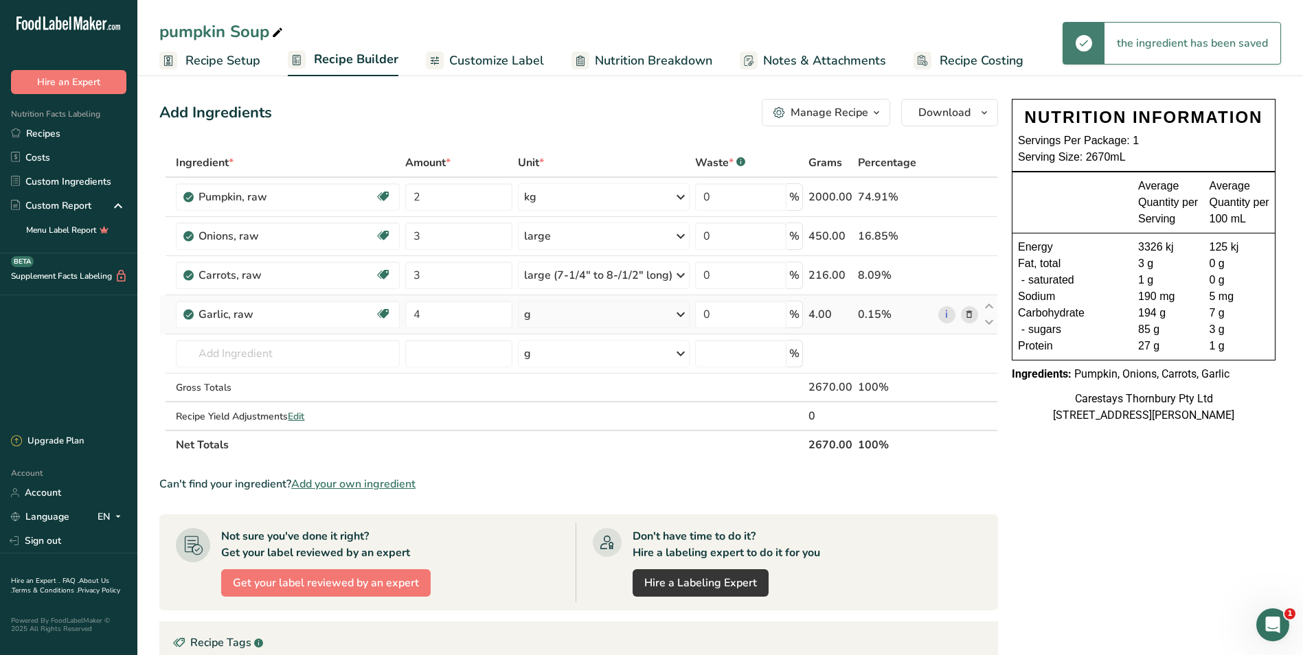
click at [681, 313] on icon at bounding box center [680, 314] width 16 height 25
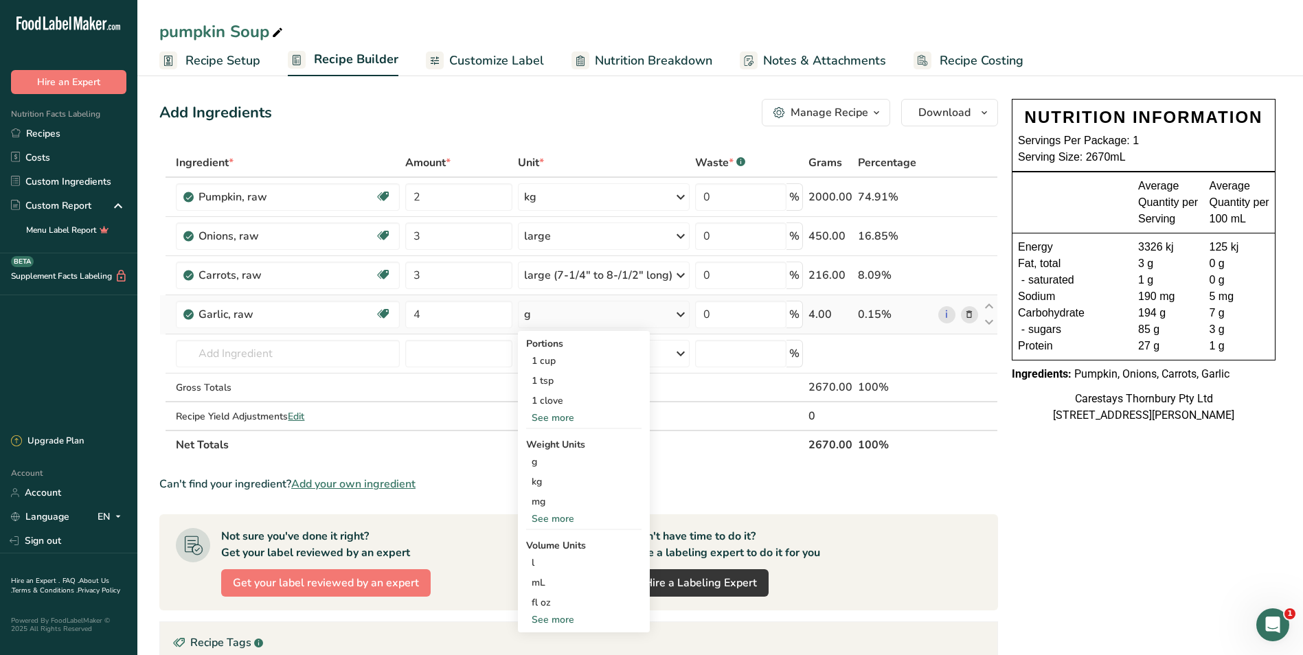
click at [565, 514] on div "See more" at bounding box center [583, 519] width 115 height 14
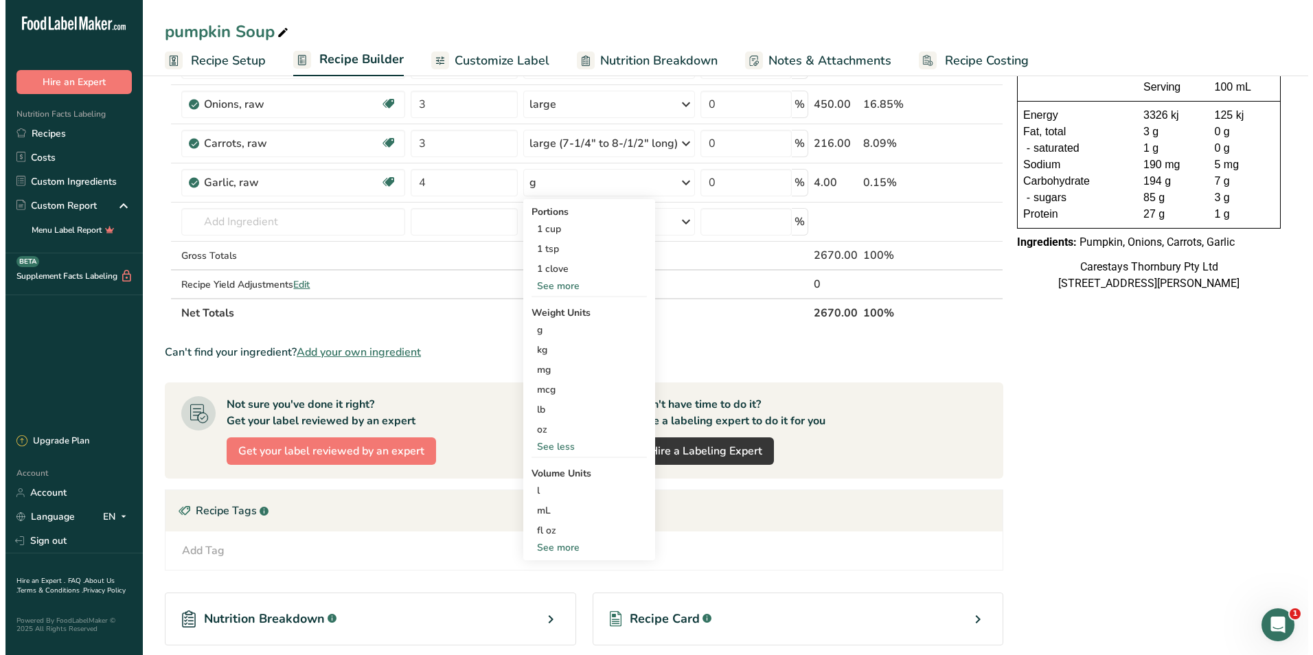
scroll to position [137, 0]
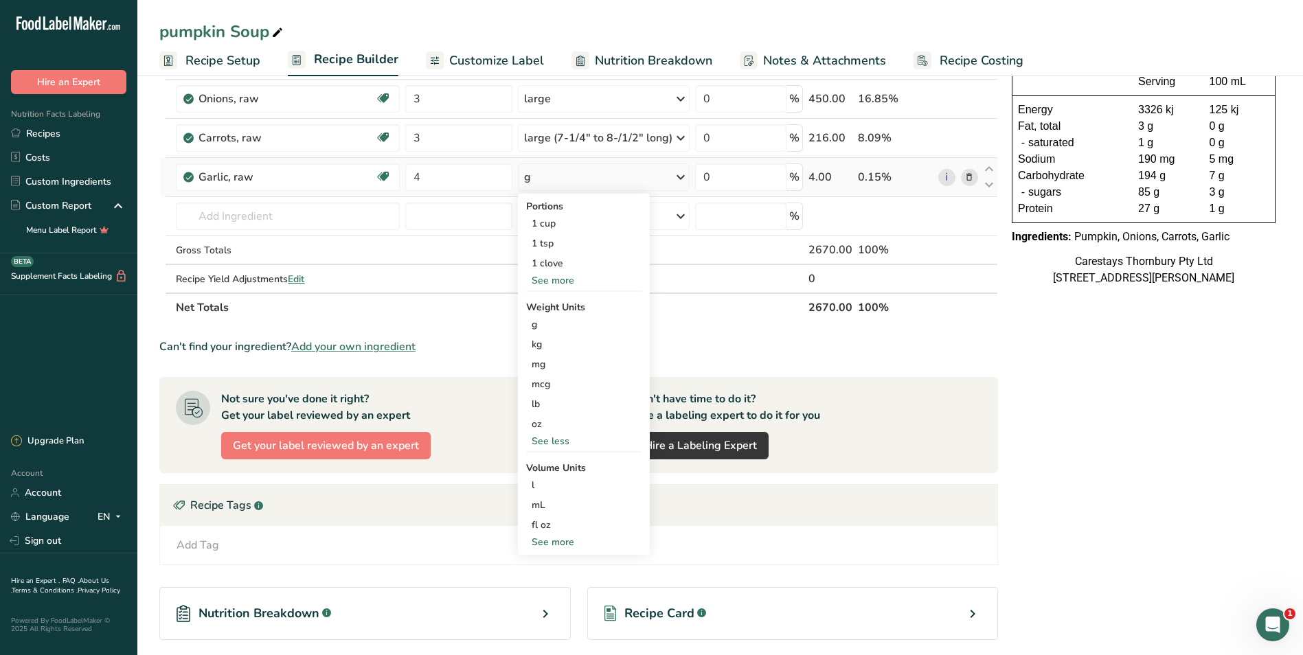
click at [567, 542] on div "See more" at bounding box center [583, 542] width 115 height 14
select select "22"
click at [567, 542] on div "tbsp" at bounding box center [584, 545] width 104 height 14
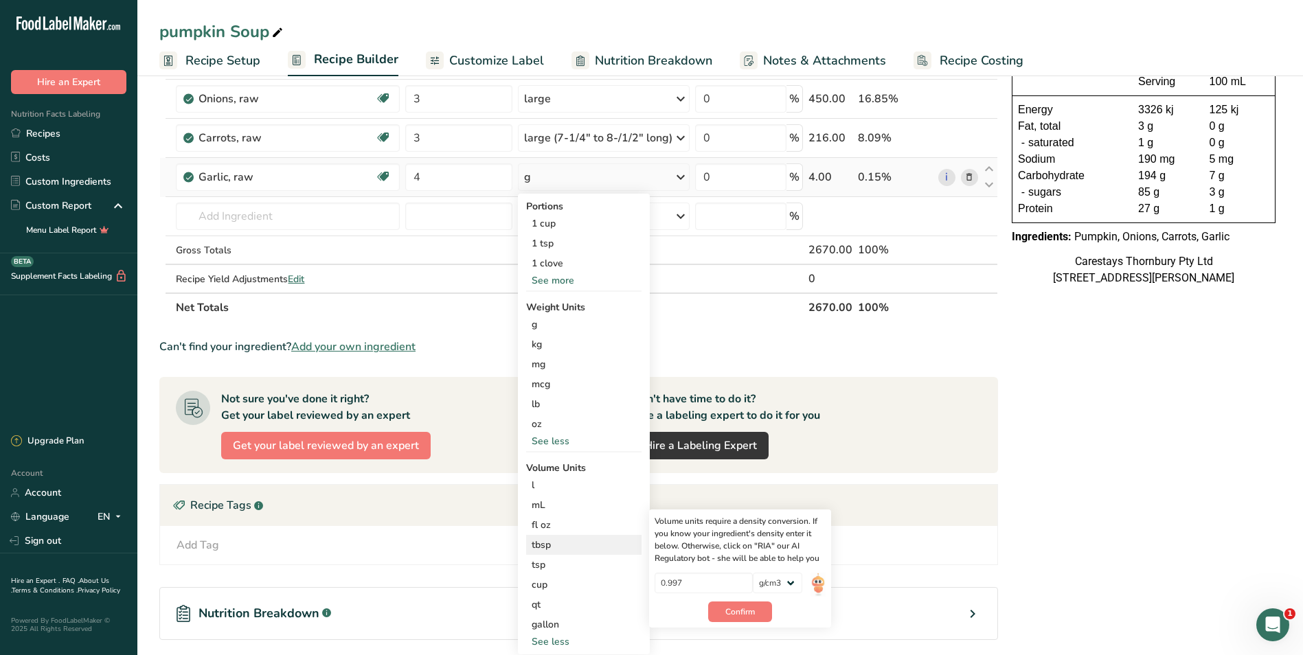
click at [567, 546] on div "tbsp" at bounding box center [584, 545] width 104 height 14
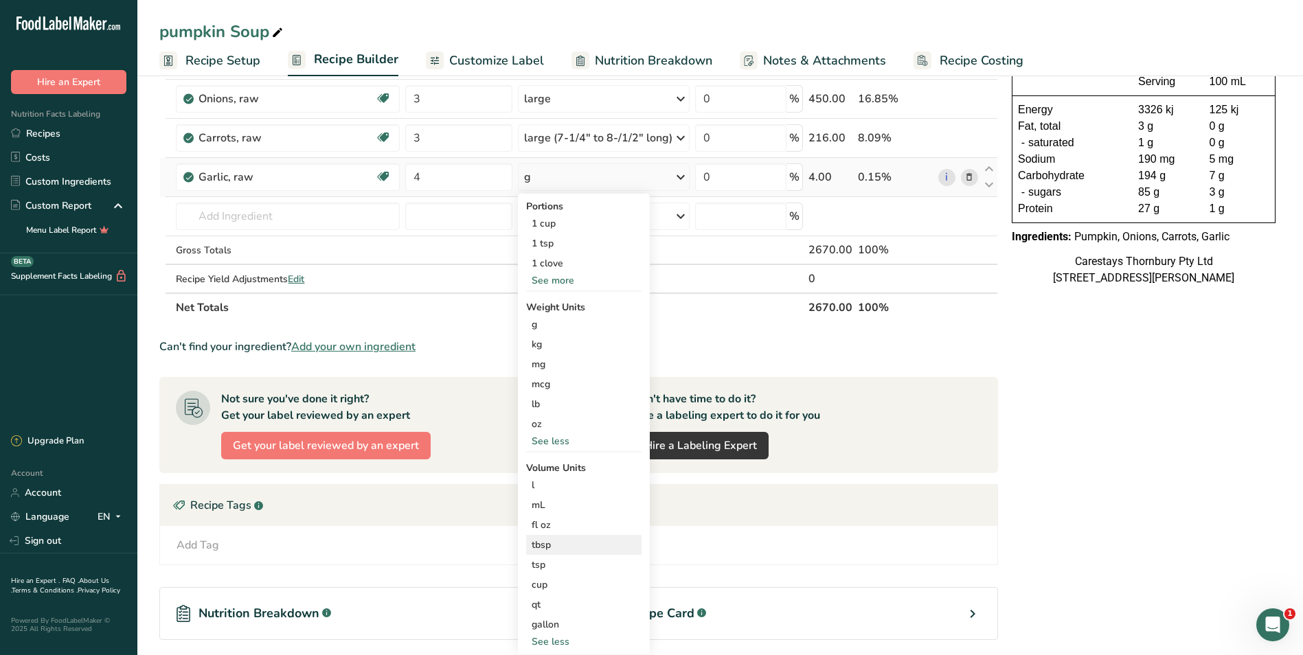
click at [567, 546] on div "tbsp" at bounding box center [584, 545] width 104 height 14
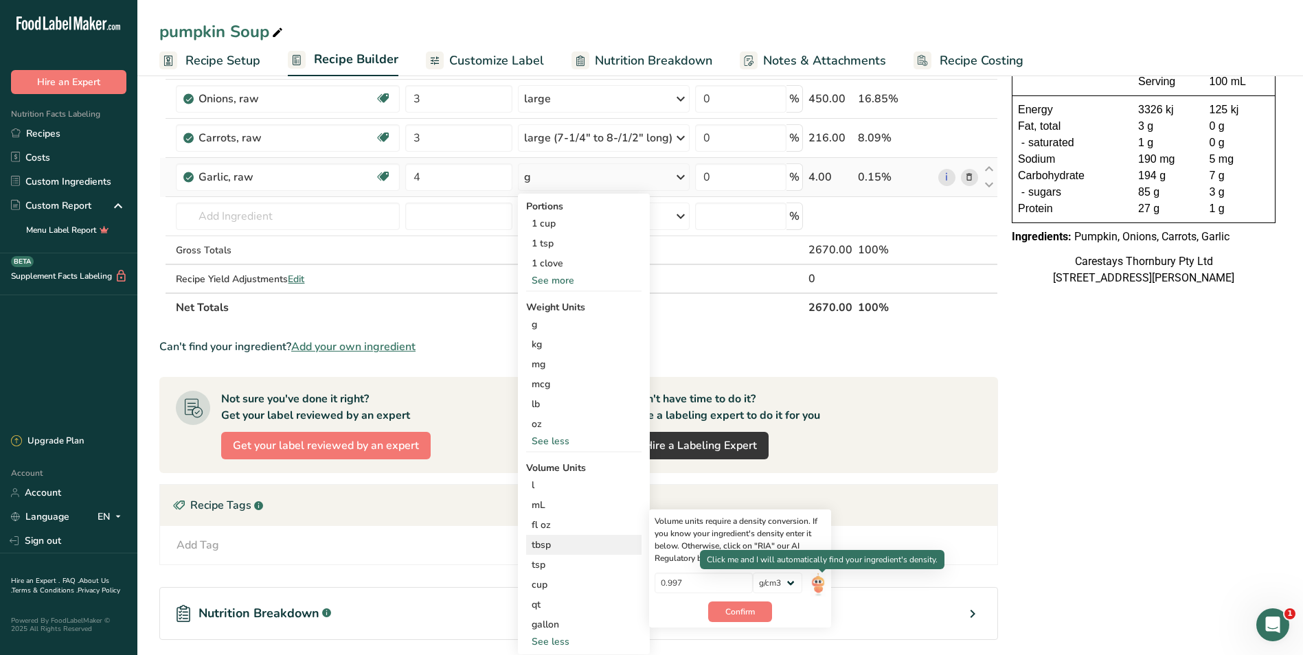
click at [823, 581] on img at bounding box center [818, 585] width 15 height 24
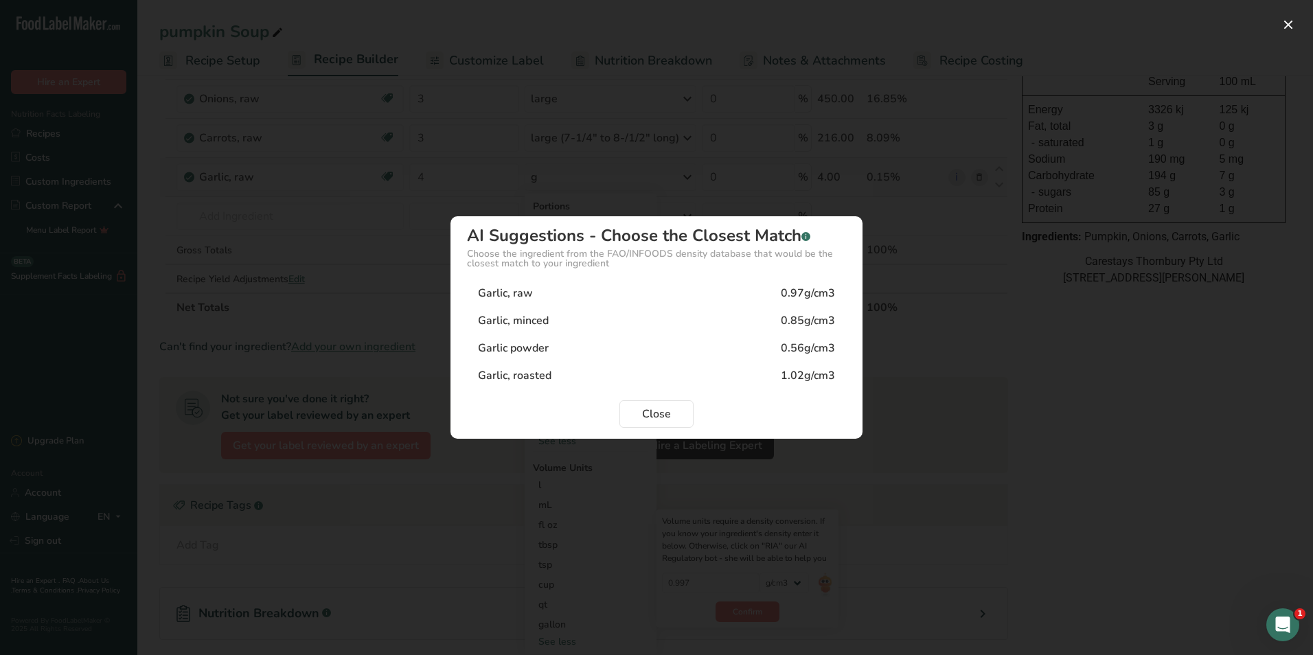
click at [789, 321] on div "0.85g/cm3" at bounding box center [808, 321] width 54 height 16
type input "0.85"
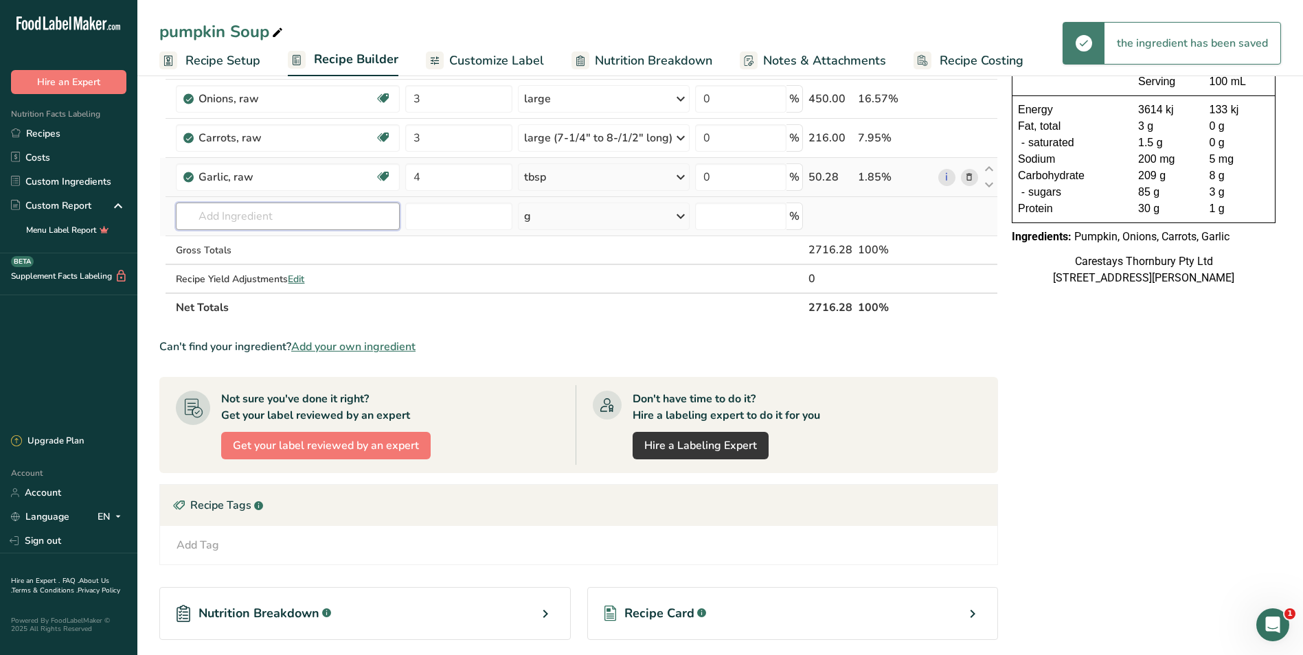
click at [227, 218] on input "text" at bounding box center [287, 216] width 223 height 27
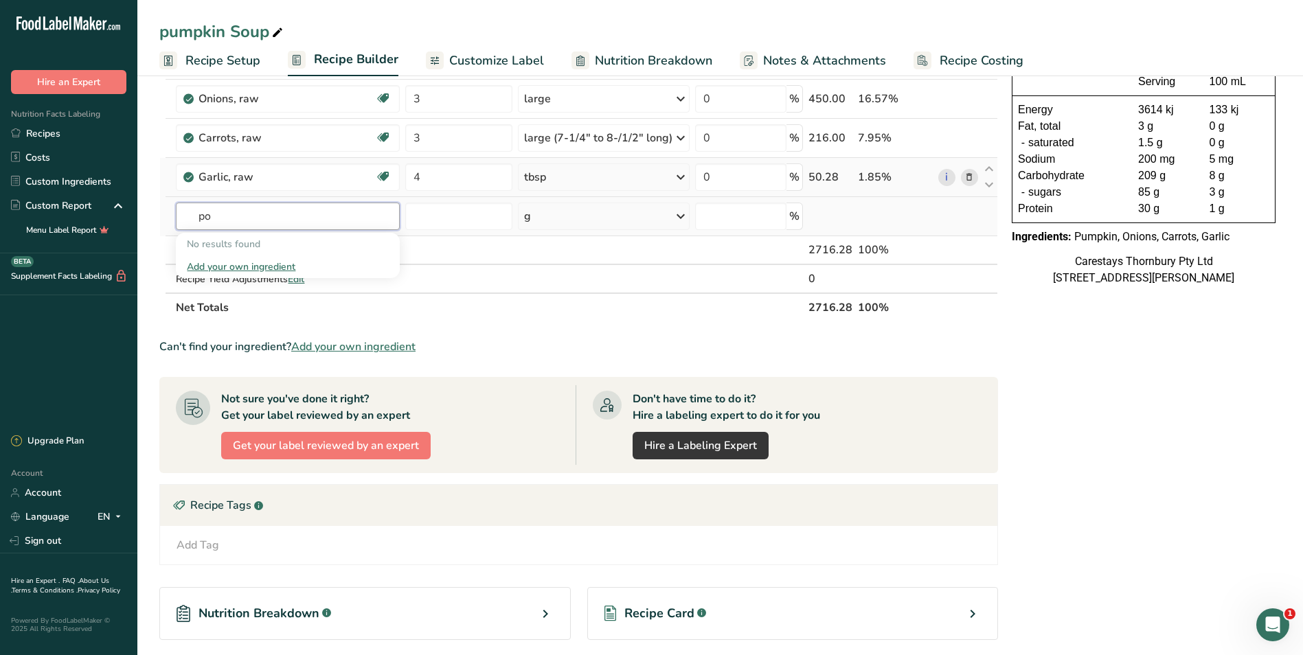
type input "p"
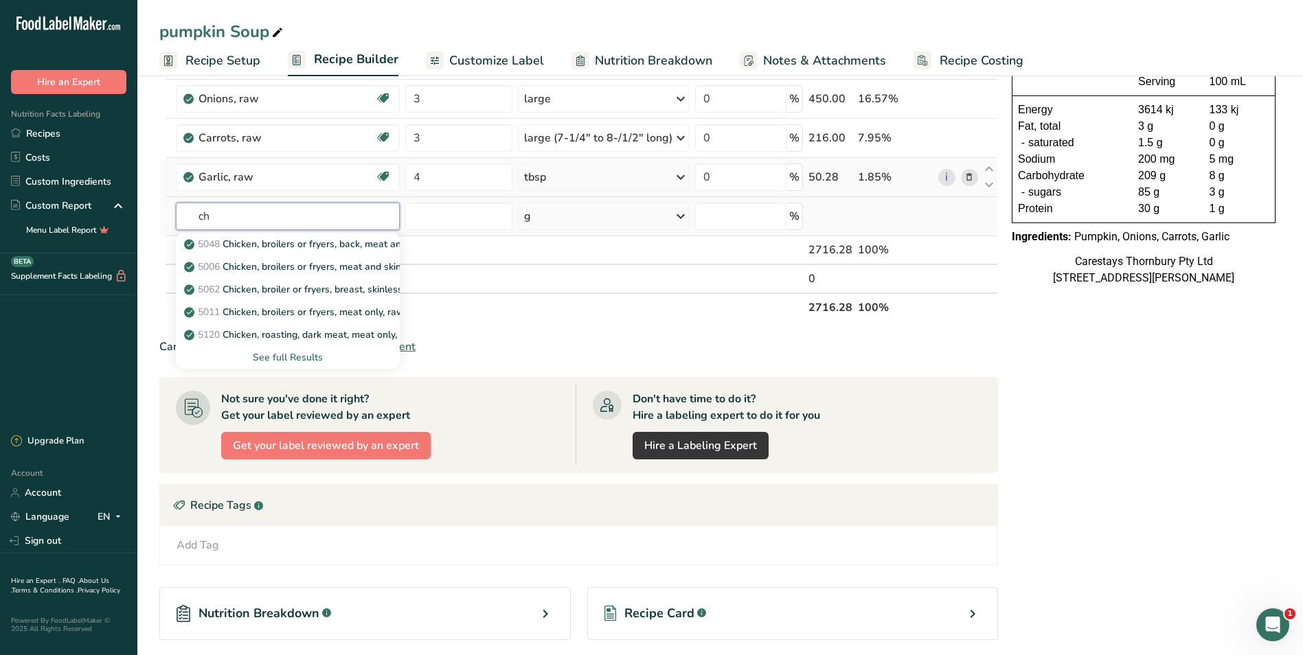
type input "c"
type input "stock"
click at [315, 356] on div "See full Results" at bounding box center [287, 357] width 201 height 14
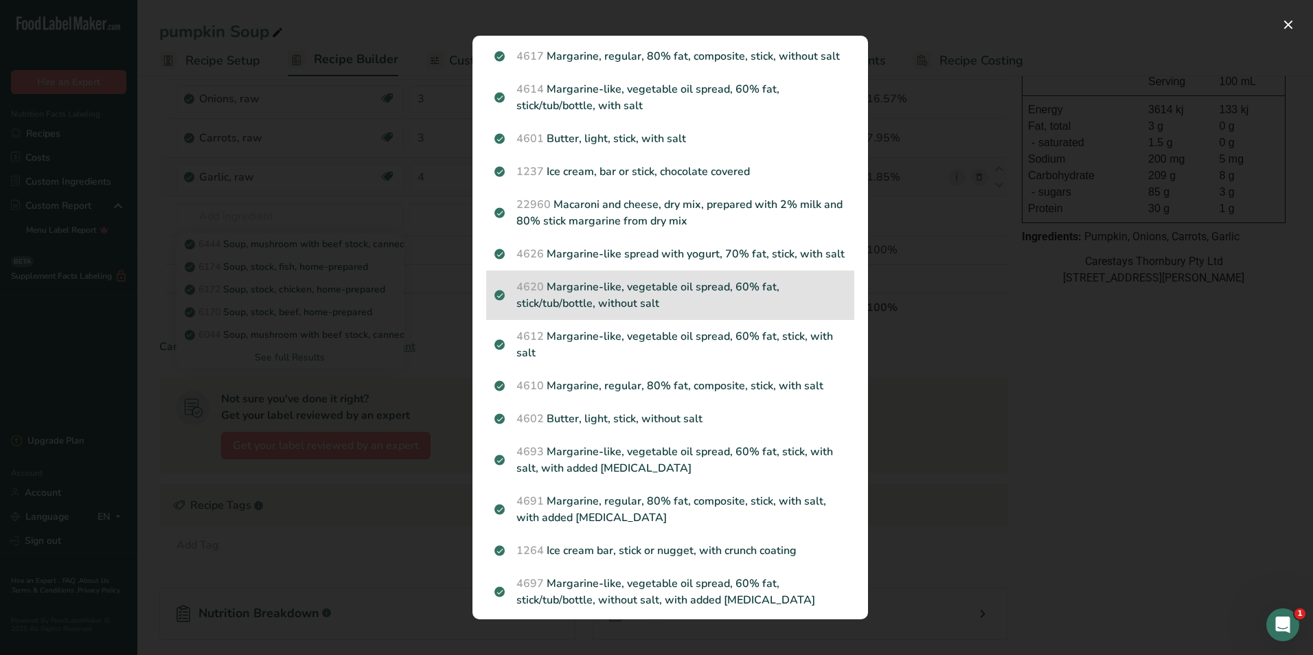
scroll to position [0, 0]
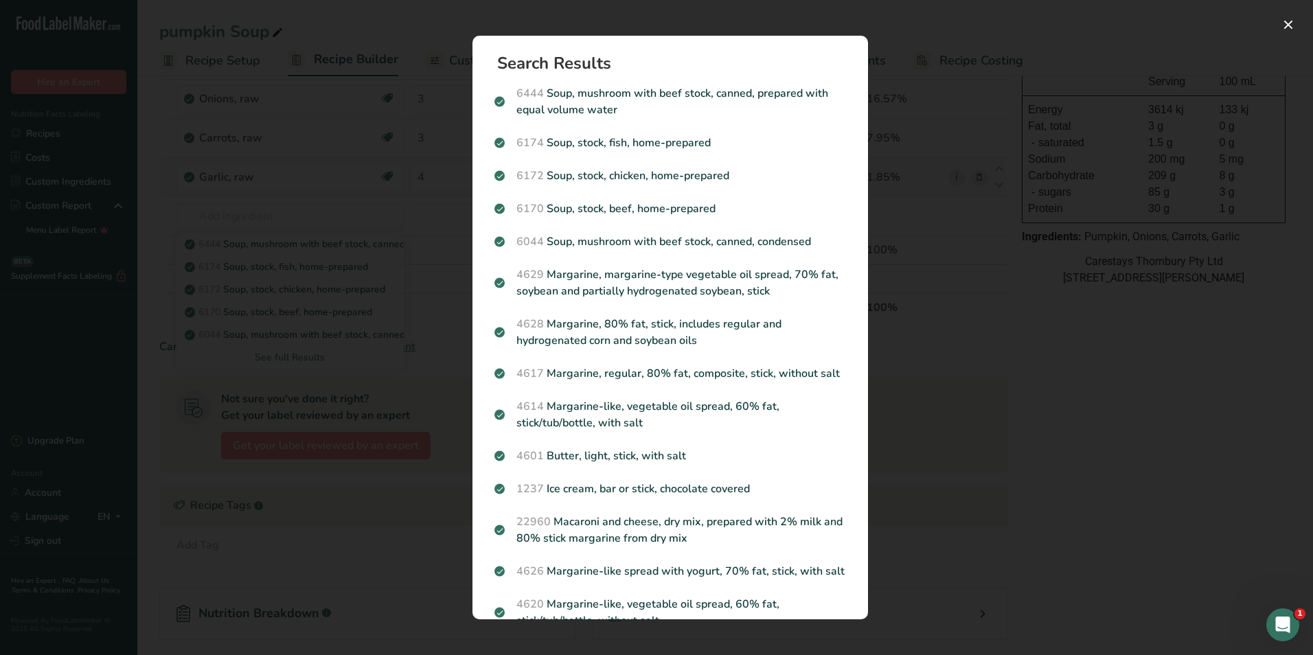
click at [945, 418] on div "Search results modal" at bounding box center [656, 327] width 1313 height 655
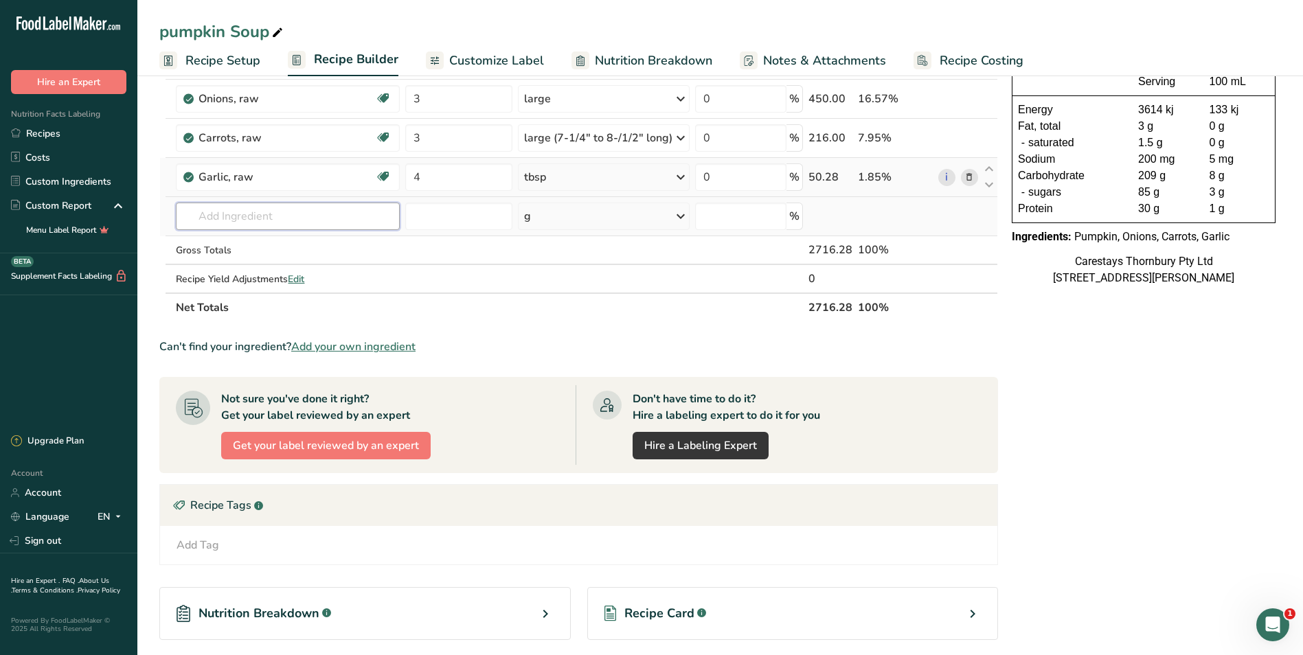
click at [244, 216] on input "text" at bounding box center [287, 216] width 223 height 27
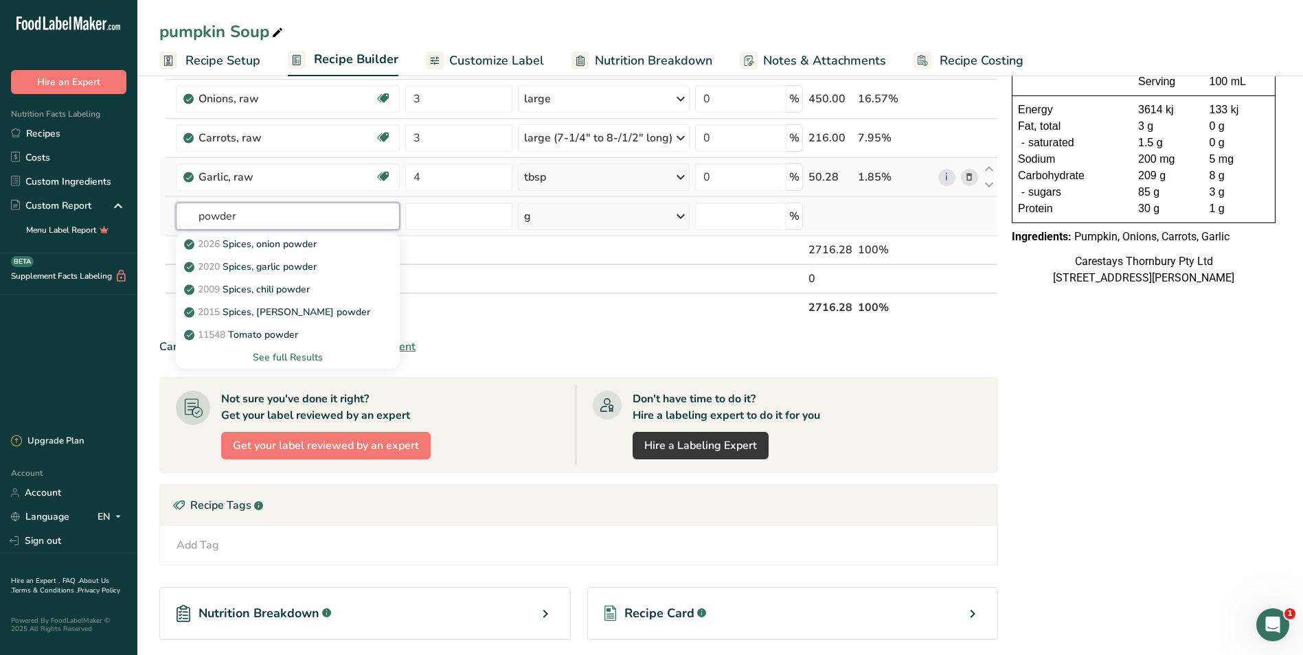
type input "powder"
click at [294, 356] on div "See full Results" at bounding box center [287, 357] width 201 height 14
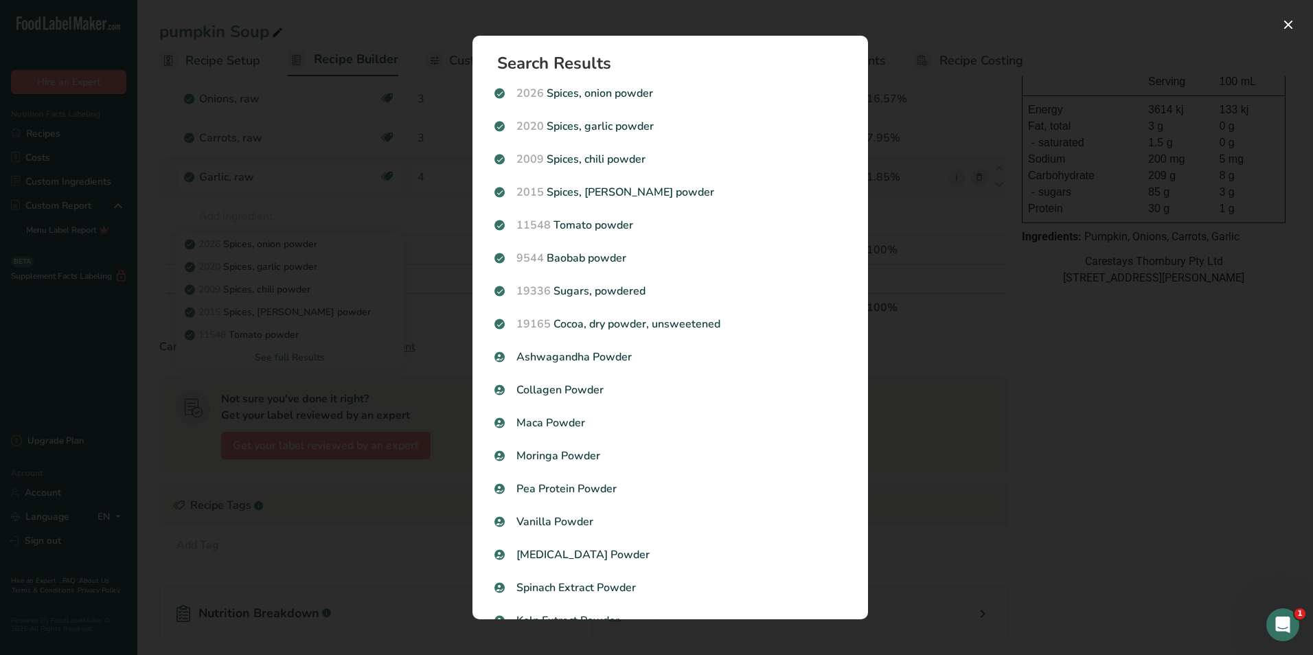
click at [225, 208] on div "Search results modal" at bounding box center [656, 327] width 1313 height 655
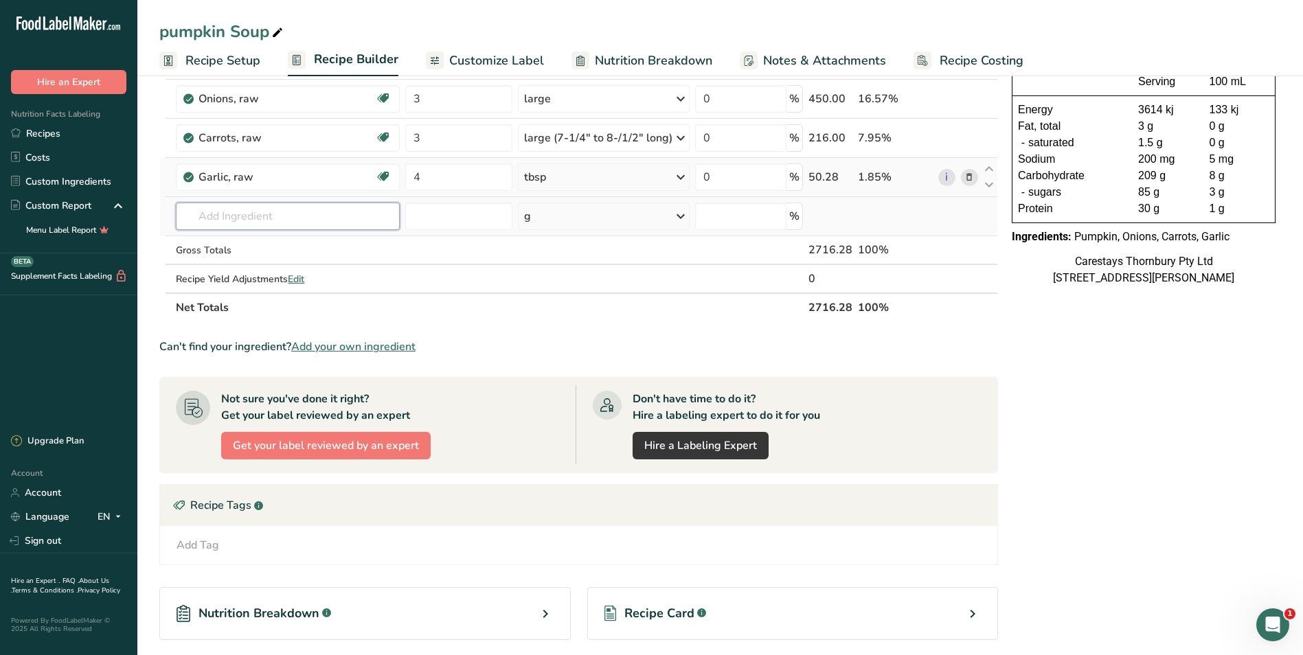
click at [225, 212] on input "text" at bounding box center [287, 216] width 223 height 27
type input "b"
type input "s"
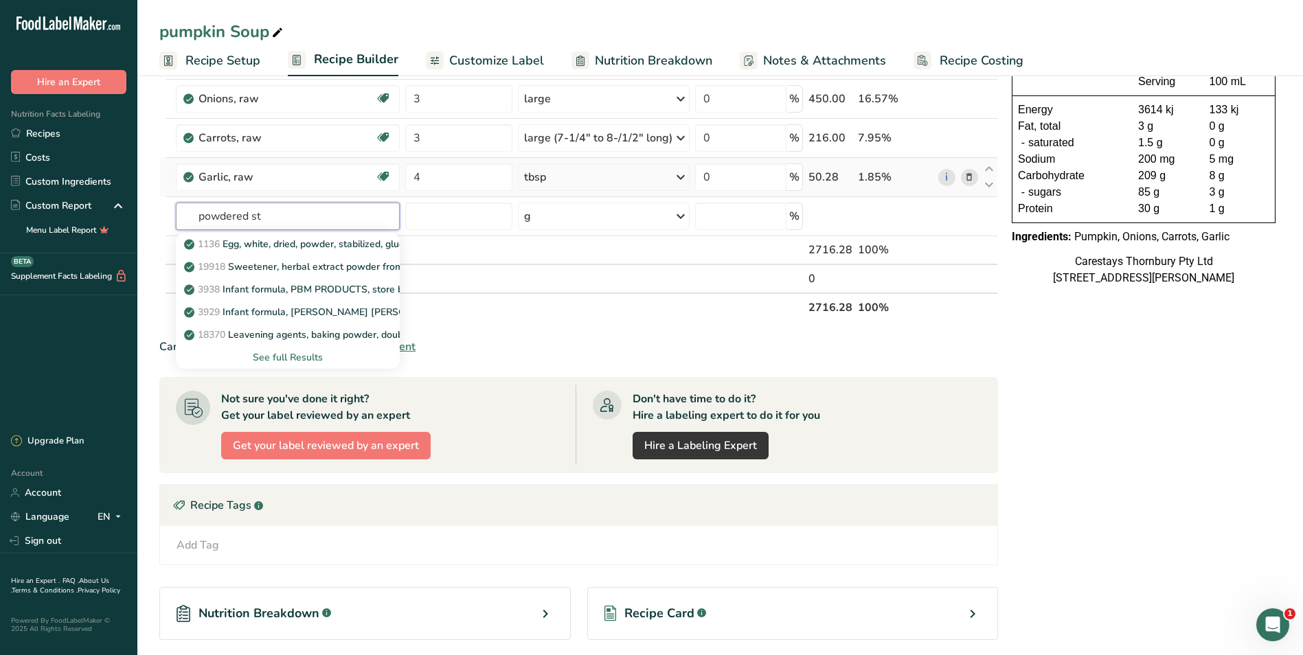
type input "powdered st"
click at [294, 351] on div "See full Results" at bounding box center [287, 357] width 201 height 14
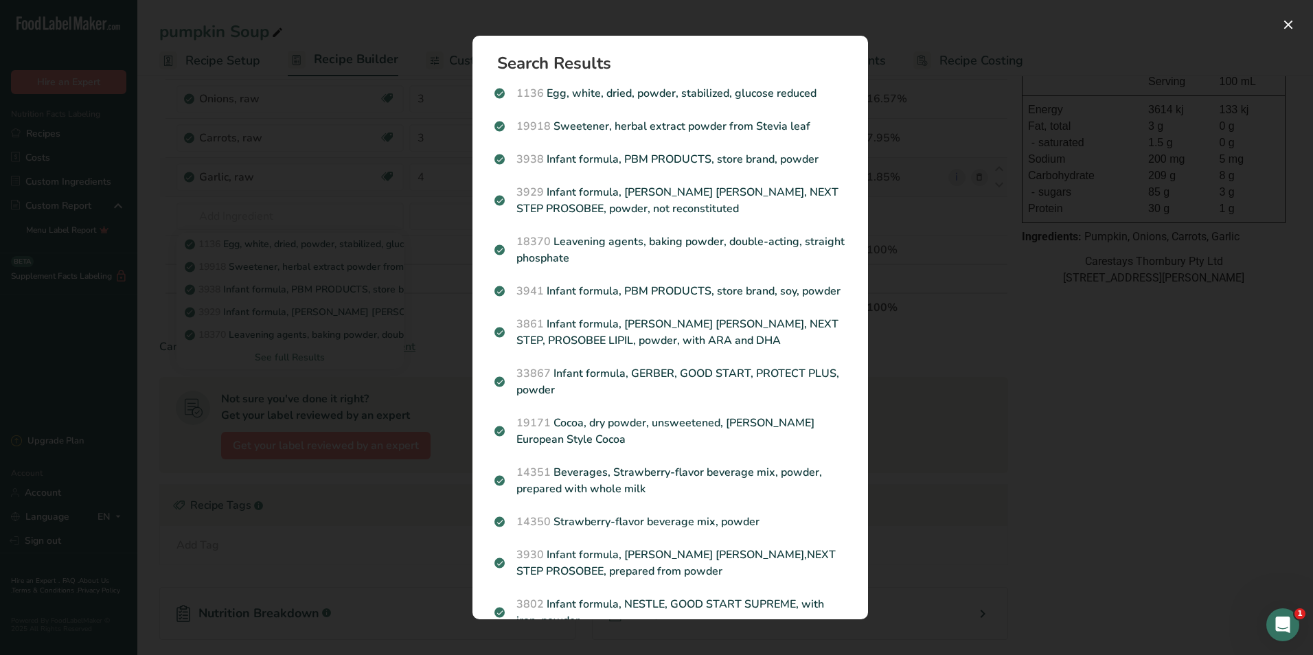
click at [271, 220] on div "Search results modal" at bounding box center [656, 327] width 1313 height 655
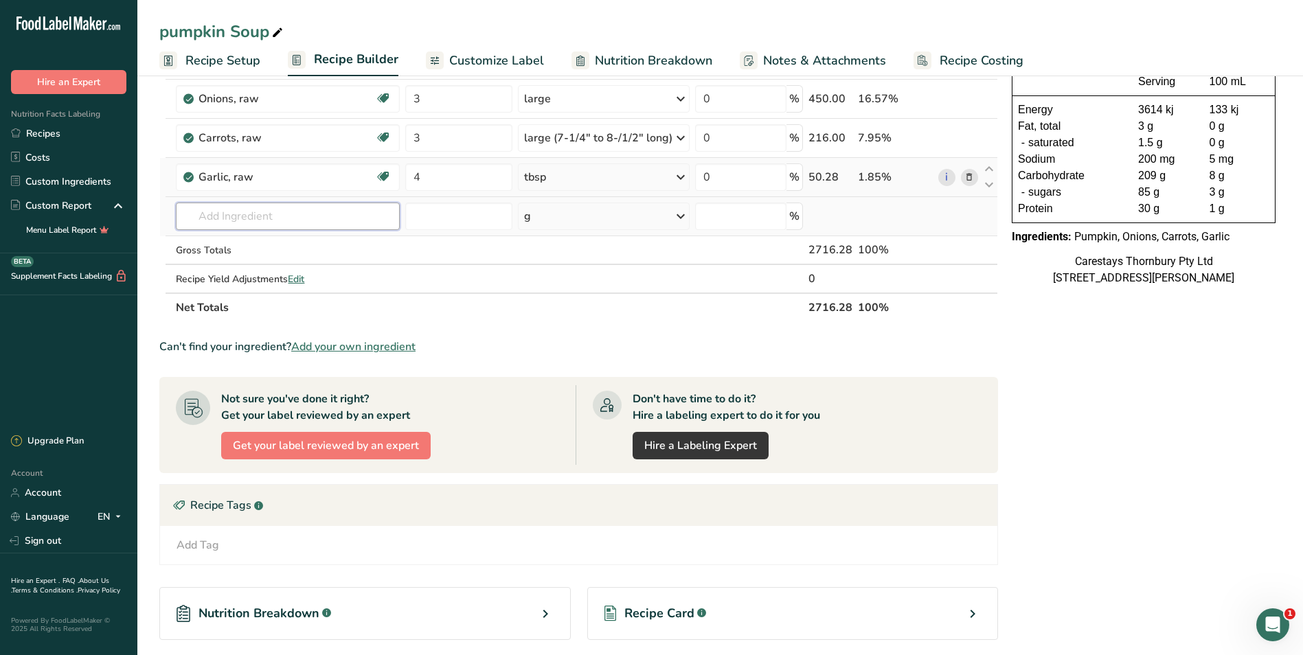
click at [272, 220] on input "text" at bounding box center [287, 216] width 223 height 27
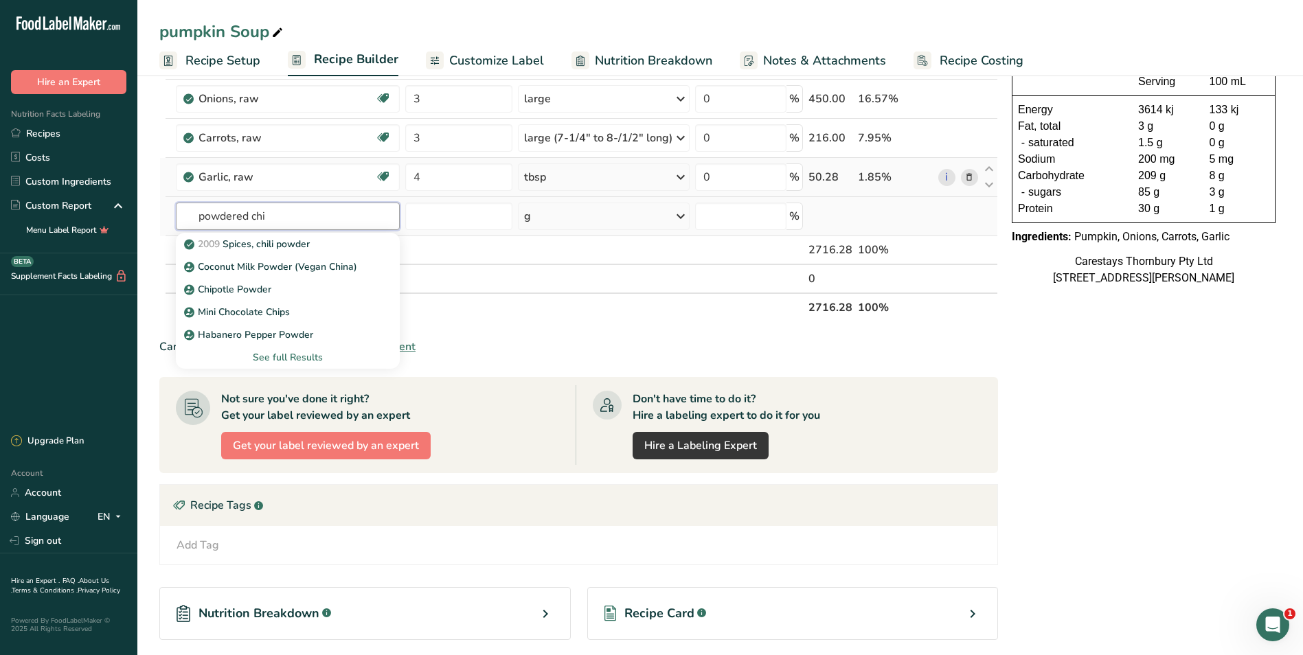
type input "powdered chi"
click at [299, 356] on div "See full Results" at bounding box center [287, 357] width 201 height 14
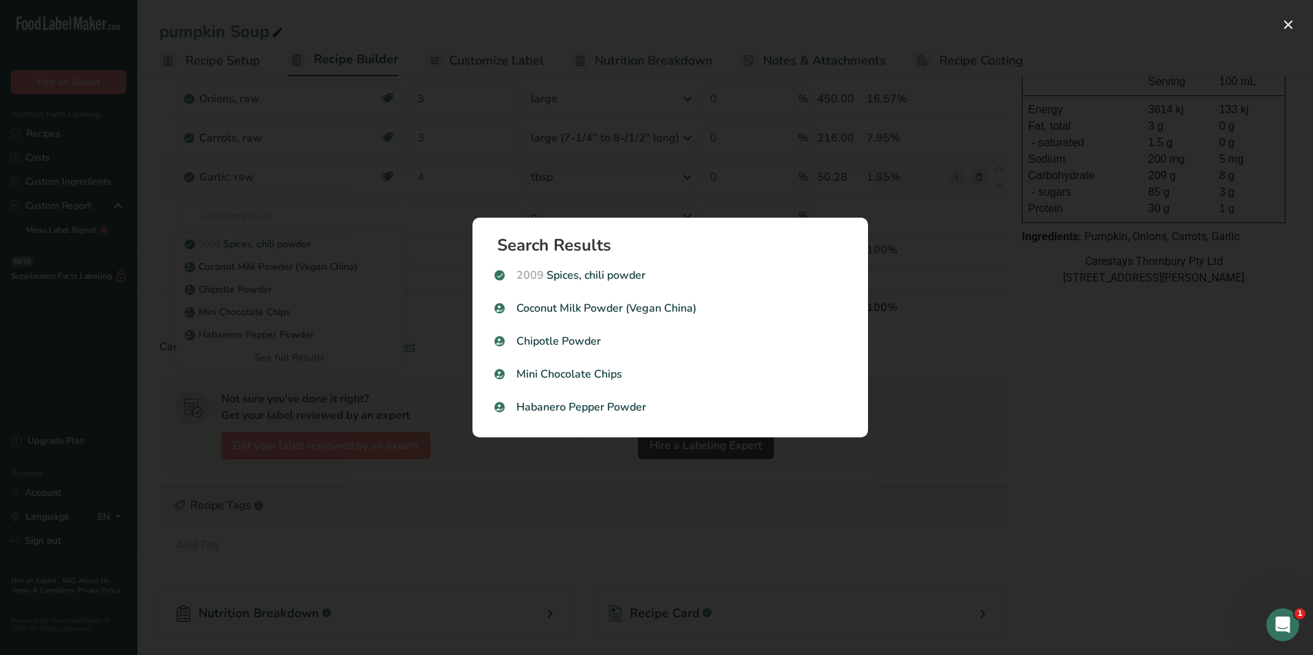
click at [279, 215] on div "Search results modal" at bounding box center [656, 327] width 1313 height 655
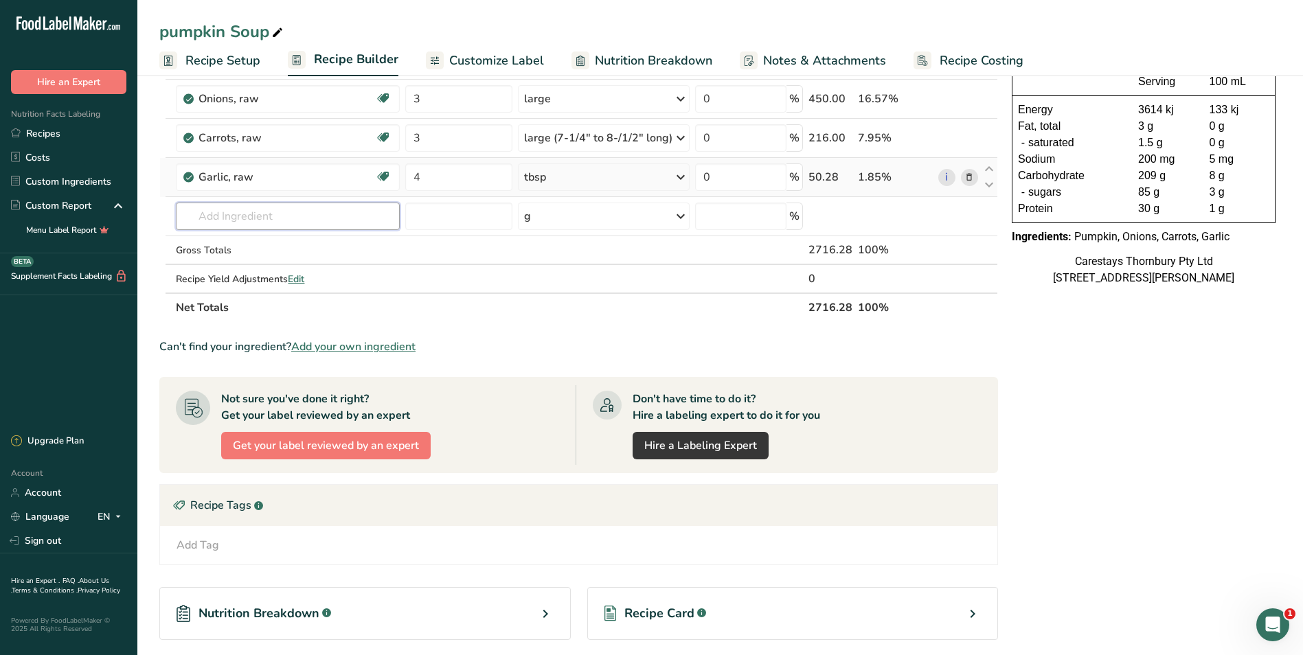
click at [279, 215] on input "text" at bounding box center [287, 216] width 223 height 27
click at [218, 220] on input "text" at bounding box center [287, 216] width 223 height 27
type input "m"
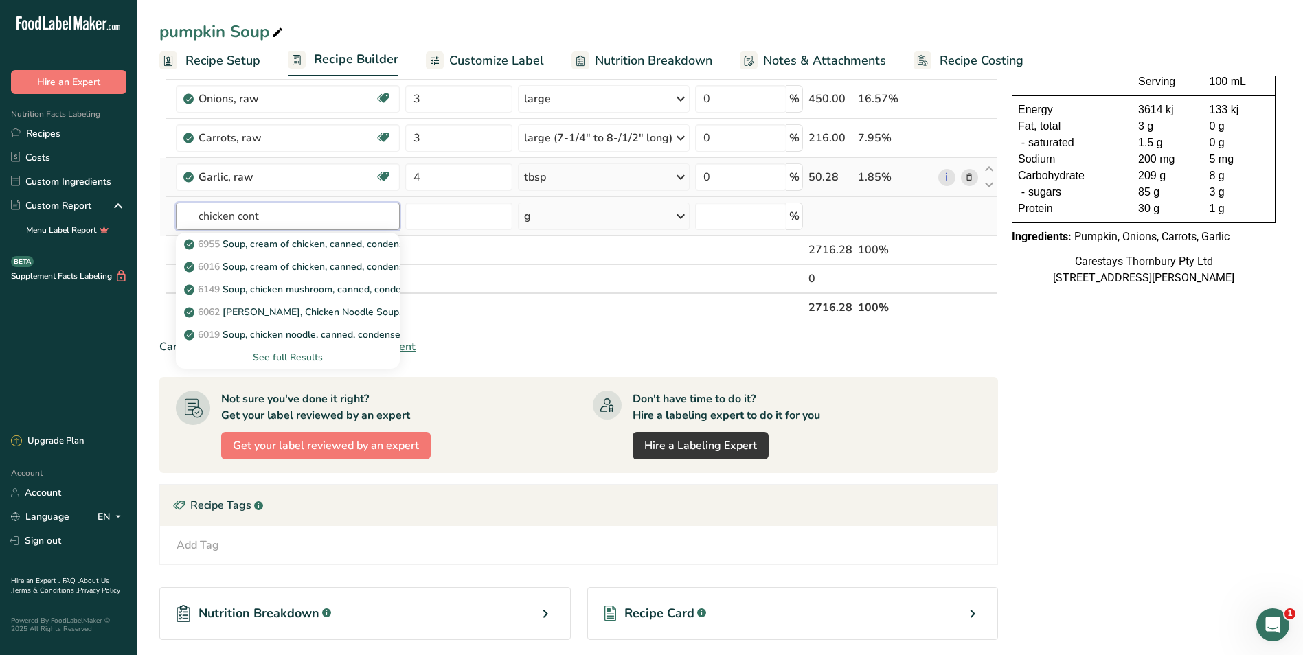
type input "chicken cont"
click at [311, 354] on div "See full Results" at bounding box center [287, 357] width 201 height 14
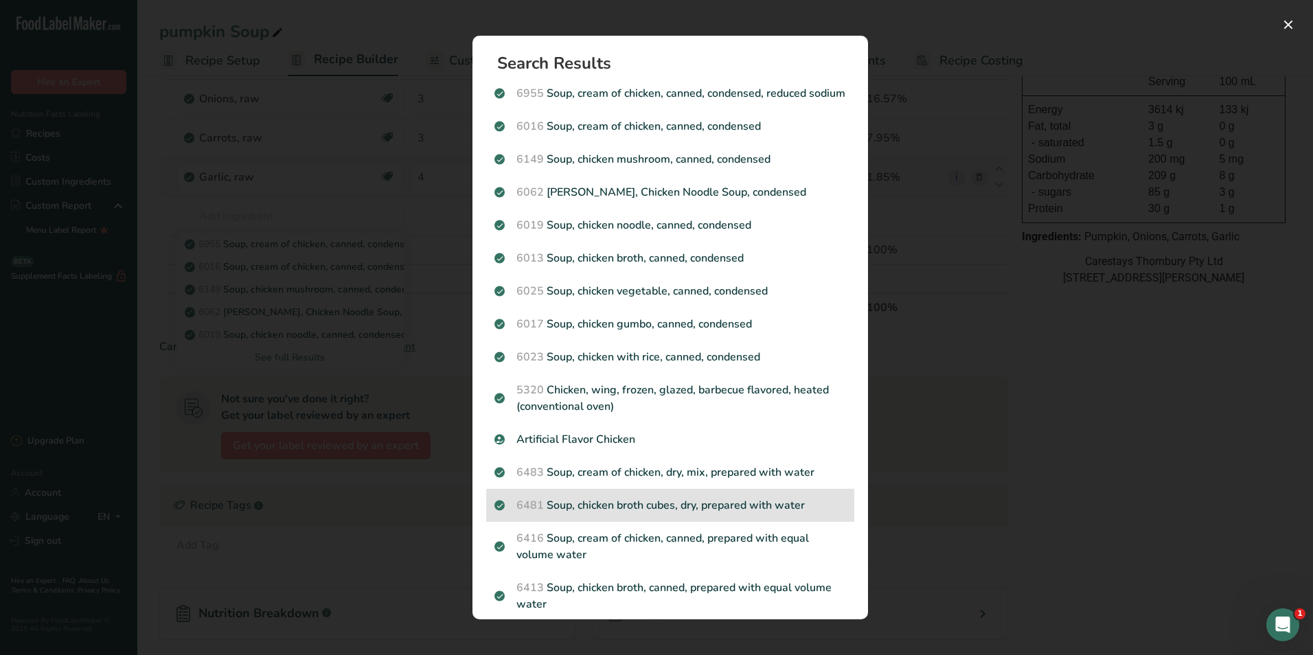
click at [624, 514] on p "6481 Soup, chicken broth cubes, dry, prepared with water" at bounding box center [671, 505] width 352 height 16
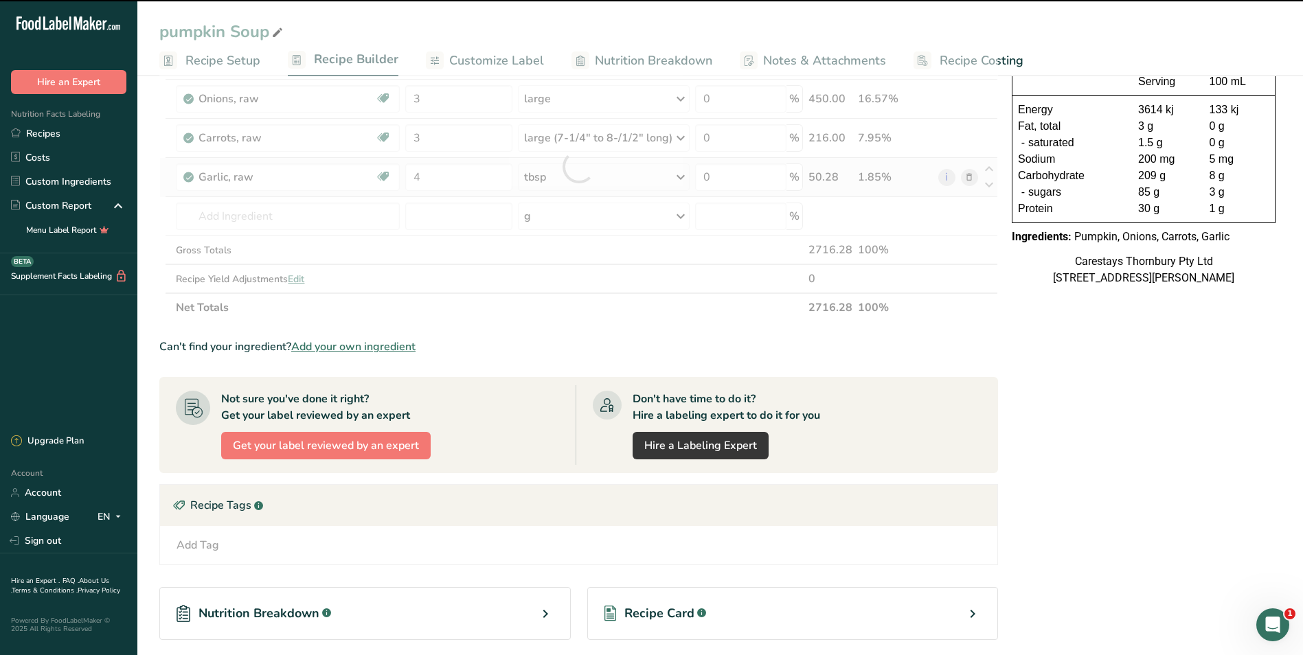
type input "0"
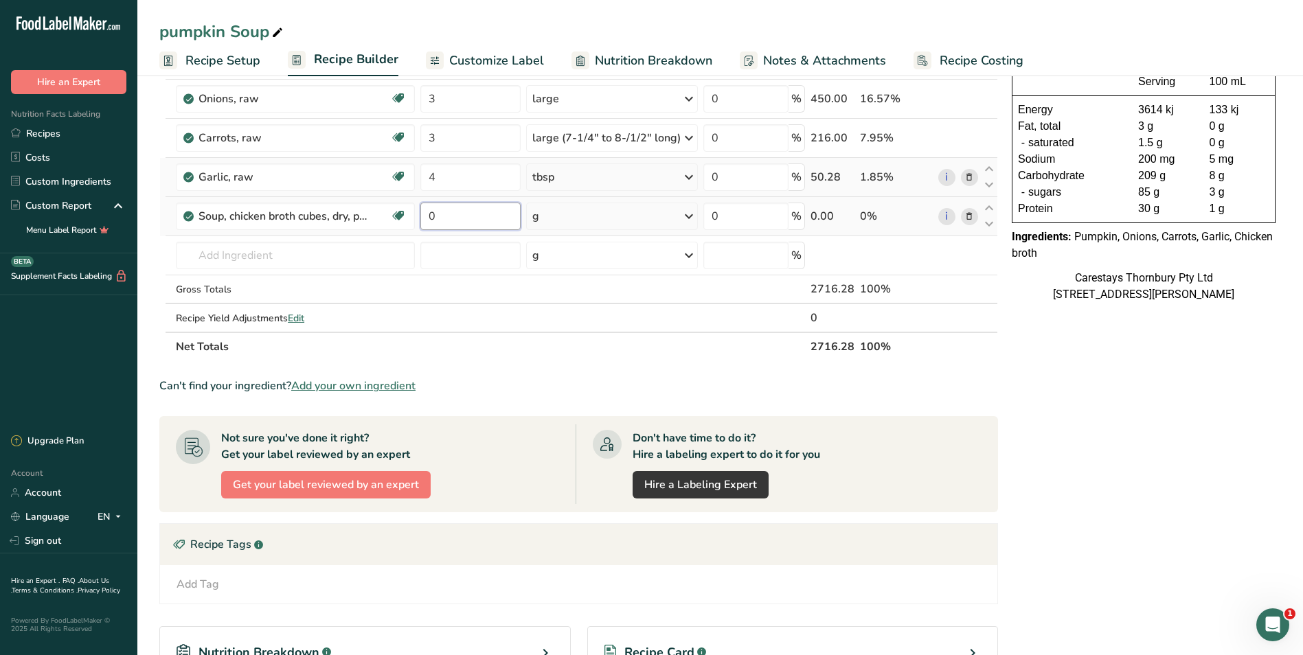
click at [449, 217] on input "0" at bounding box center [470, 216] width 100 height 27
type input "50"
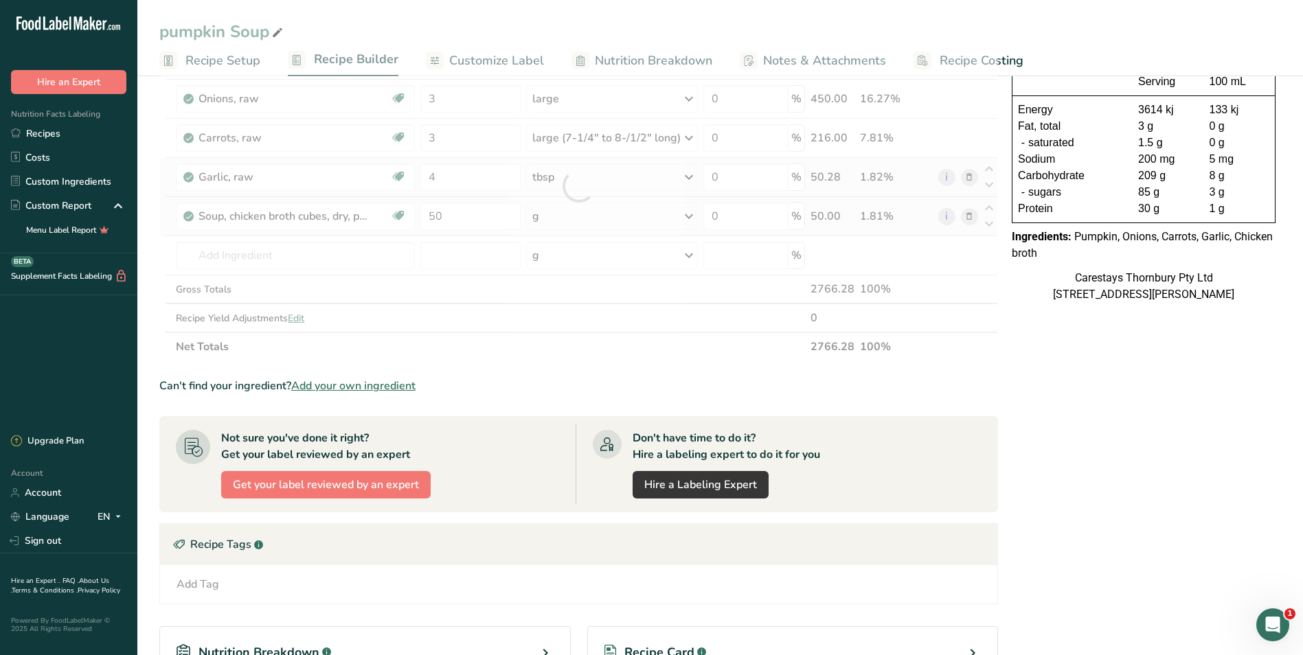
click at [662, 219] on div "Ingredient * Amount * Unit * Waste * .a-a{fill:#347362;}.b-a{fill:#fff;} Grams …" at bounding box center [578, 186] width 839 height 350
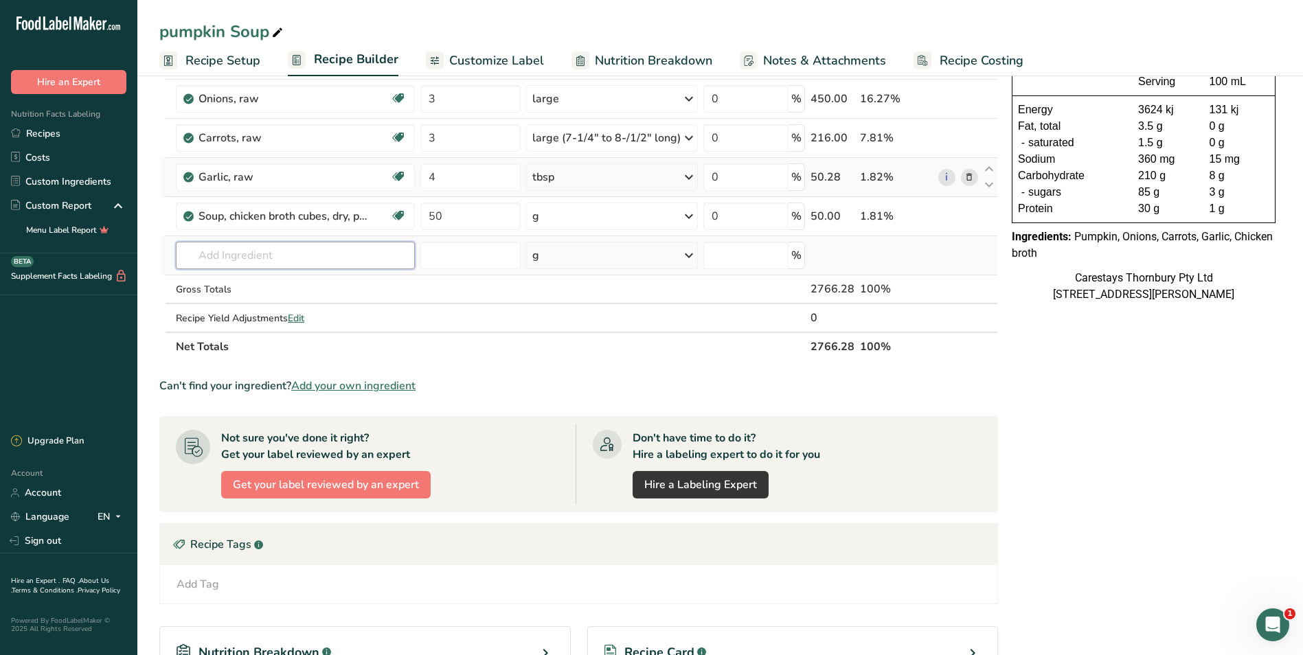
click at [214, 257] on input "text" at bounding box center [295, 255] width 238 height 27
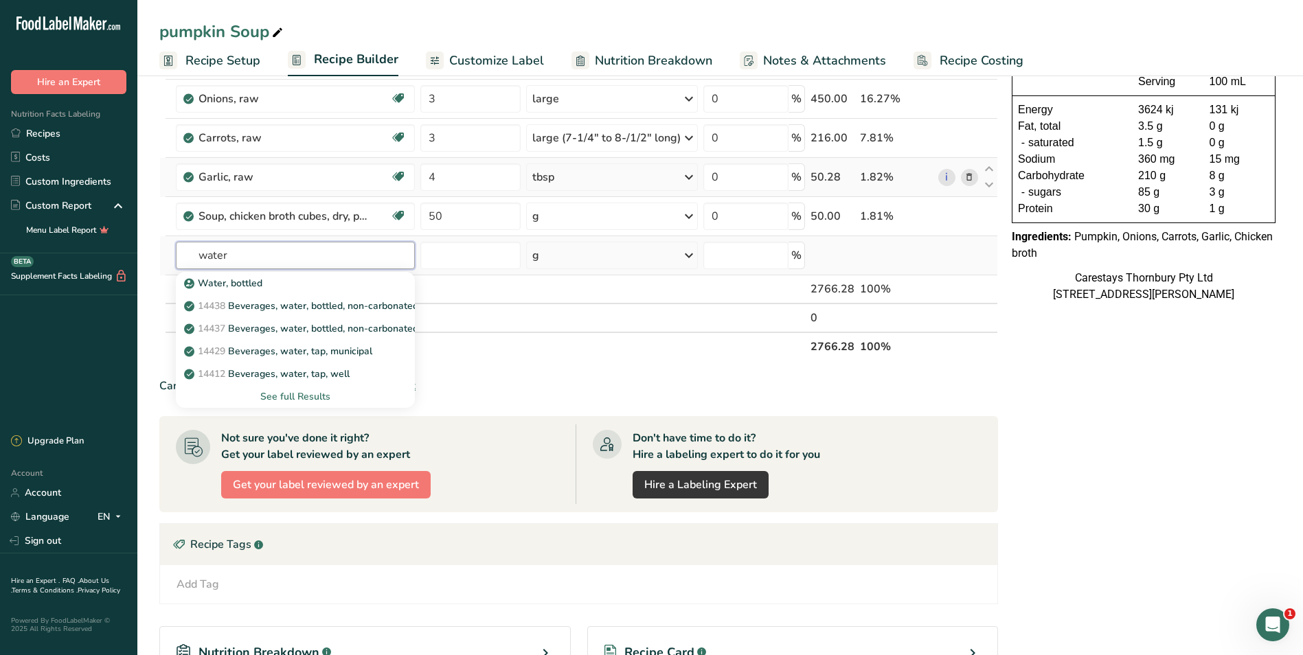
type input "water"
click at [300, 394] on div "See full Results" at bounding box center [295, 396] width 216 height 14
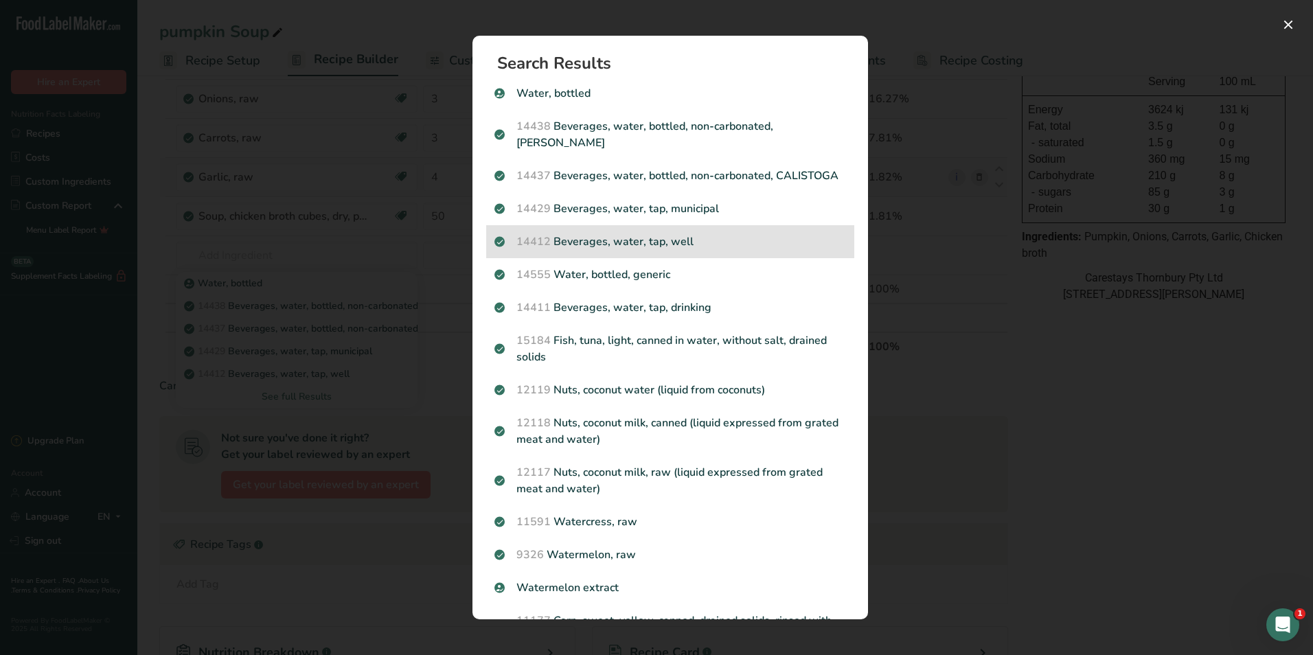
click at [611, 250] on p "14412 [GEOGRAPHIC_DATA], water, tap, well" at bounding box center [671, 242] width 352 height 16
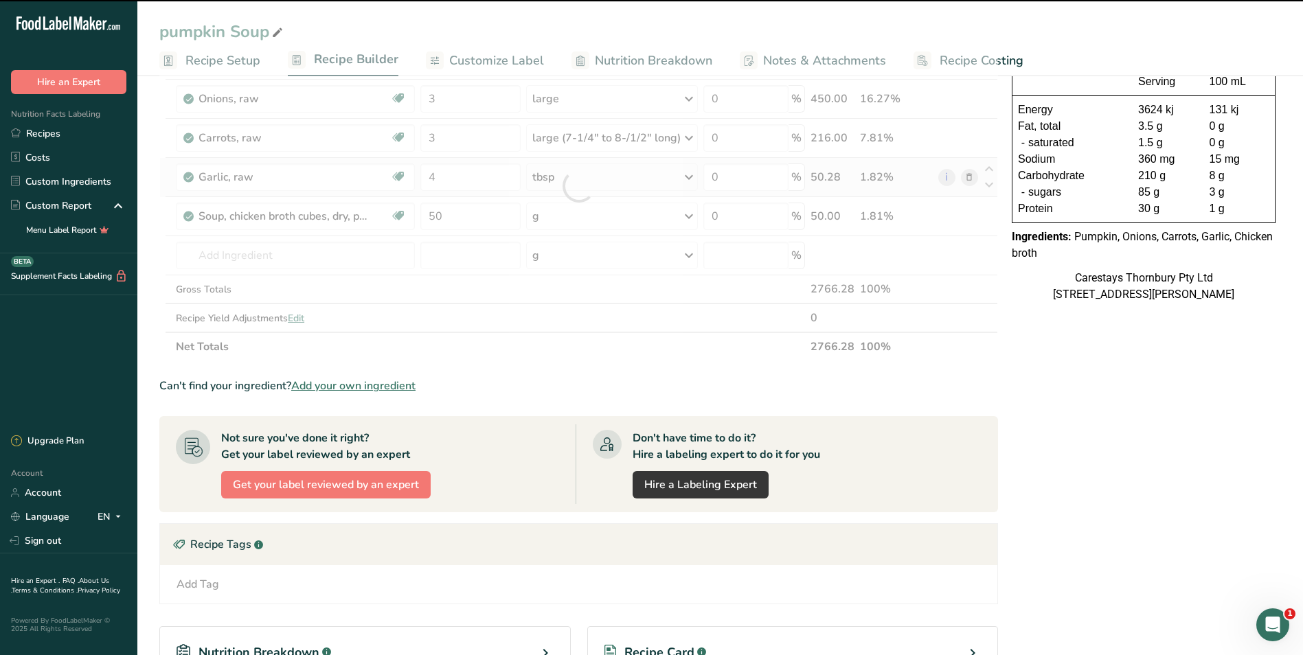
type input "0"
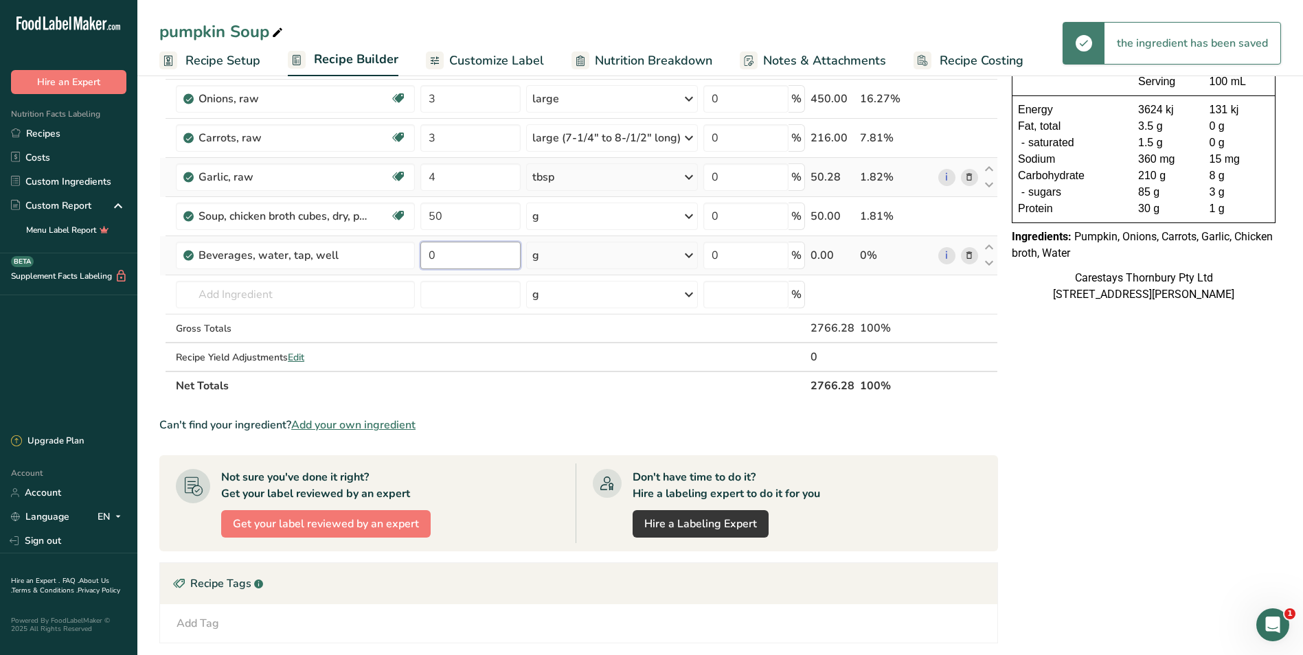
click at [447, 258] on input "0" at bounding box center [470, 255] width 100 height 27
type input "3"
click at [689, 252] on div "Ingredient * Amount * Unit * Waste * .a-a{fill:#347362;}.b-a{fill:#fff;} Grams …" at bounding box center [578, 205] width 839 height 389
click at [689, 254] on icon at bounding box center [689, 255] width 16 height 25
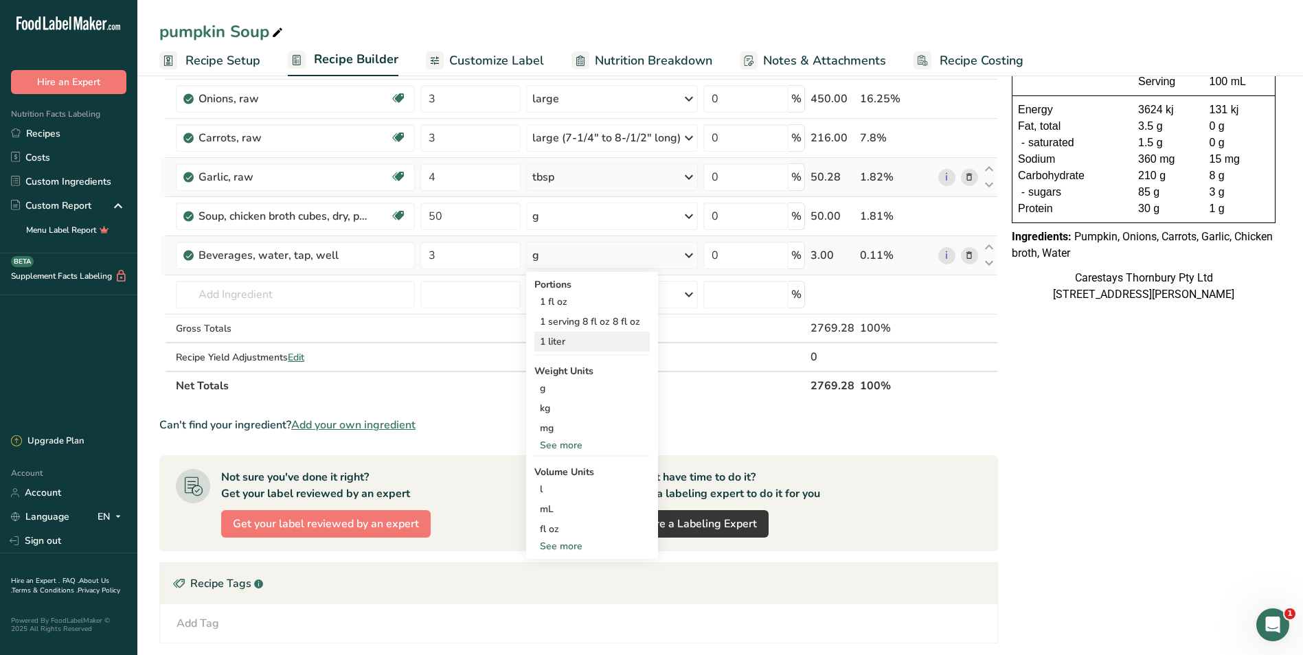
click at [563, 343] on div "1 liter" at bounding box center [591, 342] width 115 height 20
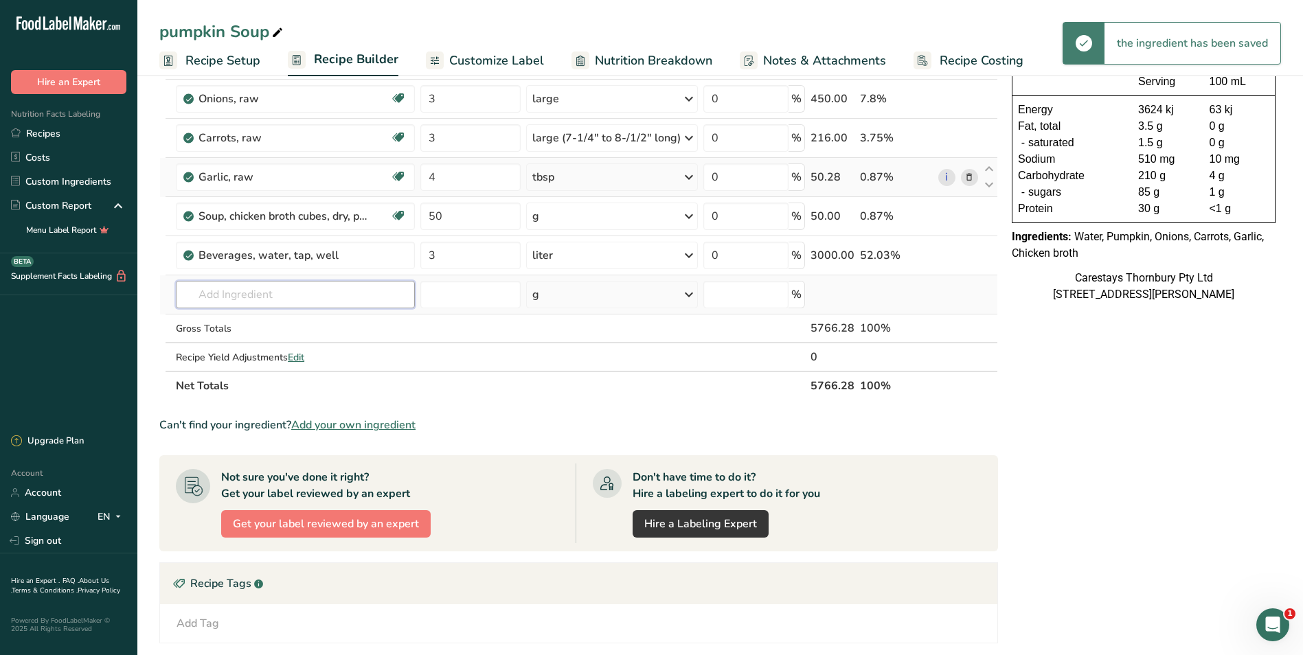
click at [236, 296] on input "text" at bounding box center [295, 294] width 238 height 27
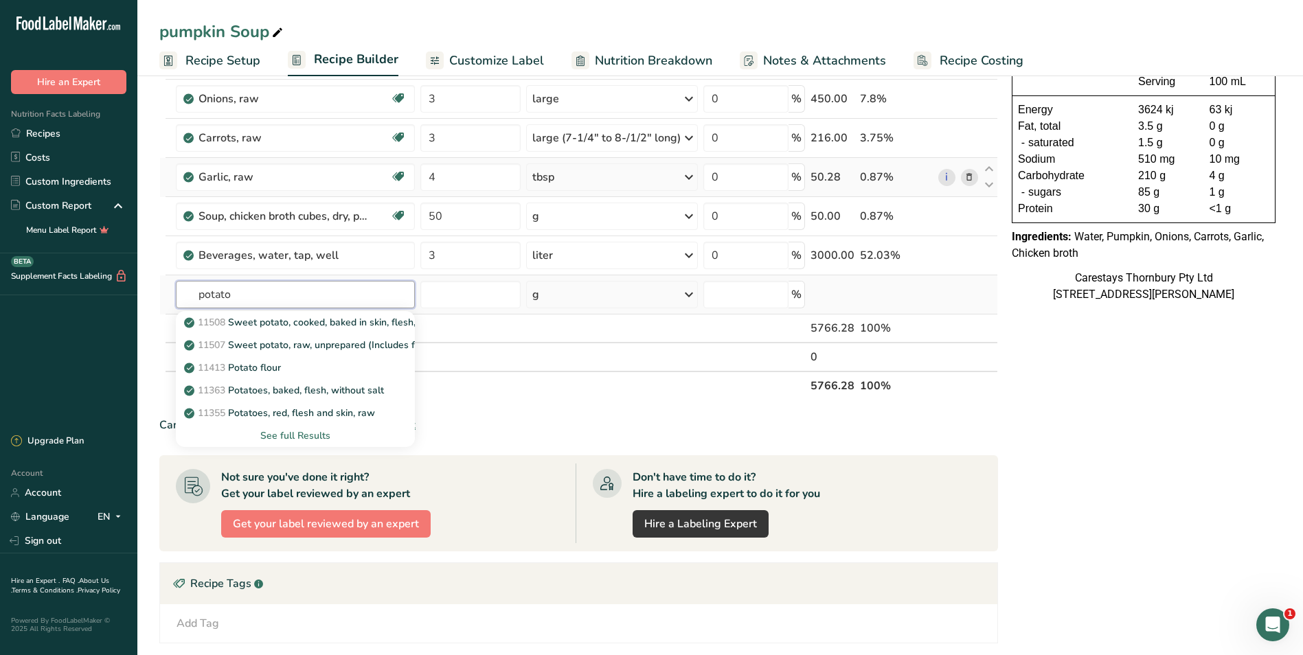
type input "potato"
click at [315, 435] on div "See full Results" at bounding box center [295, 436] width 216 height 14
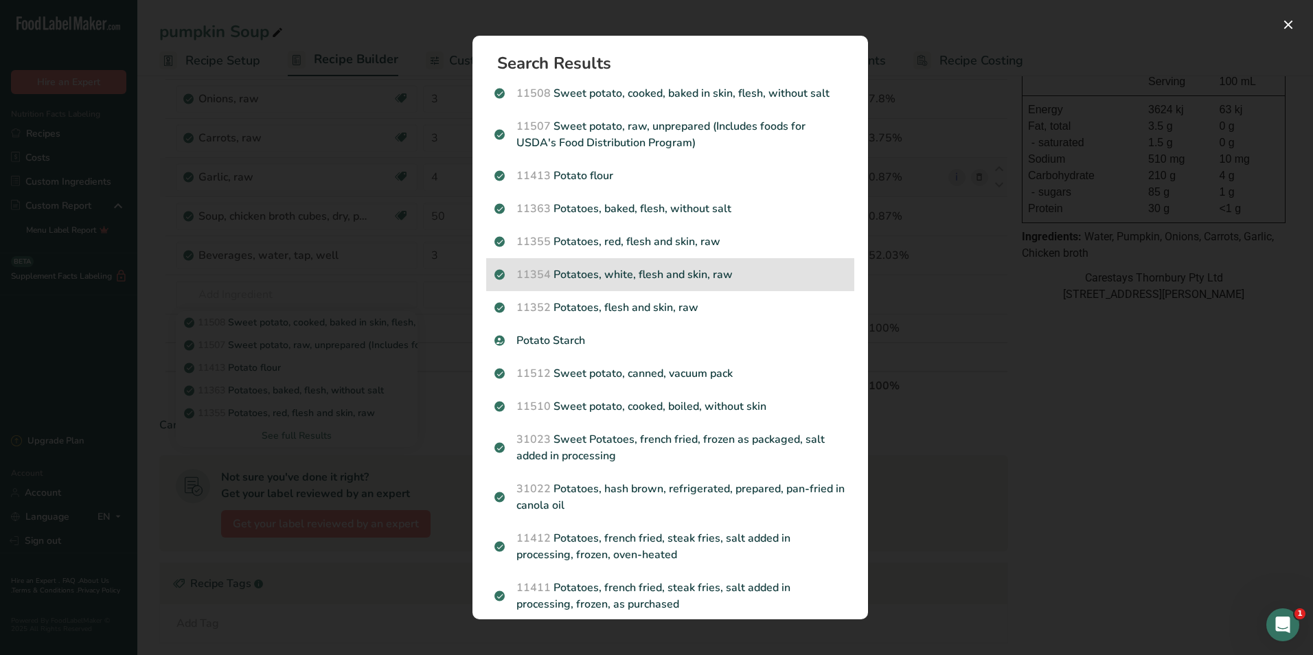
click at [593, 269] on p "11354 Potatoes, white, flesh and skin, raw" at bounding box center [671, 275] width 352 height 16
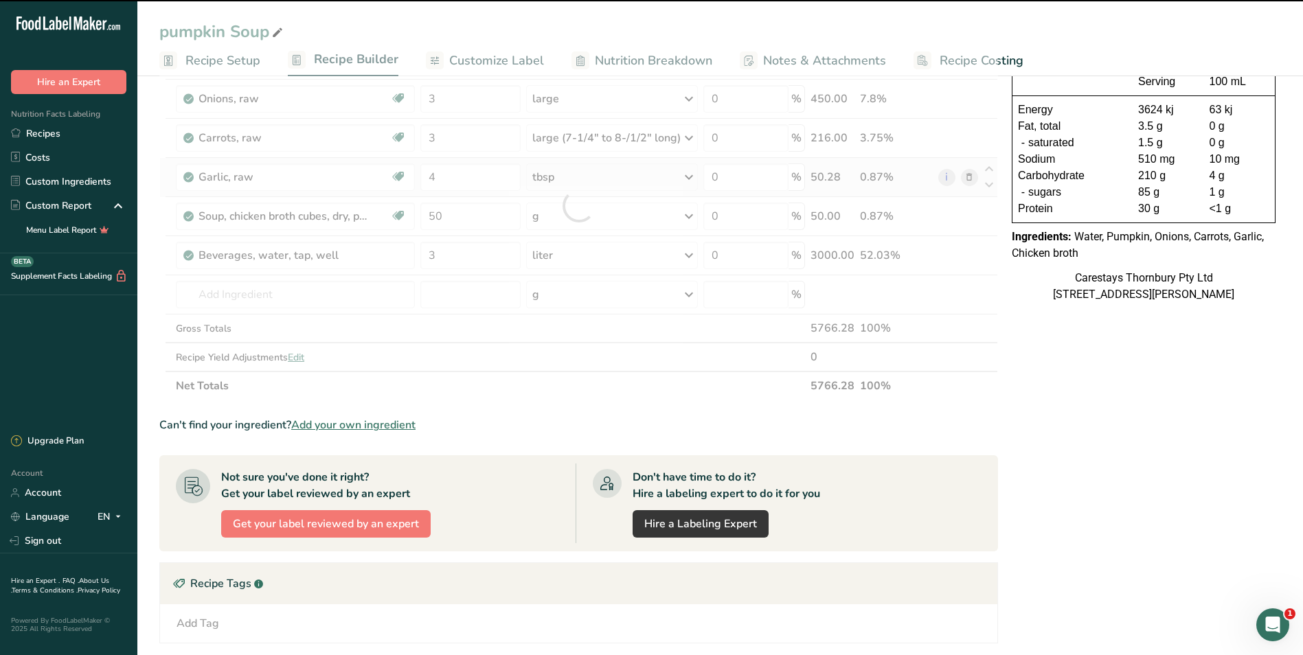
type input "0"
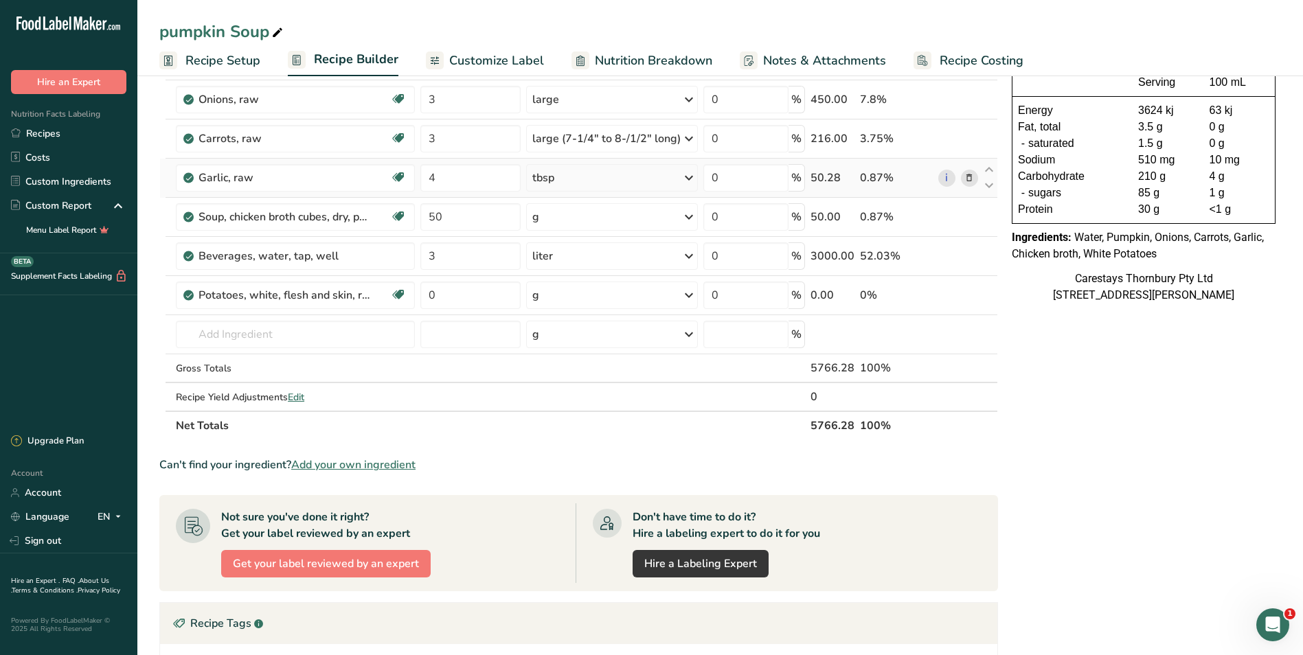
scroll to position [137, 0]
click at [441, 336] on input "number" at bounding box center [470, 333] width 100 height 27
type input "2"
click at [459, 292] on input "0" at bounding box center [470, 294] width 100 height 27
type input "2"
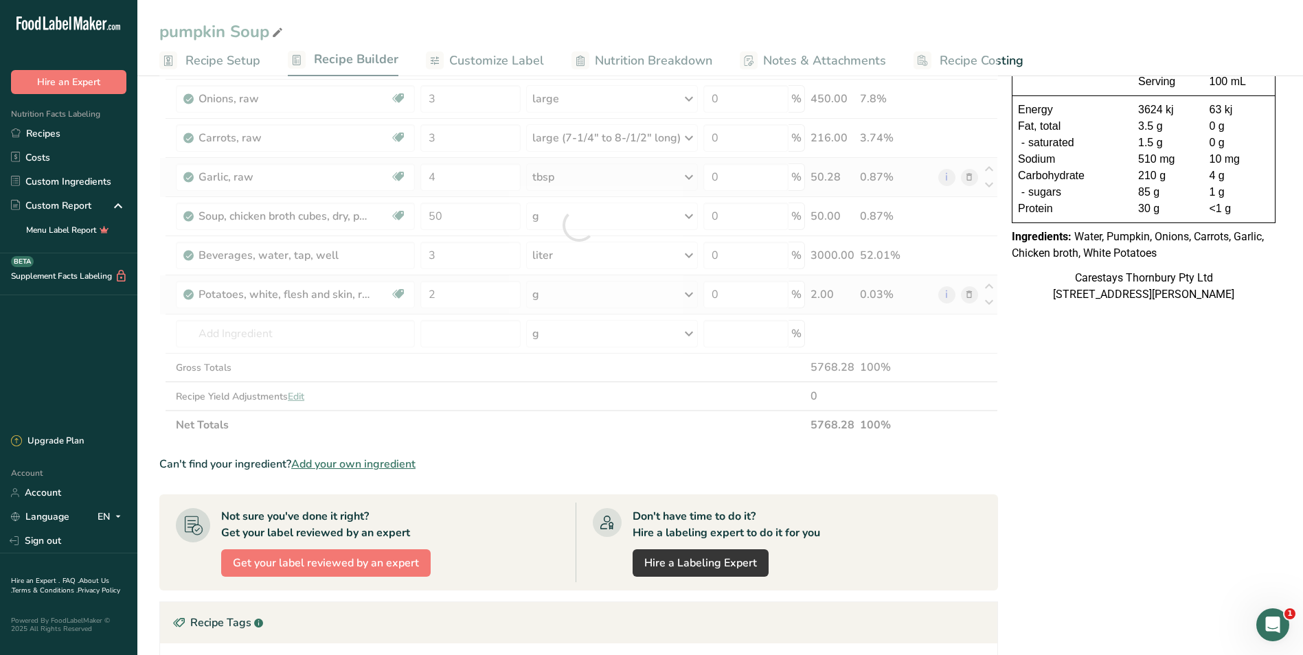
click at [690, 291] on div "Ingredient * Amount * Unit * Waste * .a-a{fill:#347362;}.b-a{fill:#fff;} Grams …" at bounding box center [578, 225] width 839 height 429
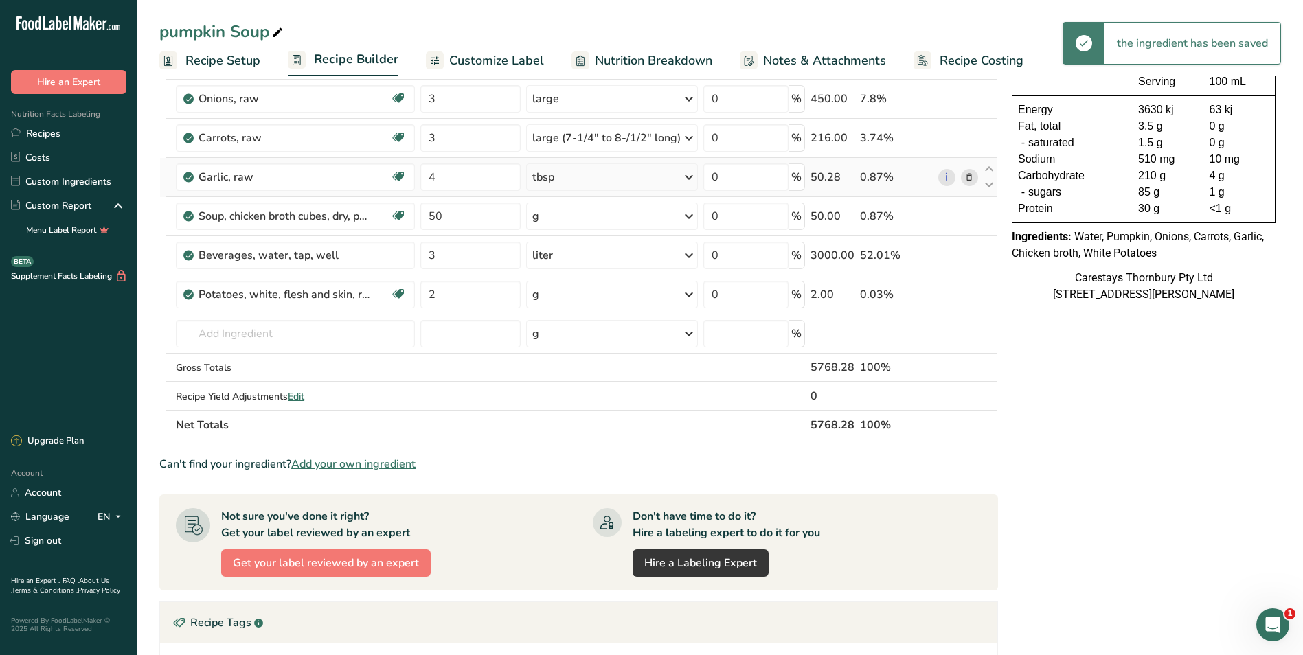
click at [690, 293] on icon at bounding box center [689, 294] width 16 height 25
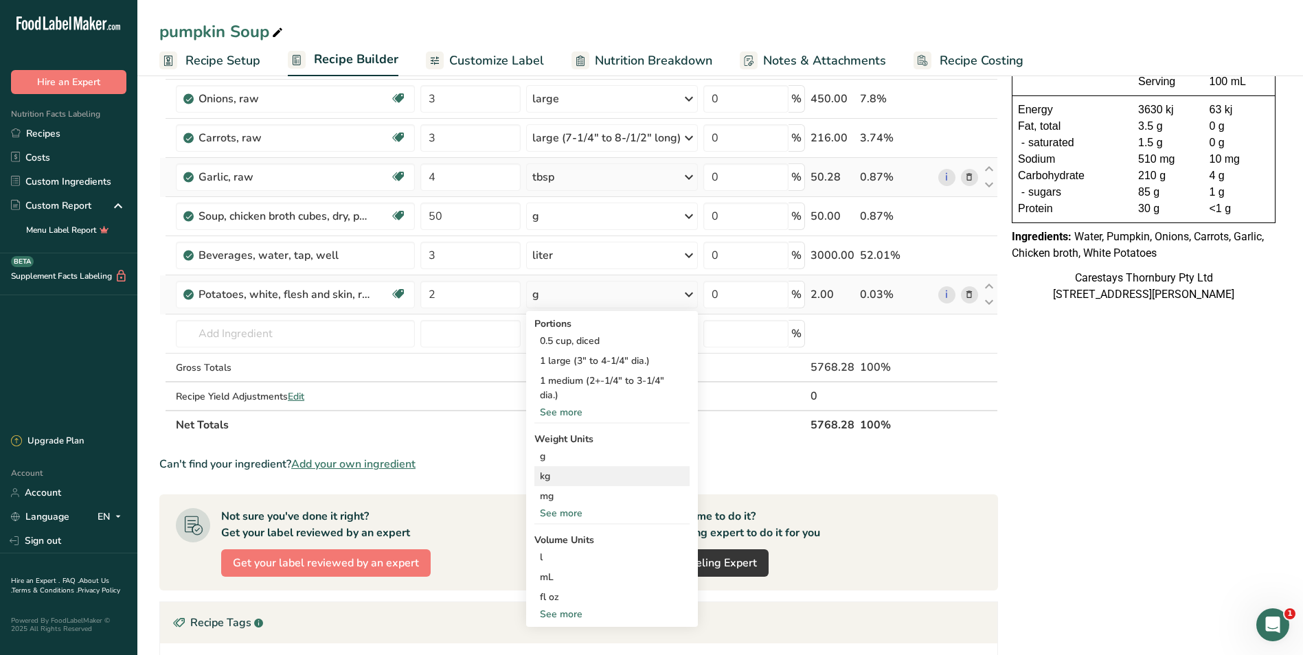
click at [565, 471] on div "kg" at bounding box center [611, 476] width 155 height 20
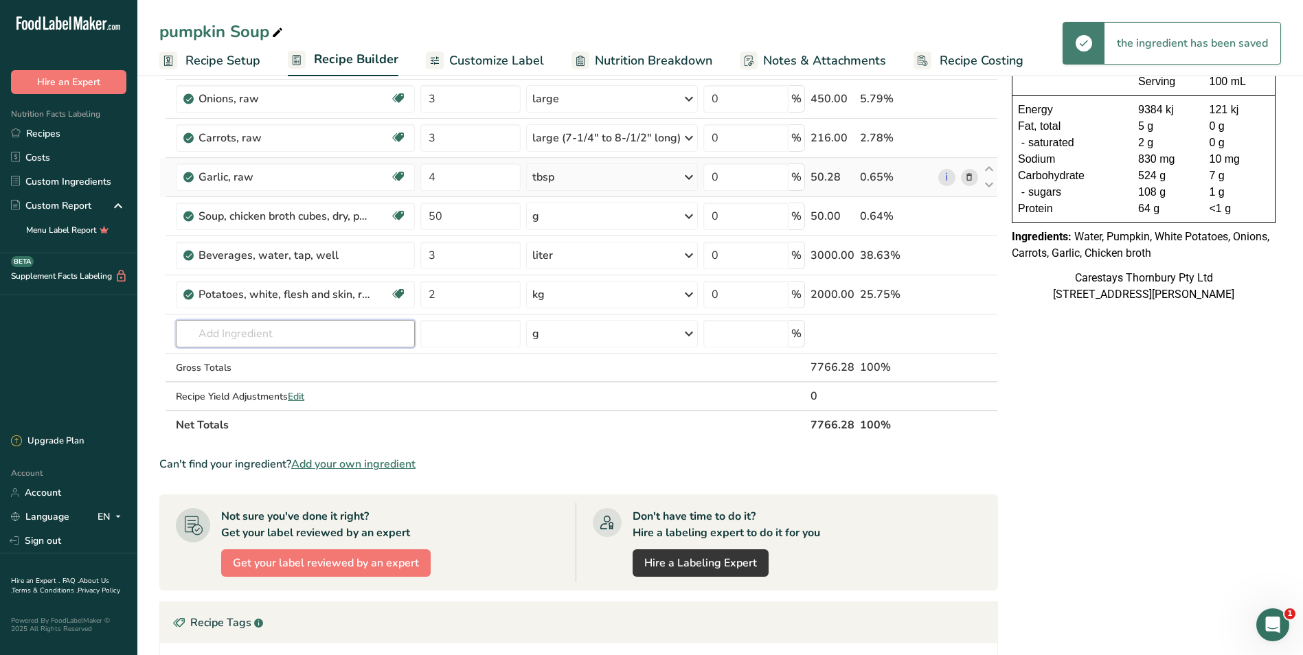
click at [205, 333] on input "text" at bounding box center [295, 333] width 238 height 27
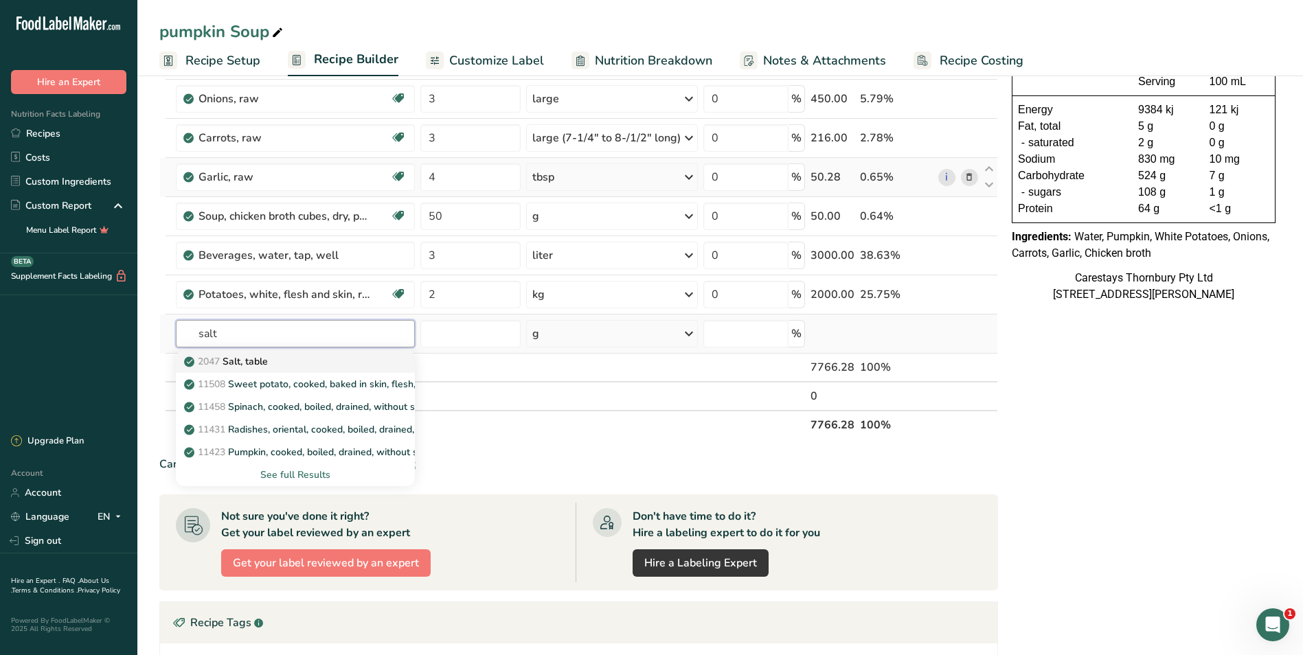
type input "salt"
click at [247, 356] on p "2047 Salt, table" at bounding box center [227, 361] width 81 height 14
type input "Salt, table"
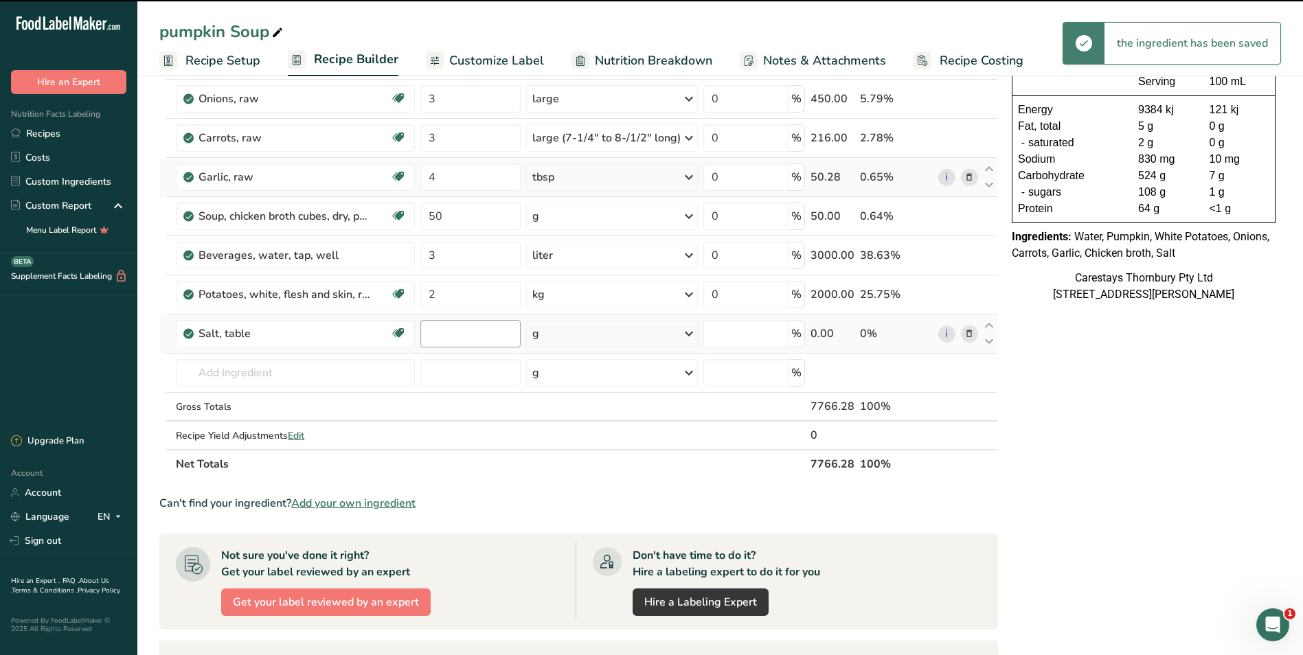
type input "0"
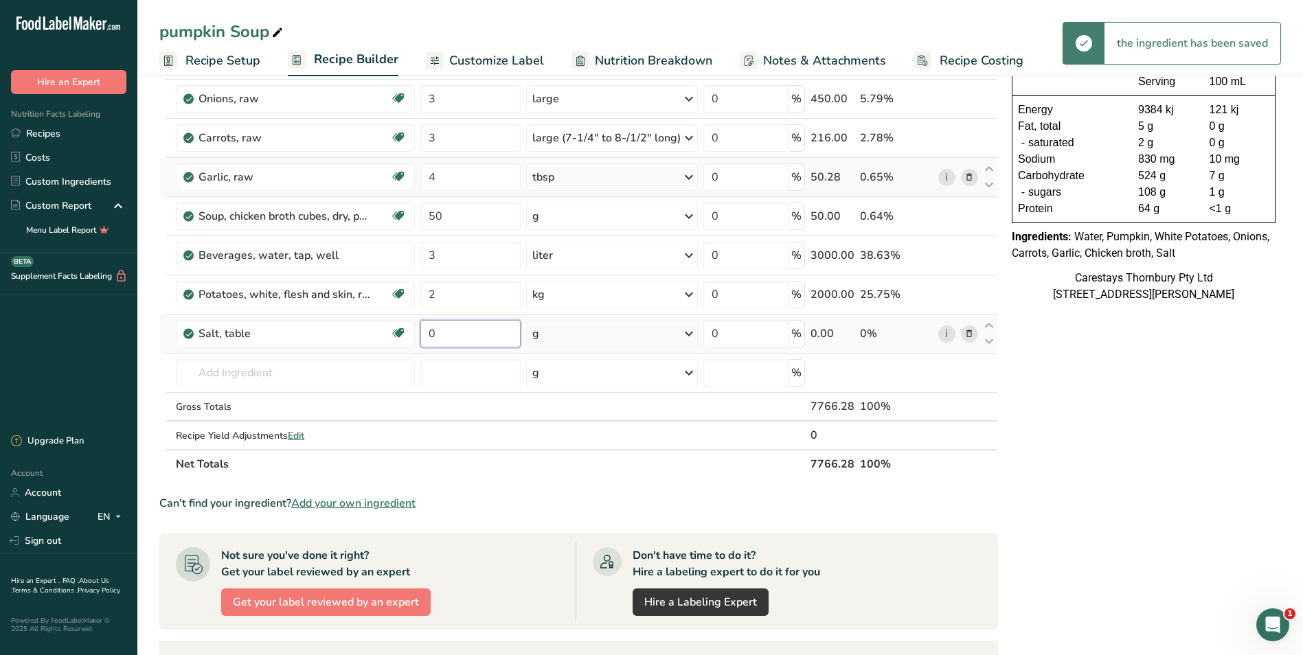
click at [448, 335] on input "0" at bounding box center [470, 333] width 100 height 27
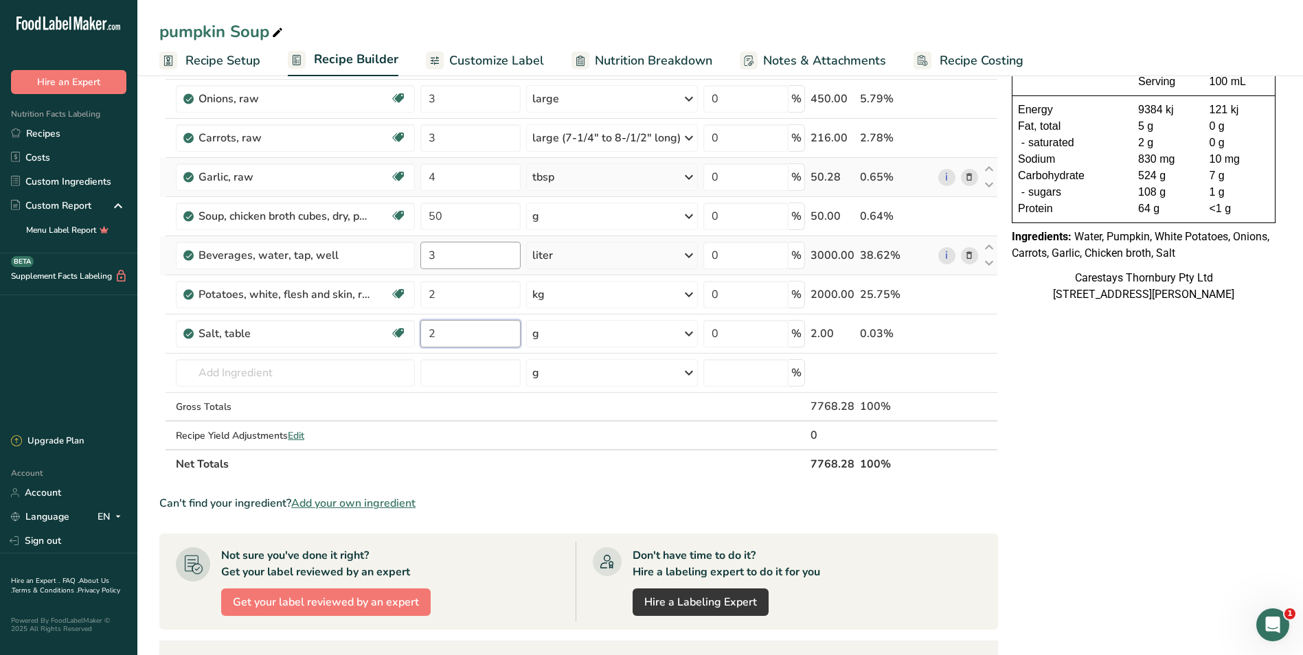
type input "2"
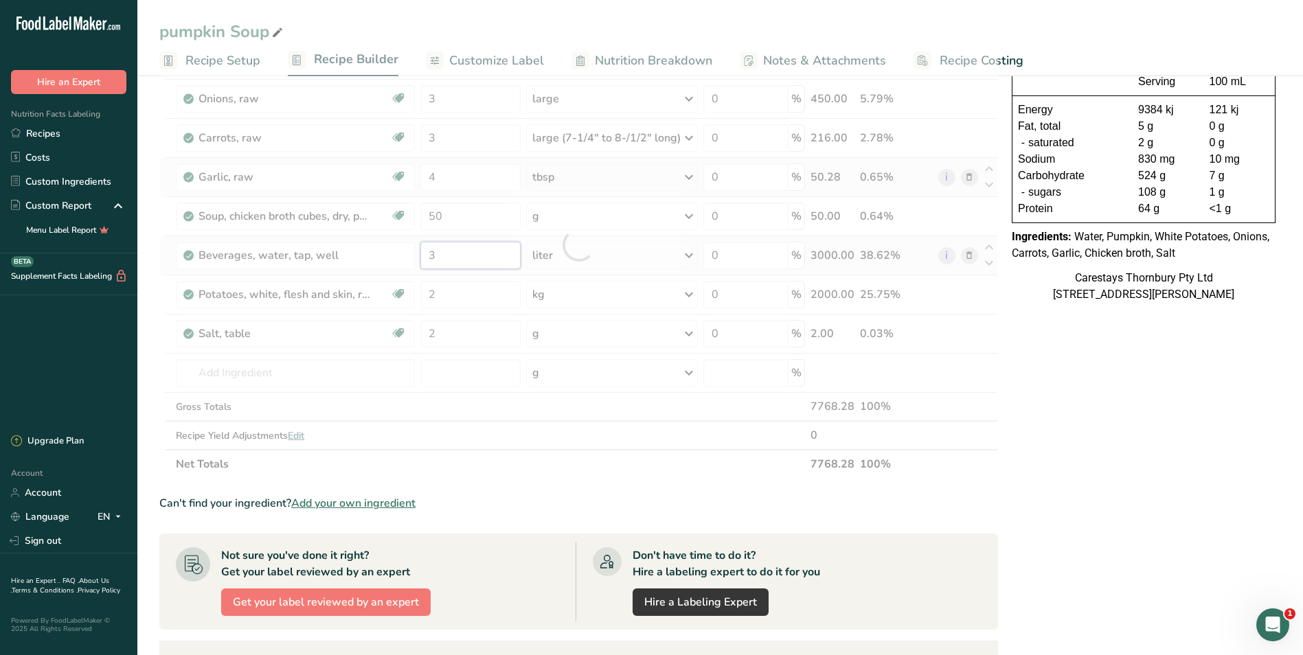
click at [484, 256] on div "Ingredient * Amount * Unit * Waste * .a-a{fill:#347362;}.b-a{fill:#fff;} Grams …" at bounding box center [578, 245] width 839 height 468
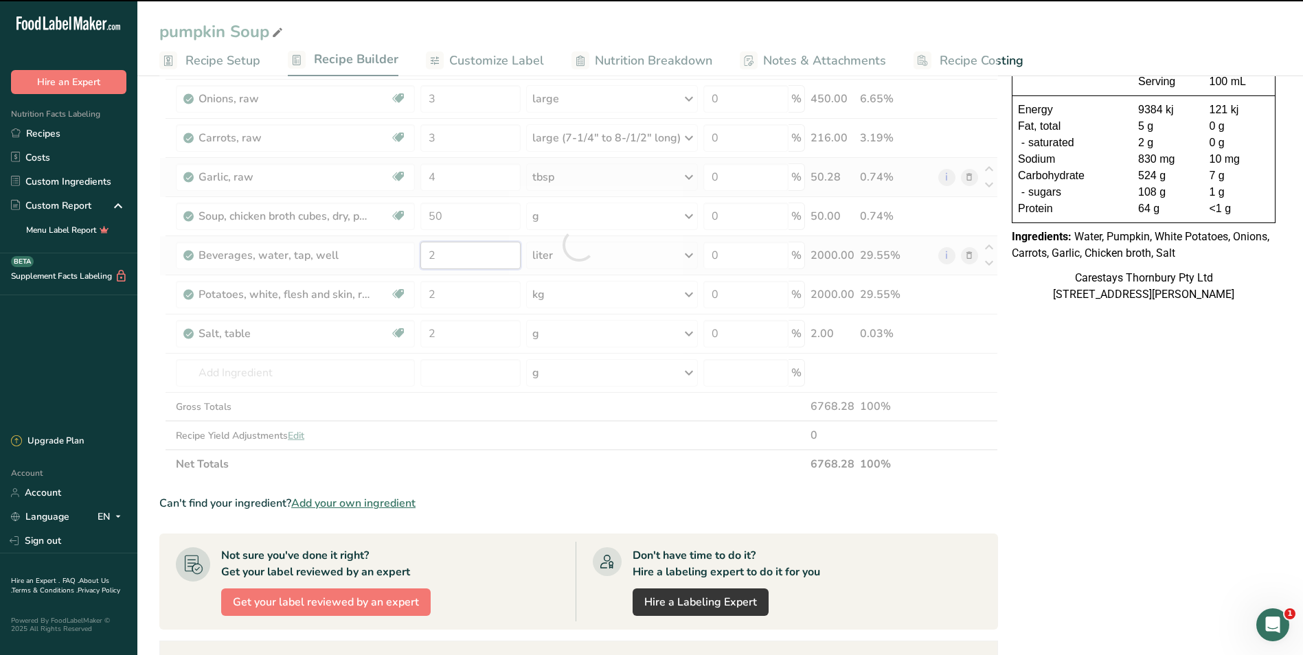
type input "3"
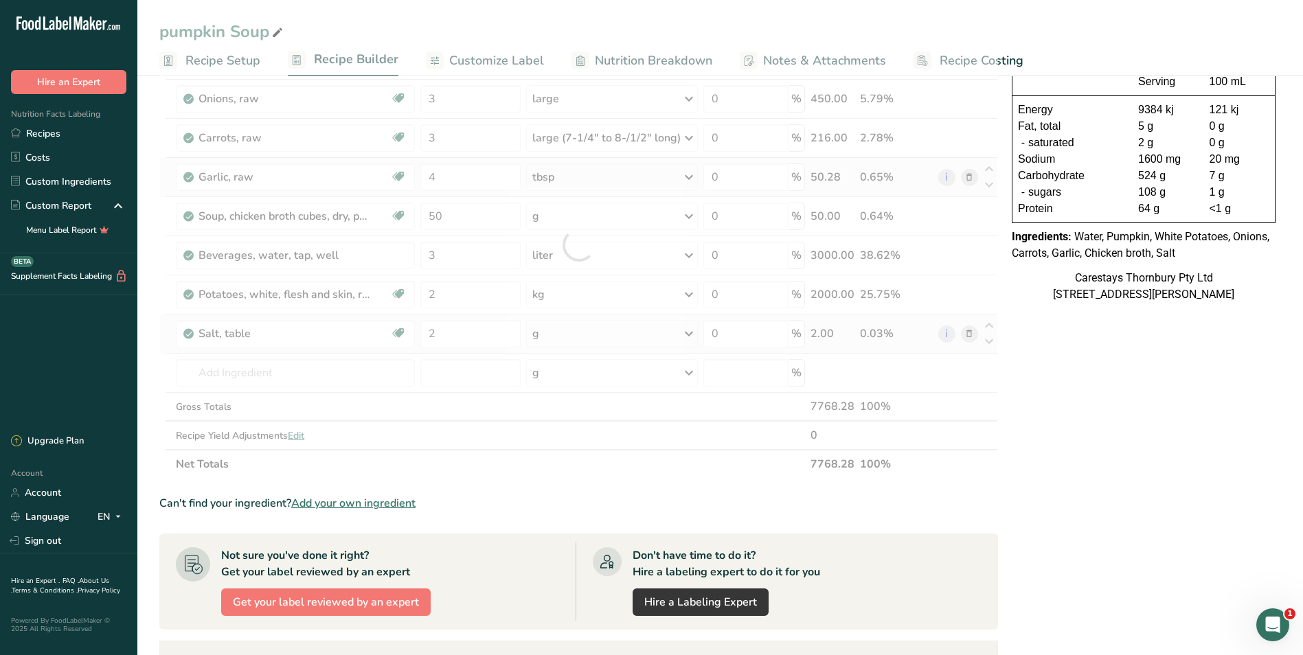
click at [690, 332] on div "Ingredient * Amount * Unit * Waste * .a-a{fill:#347362;}.b-a{fill:#fff;} Grams …" at bounding box center [578, 245] width 839 height 468
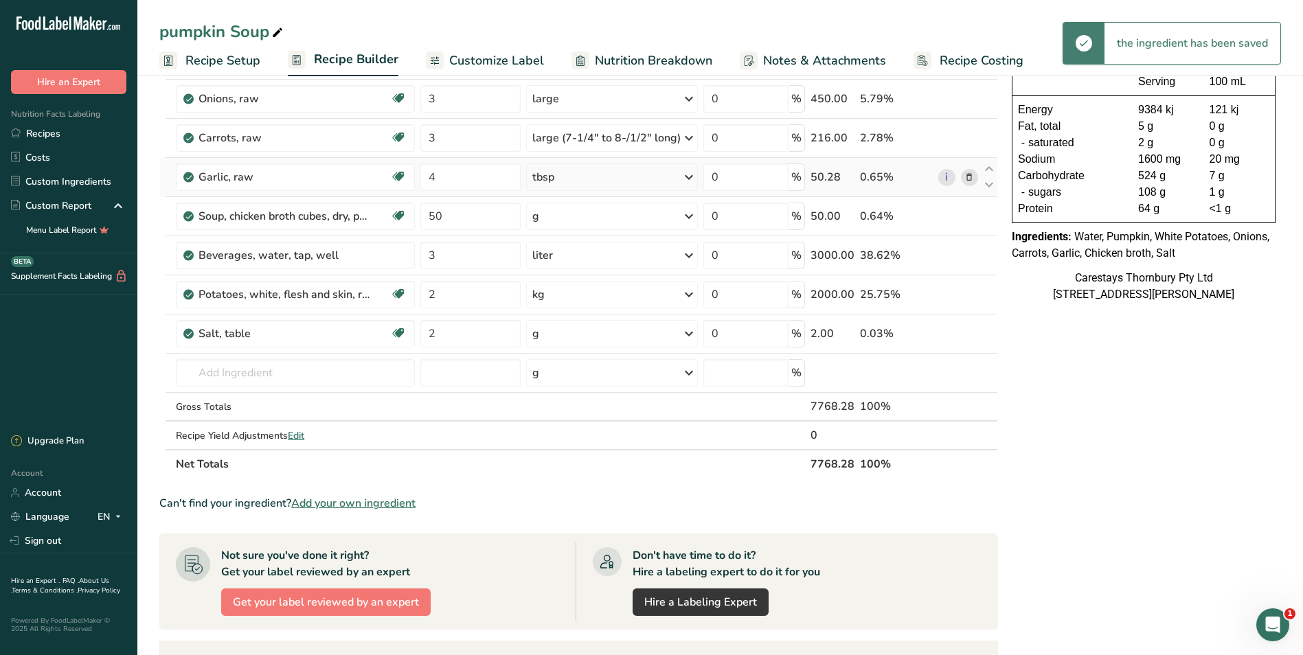
click at [689, 332] on icon at bounding box center [689, 333] width 16 height 25
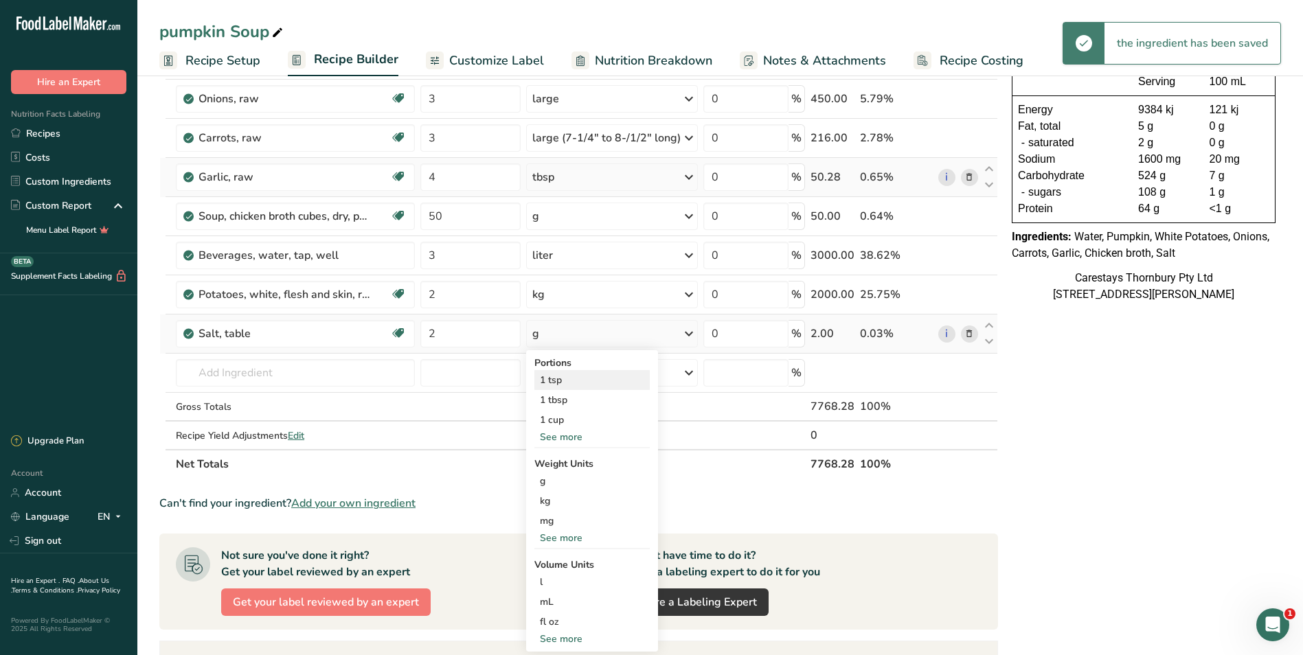
click at [590, 383] on div "1 tsp" at bounding box center [591, 380] width 115 height 20
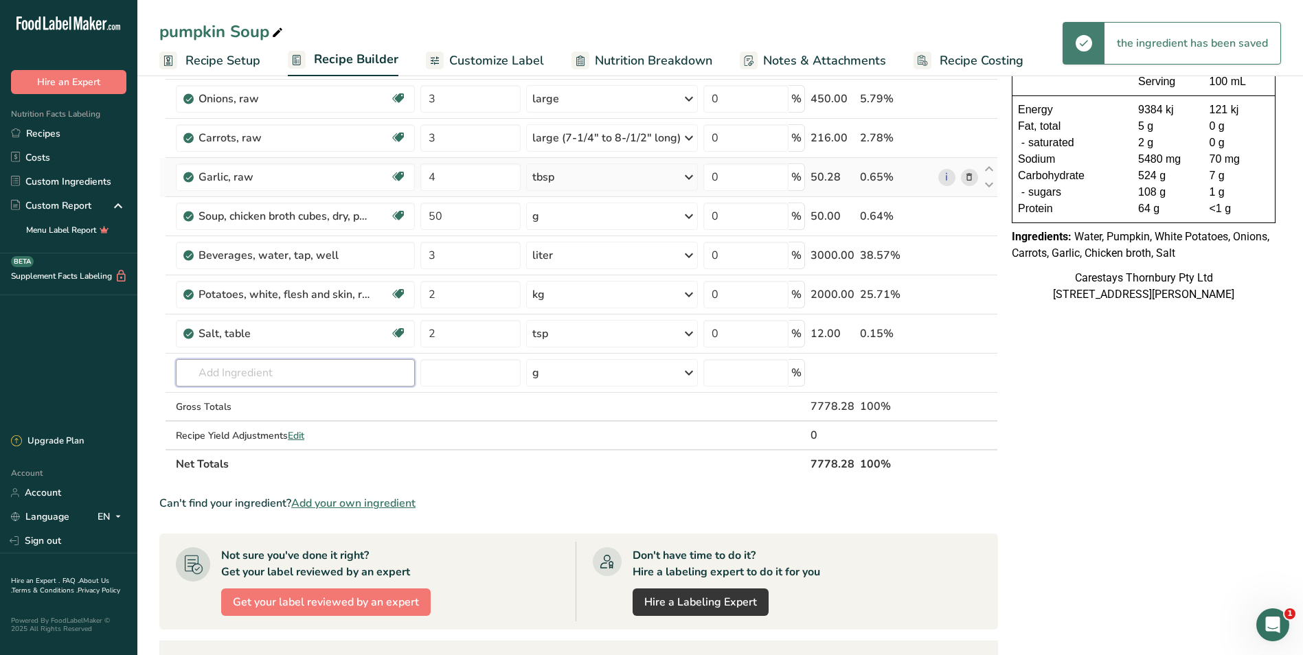
click at [216, 372] on input "text" at bounding box center [295, 372] width 238 height 27
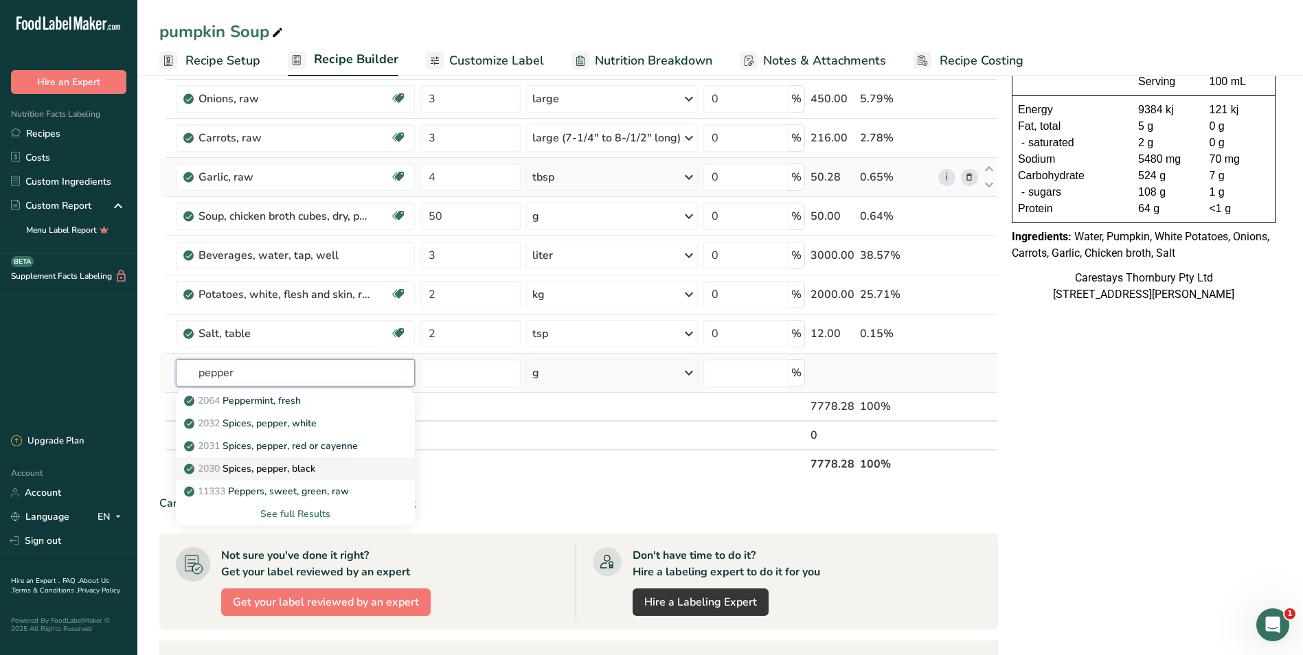
type input "pepper"
click at [310, 466] on p "2030 Spices, pepper, black" at bounding box center [251, 469] width 128 height 14
type input "Spices, pepper, black"
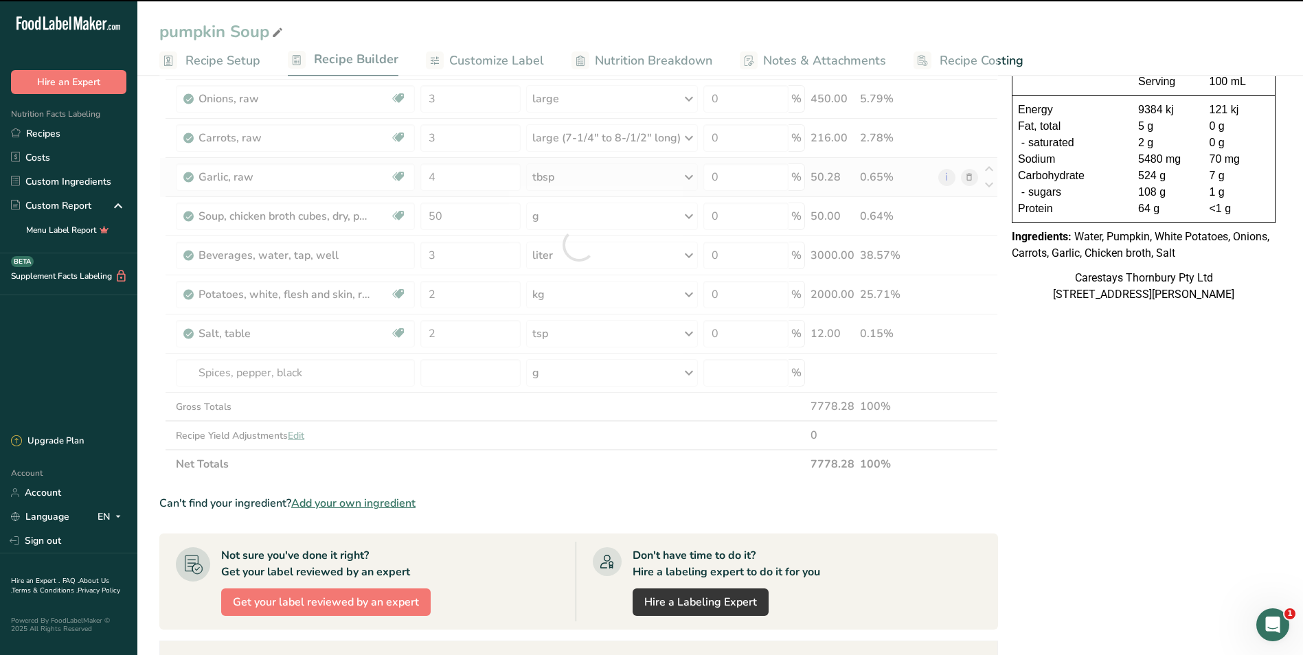
type input "0"
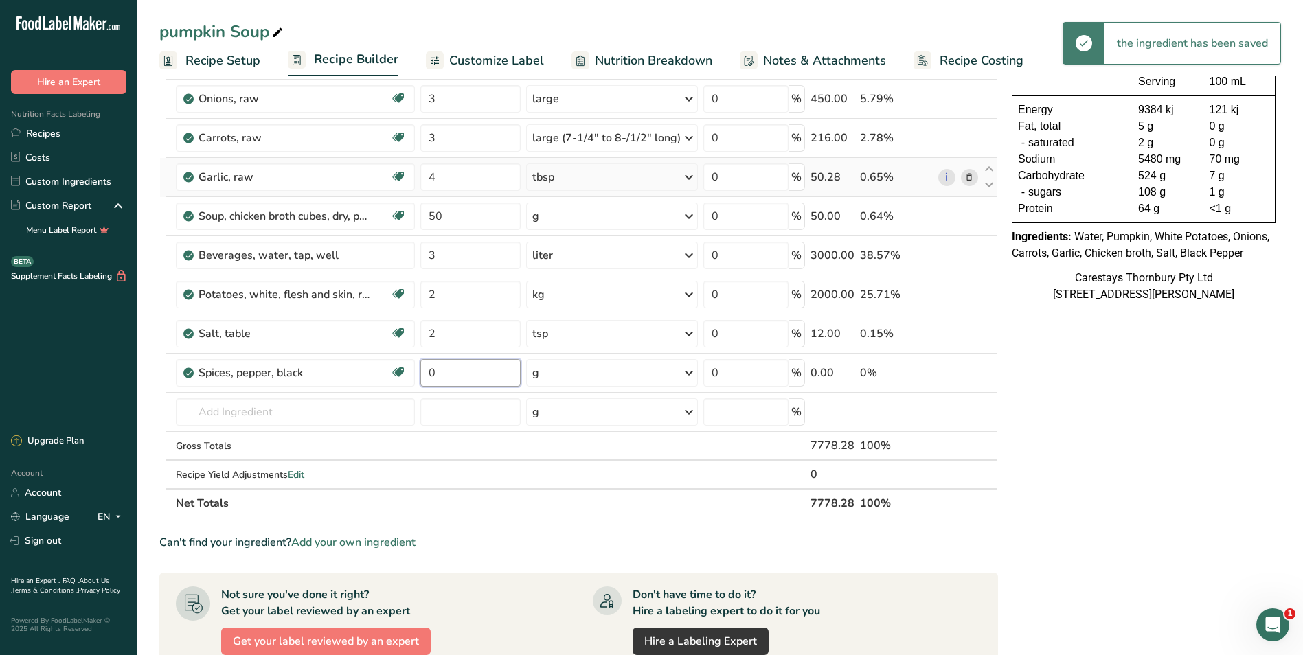
click at [453, 378] on input "0" at bounding box center [470, 372] width 100 height 27
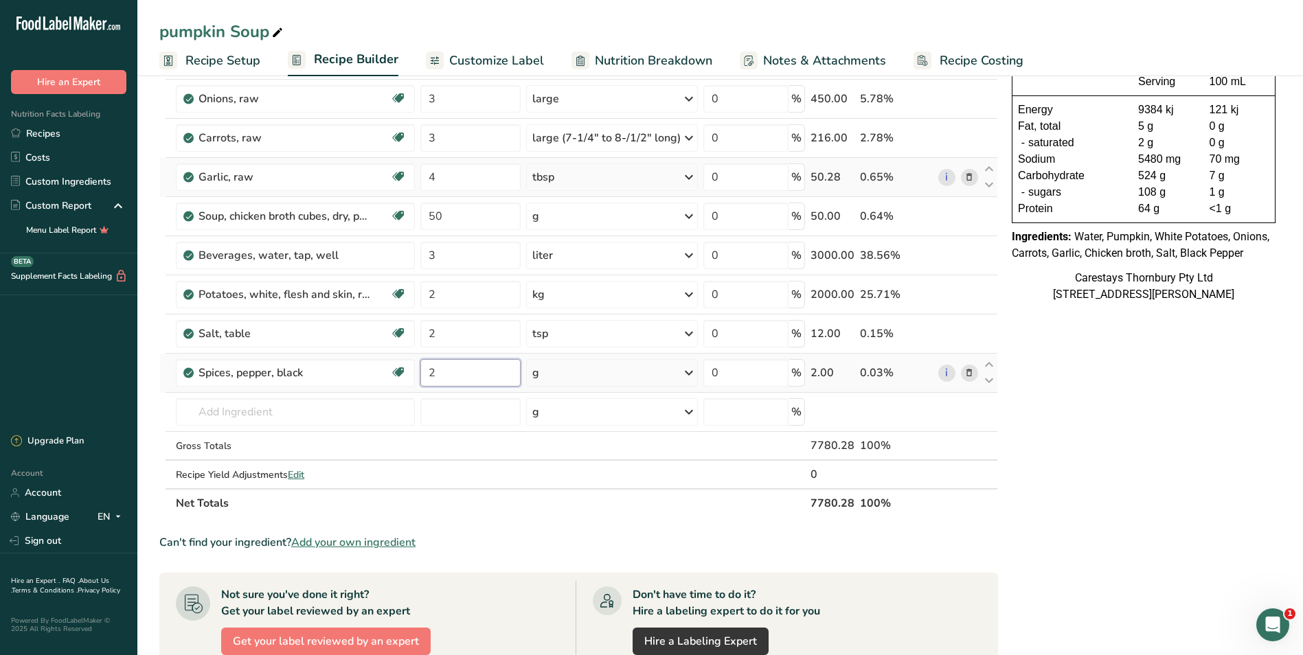
type input "2"
click at [686, 369] on div "Ingredient * Amount * Unit * Waste * .a-a{fill:#347362;}.b-a{fill:#fff;} Grams …" at bounding box center [578, 264] width 839 height 507
click at [687, 373] on icon at bounding box center [689, 373] width 16 height 25
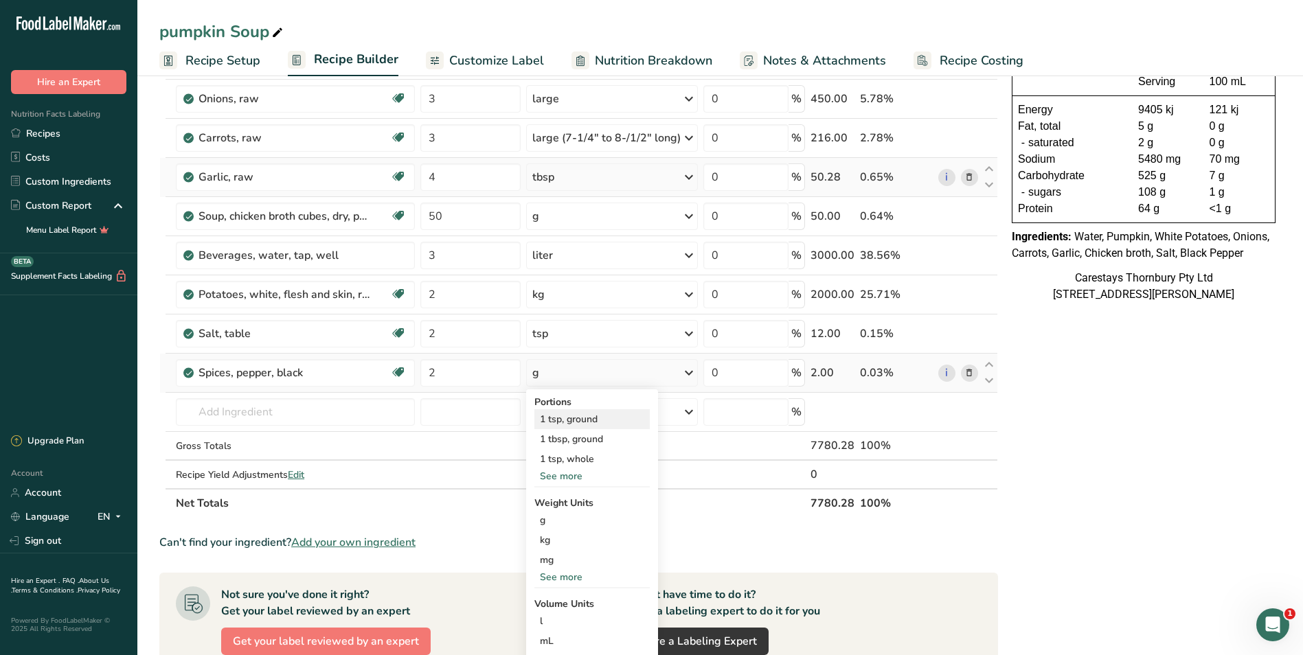
click at [596, 416] on div "1 tsp, ground" at bounding box center [591, 419] width 115 height 20
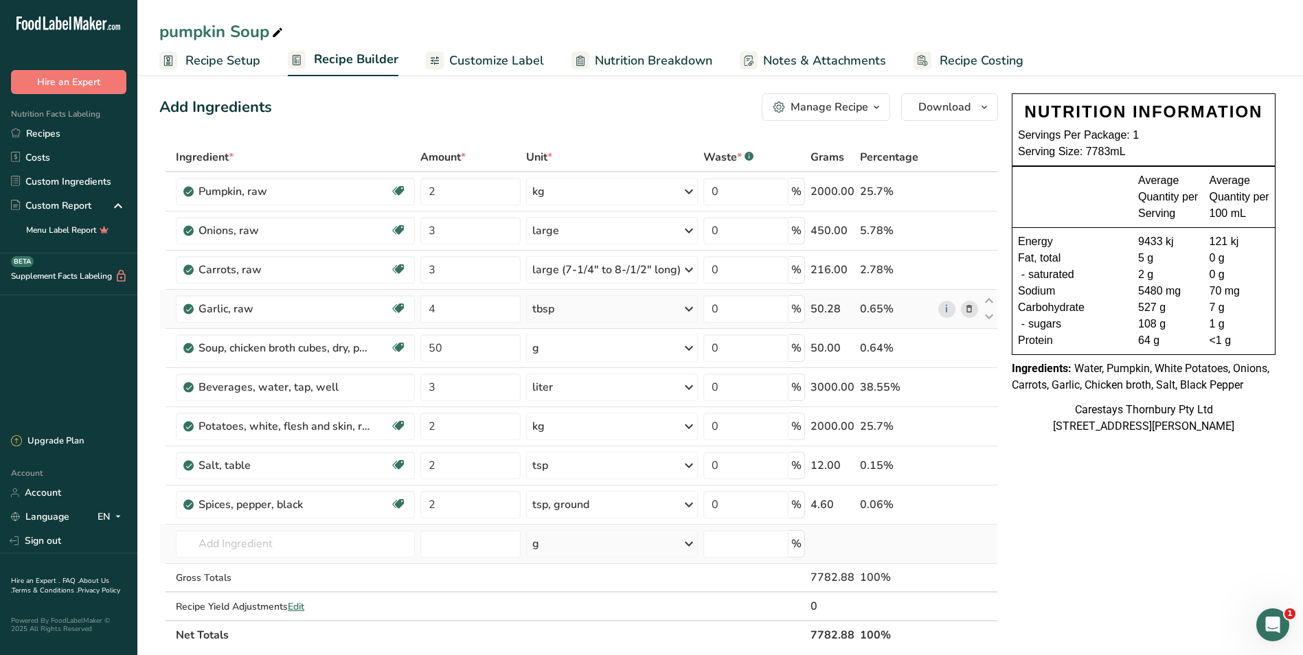
scroll to position [0, 0]
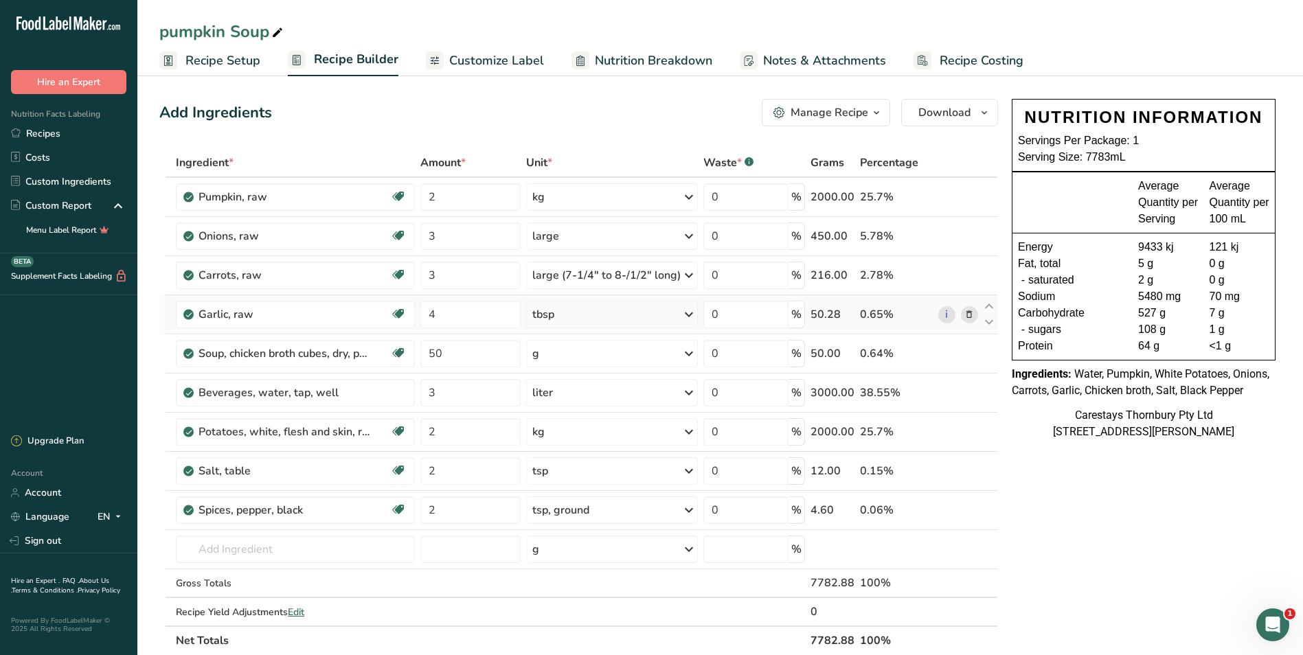
click at [977, 60] on span "Recipe Costing" at bounding box center [982, 61] width 84 height 19
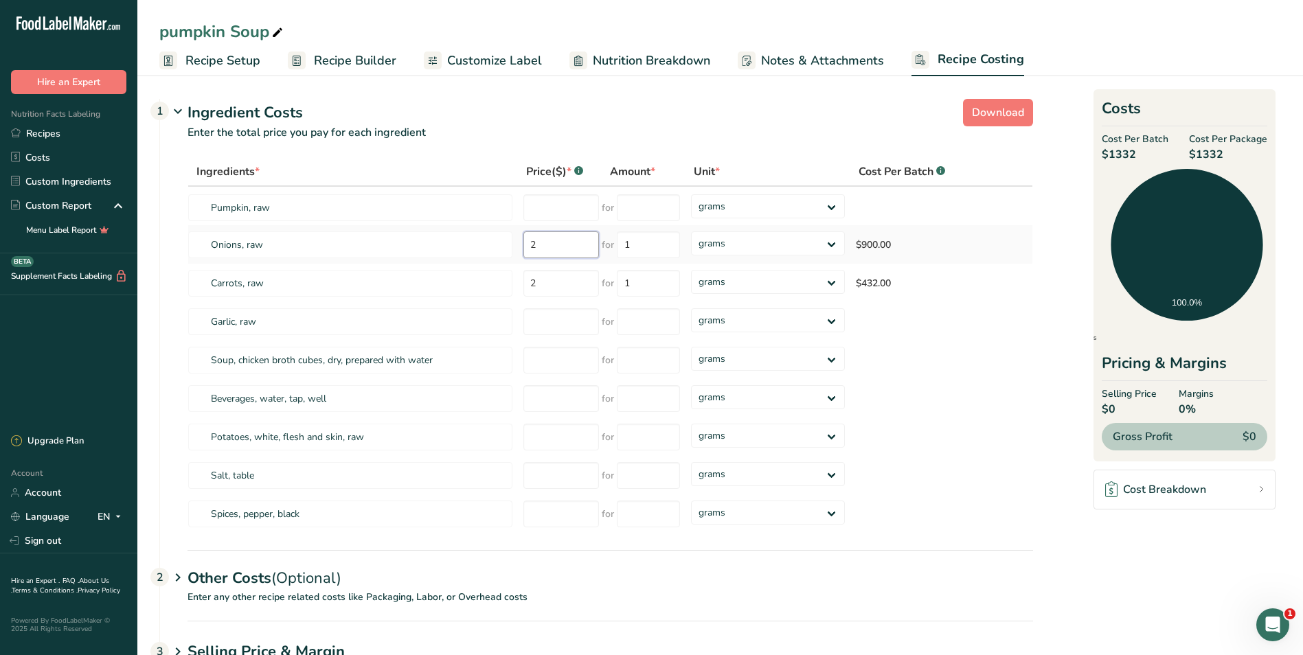
click at [550, 242] on input "2" at bounding box center [561, 244] width 76 height 27
type input "2.50"
click at [832, 242] on div "Ingredients * Price($) * .a-a{fill:#347362;}.b-a{fill:#fff;} Amount * Unit * Co…" at bounding box center [611, 345] width 846 height 376
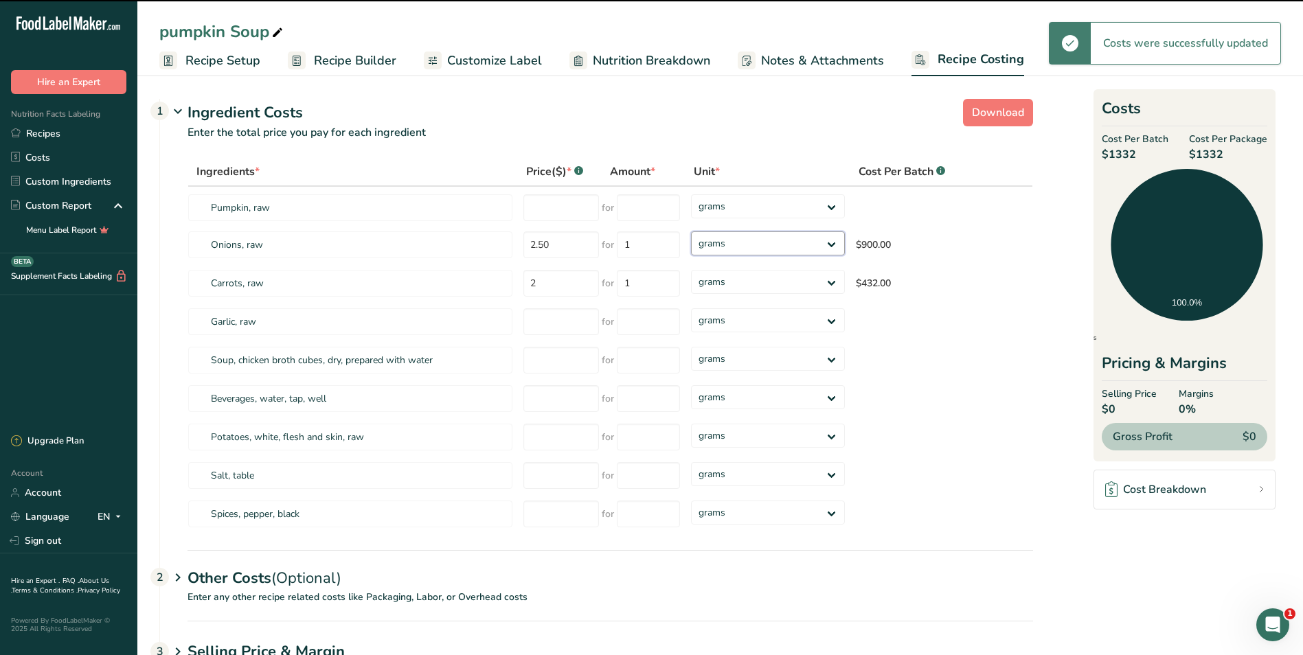
select select "1"
drag, startPoint x: 832, startPoint y: 242, endPoint x: 808, endPoint y: 258, distance: 28.8
click at [691, 231] on select "grams kg mg mcg lb oz" at bounding box center [768, 243] width 154 height 24
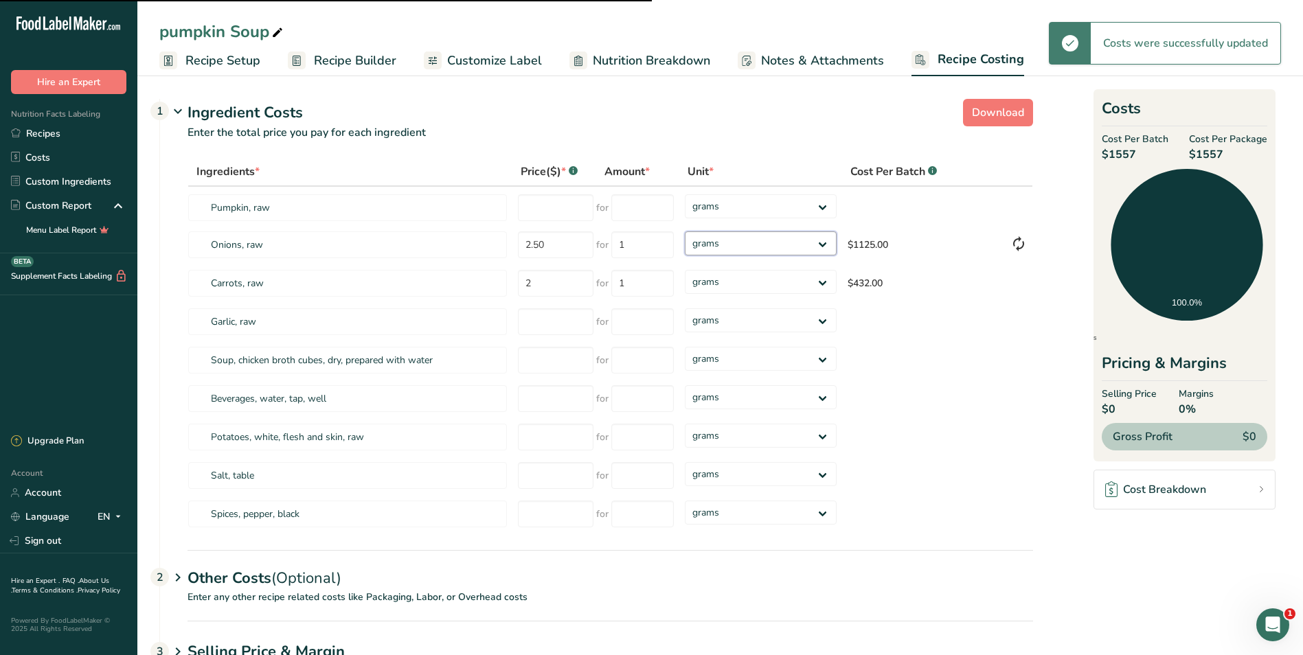
select select "1"
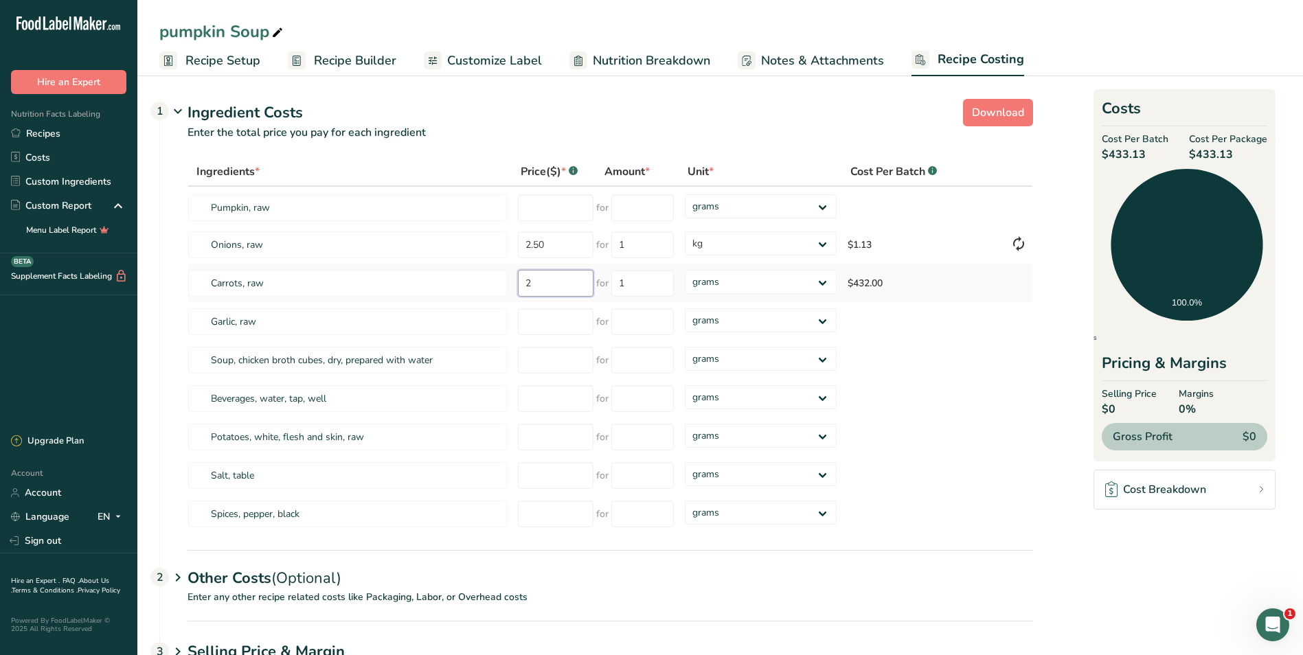
click at [562, 286] on input "2" at bounding box center [556, 283] width 76 height 27
type input "2.00"
click at [822, 282] on select "grams kg mg mcg lb oz" at bounding box center [760, 282] width 151 height 24
select select "1"
click at [685, 270] on select "grams kg mg mcg lb oz" at bounding box center [760, 282] width 151 height 24
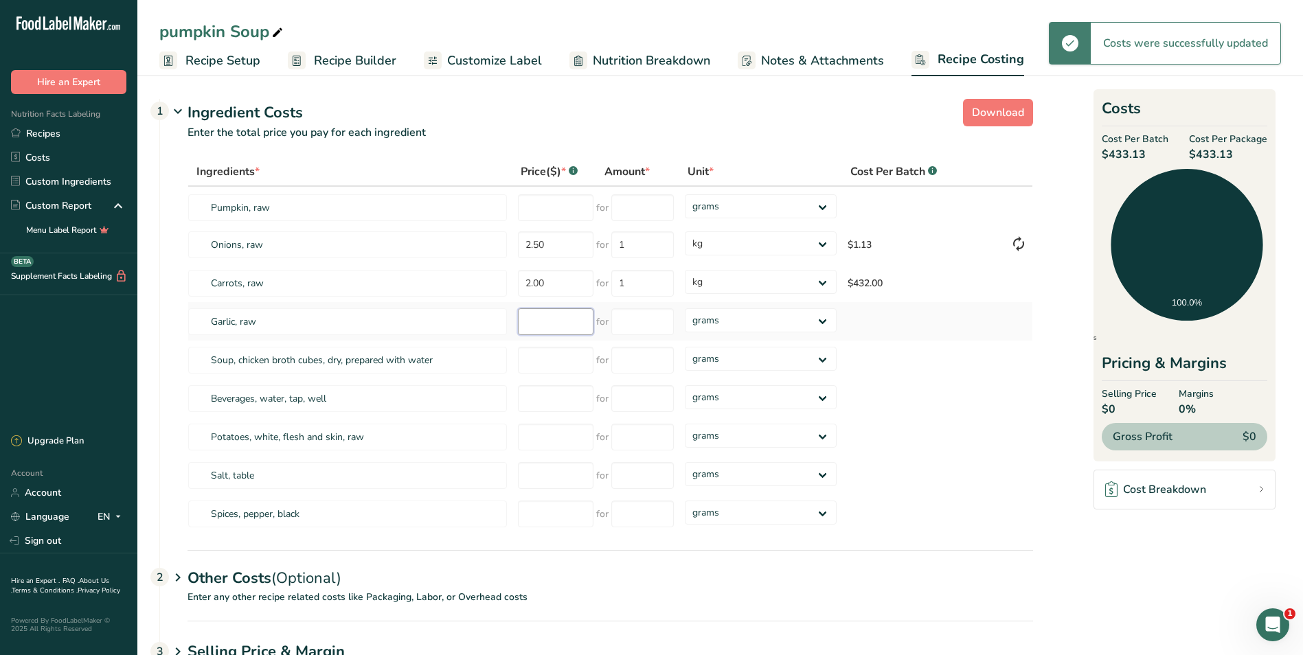
click at [549, 322] on input "number" at bounding box center [556, 321] width 76 height 27
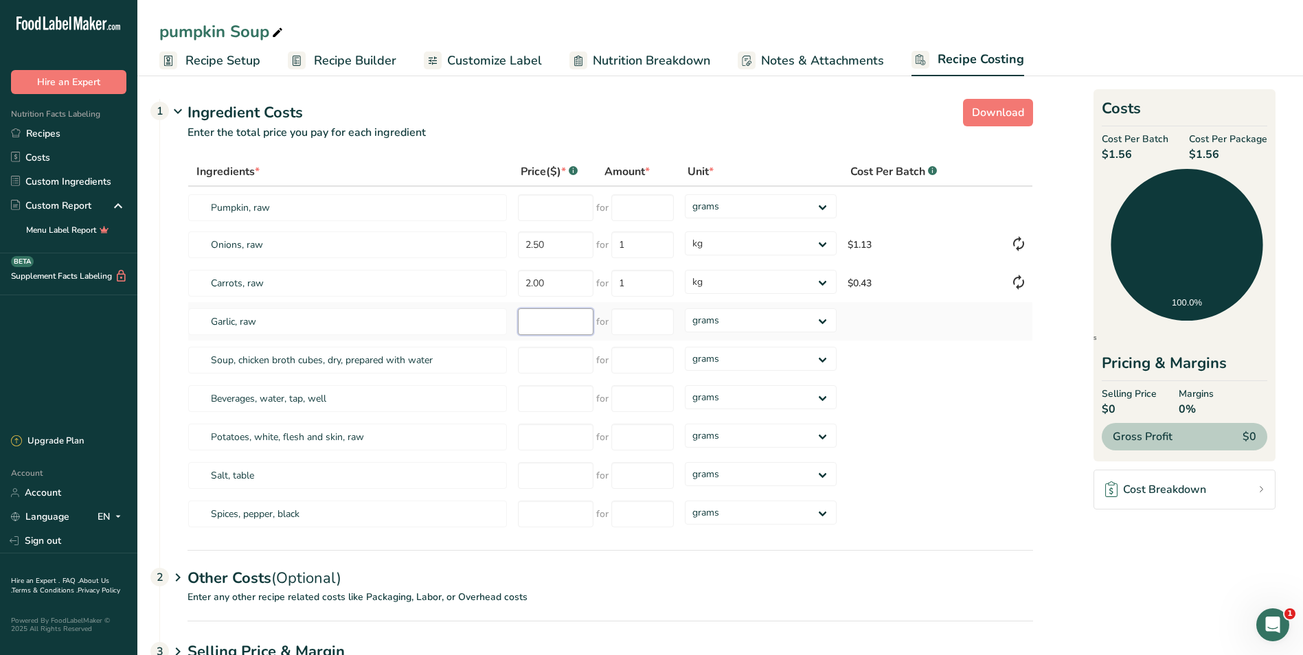
click at [545, 320] on input "number" at bounding box center [556, 321] width 76 height 27
type input "1.80"
click at [636, 321] on input "number" at bounding box center [642, 321] width 63 height 27
click at [822, 321] on select "grams kg mg mcg lb oz" at bounding box center [760, 320] width 151 height 24
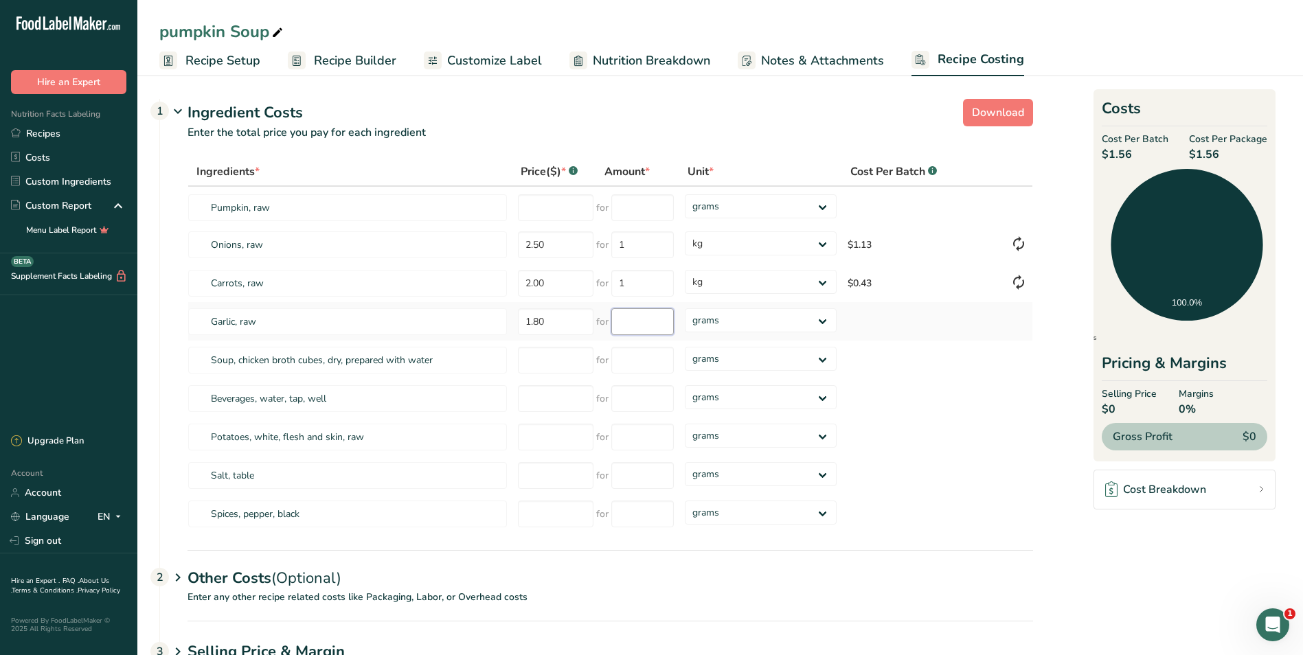
click at [628, 321] on input "number" at bounding box center [642, 321] width 63 height 27
type input "50"
click at [523, 367] on div "Ingredients * Price($) * .a-a{fill:#347362;}.b-a{fill:#fff;} Amount * Unit * Co…" at bounding box center [611, 345] width 846 height 376
click at [538, 360] on input "number" at bounding box center [556, 360] width 76 height 27
type input "44.50"
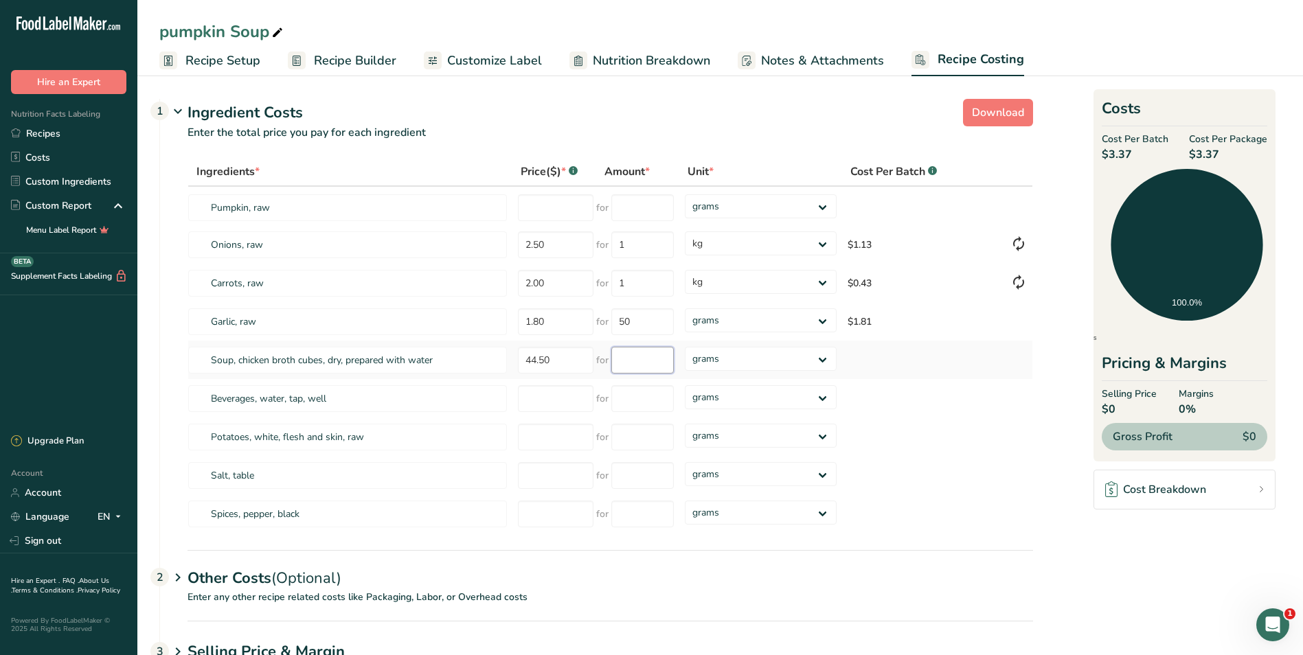
click at [654, 363] on input "number" at bounding box center [642, 360] width 63 height 27
type input "2.5"
click at [822, 359] on div "Ingredients * Price($) * .a-a{fill:#347362;}.b-a{fill:#fff;} Amount * Unit * Co…" at bounding box center [611, 345] width 846 height 376
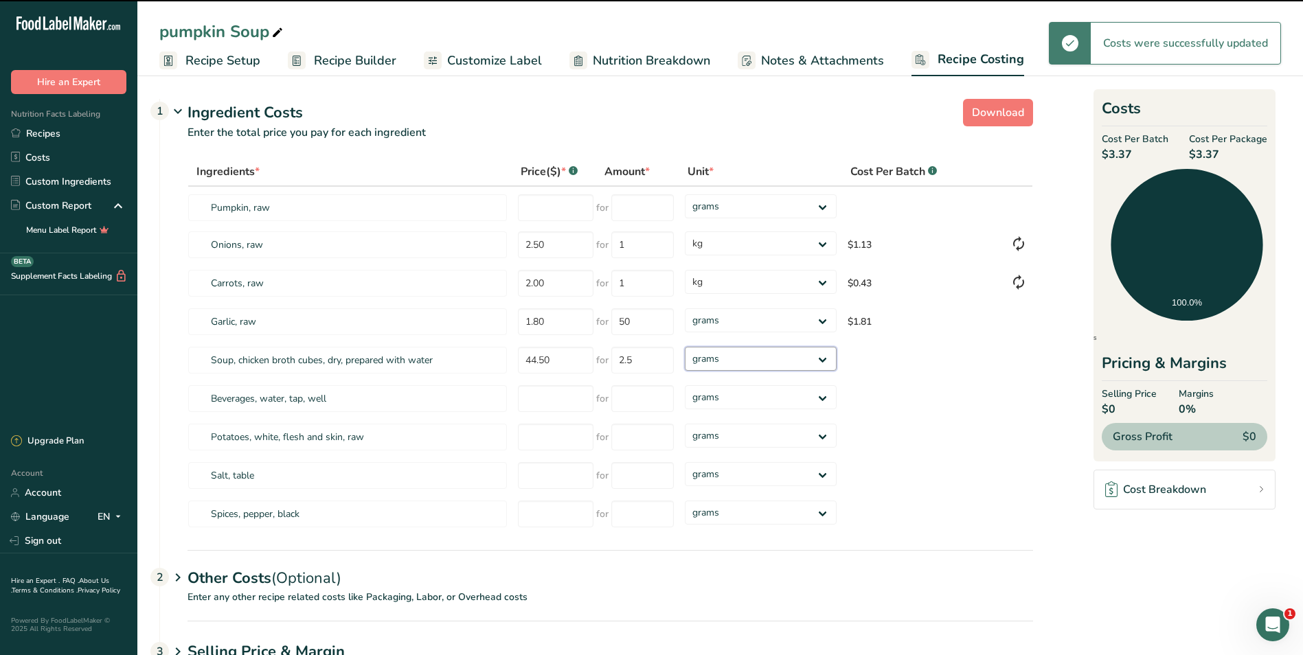
select select "1"
drag, startPoint x: 822, startPoint y: 359, endPoint x: 797, endPoint y: 372, distance: 28.3
click at [685, 347] on select "grams kg mg mcg lb oz" at bounding box center [760, 359] width 151 height 24
type input "3"
select select "1"
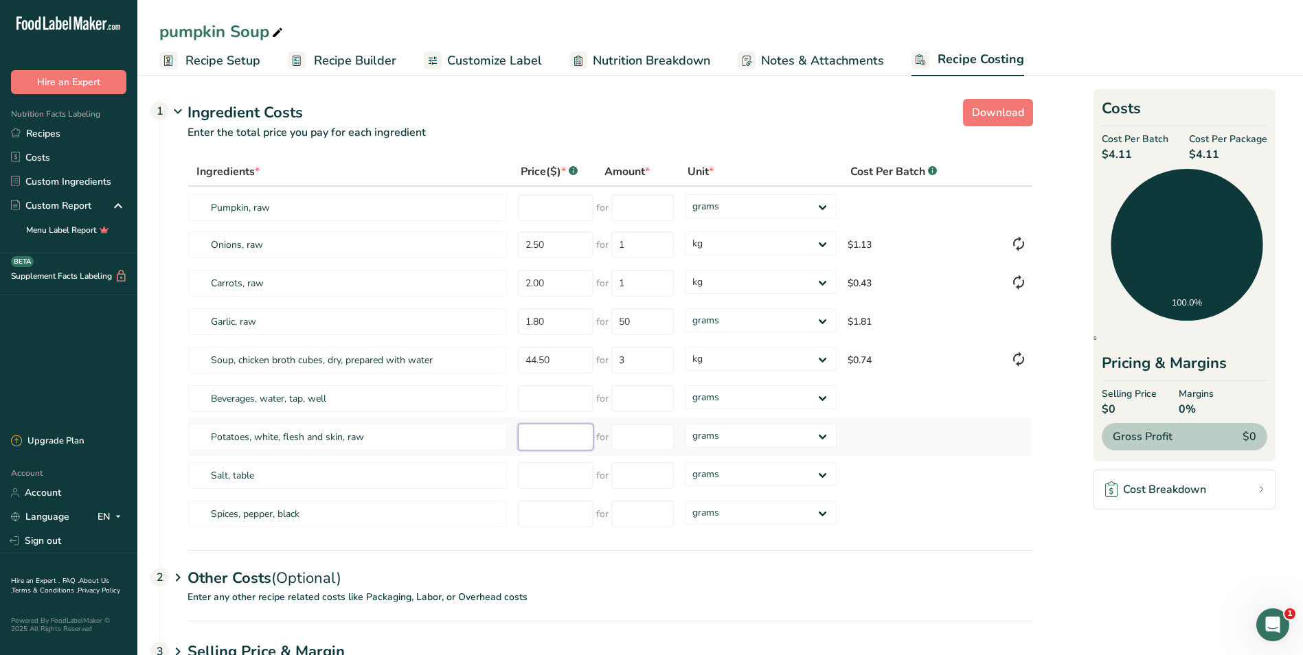
click at [543, 439] on input "number" at bounding box center [556, 437] width 76 height 27
click at [530, 206] on input "number" at bounding box center [556, 207] width 76 height 27
type input "2.00"
click at [826, 205] on select "grams kg mg mcg lb oz" at bounding box center [760, 206] width 151 height 24
select select "1"
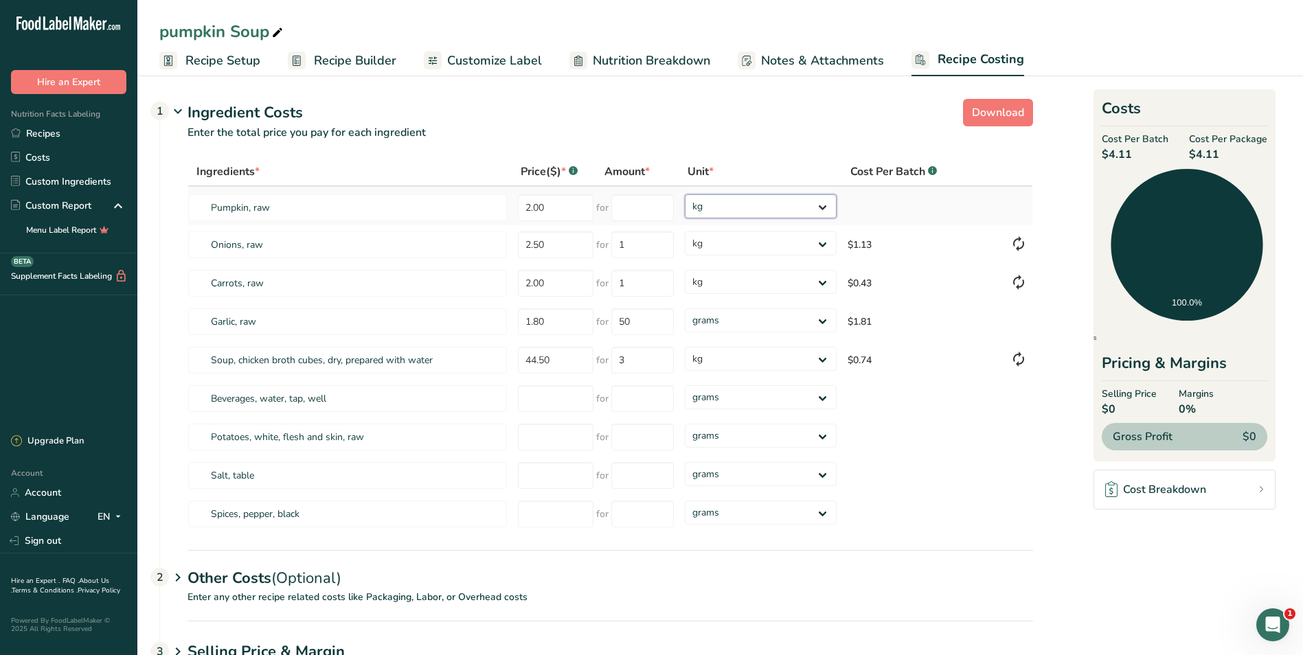
click at [685, 194] on select "grams kg mg mcg lb oz" at bounding box center [760, 206] width 151 height 24
click at [635, 209] on input "number" at bounding box center [642, 207] width 63 height 27
type input "1"
click at [532, 472] on div "Ingredients * Price($) * .a-a{fill:#347362;}.b-a{fill:#fff;} Amount * Unit * Co…" at bounding box center [611, 345] width 846 height 376
